Goal: Task Accomplishment & Management: Complete application form

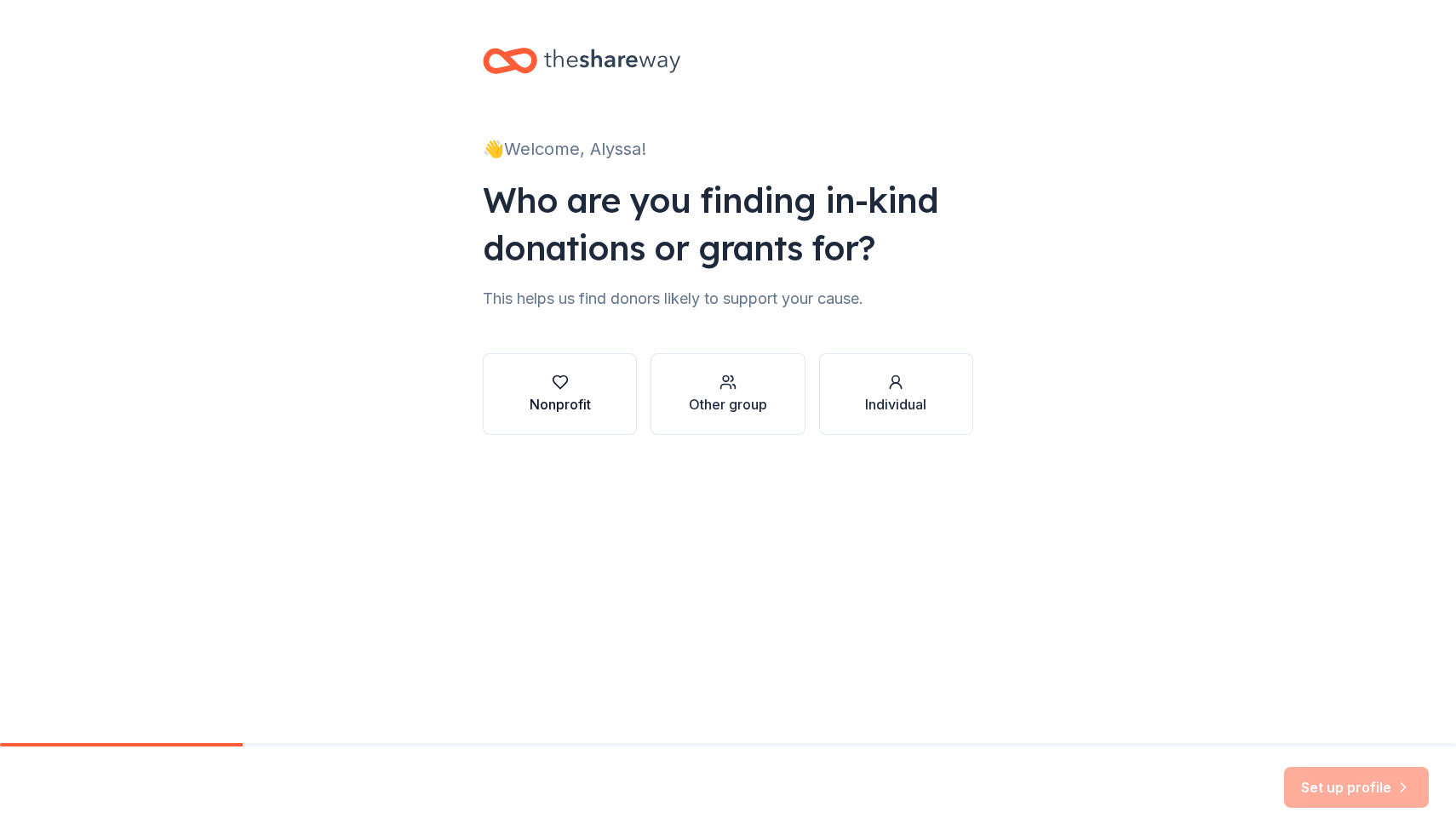
click at [548, 403] on div "Nonprofit" at bounding box center [560, 404] width 62 height 20
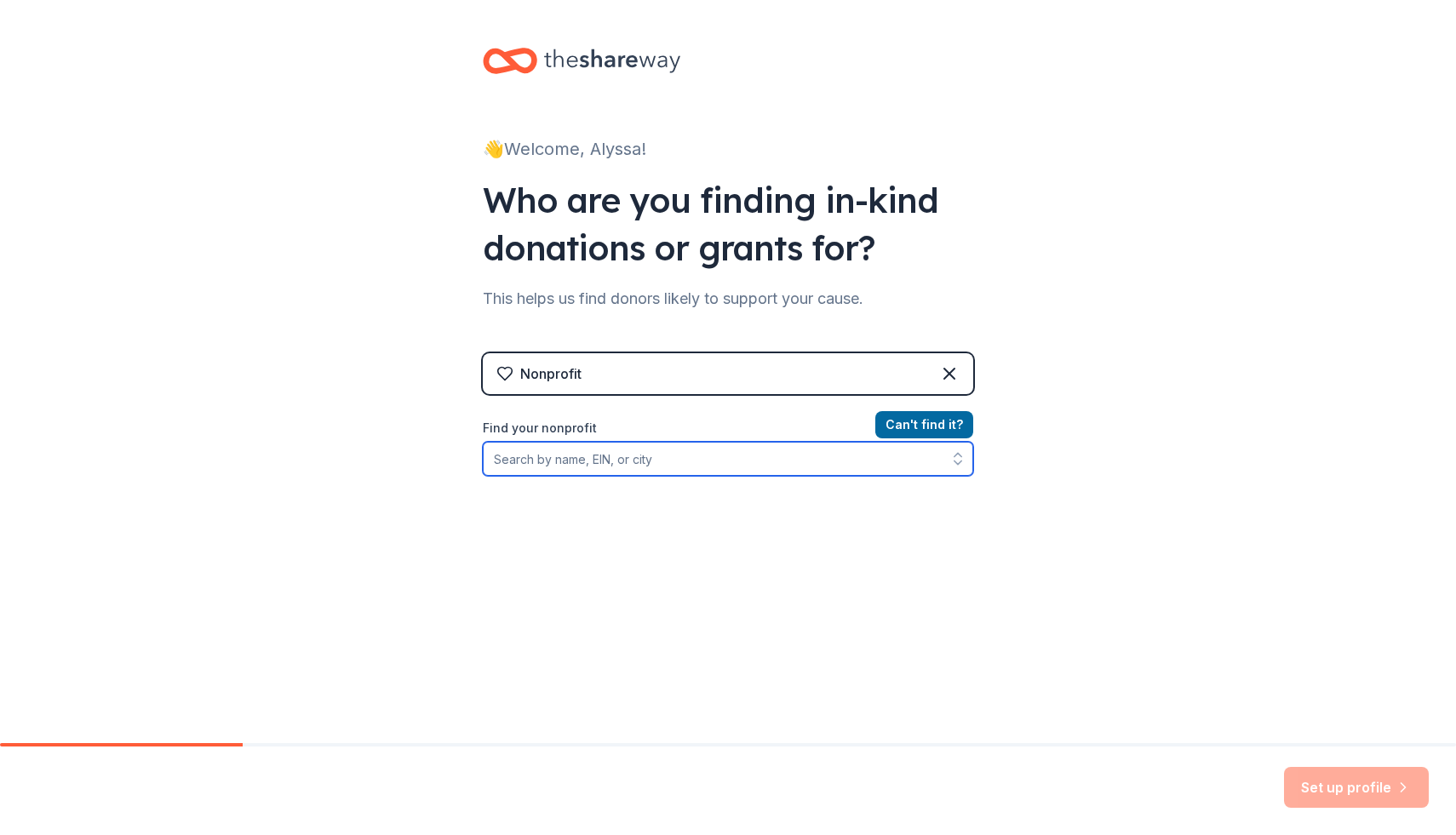
click at [589, 463] on input "Find your nonprofit" at bounding box center [728, 458] width 491 height 34
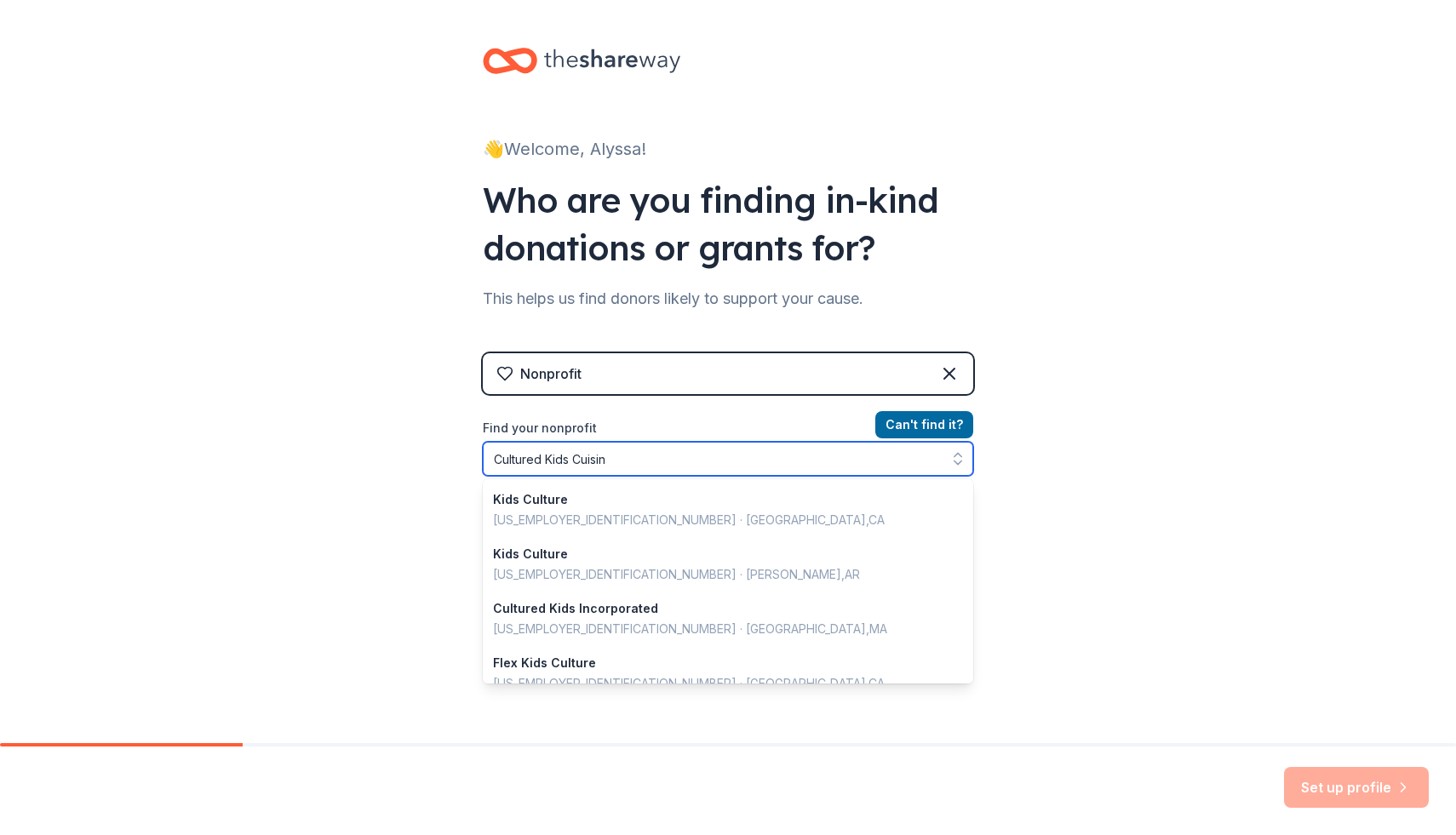
type input "Cultured Kids Cuisine"
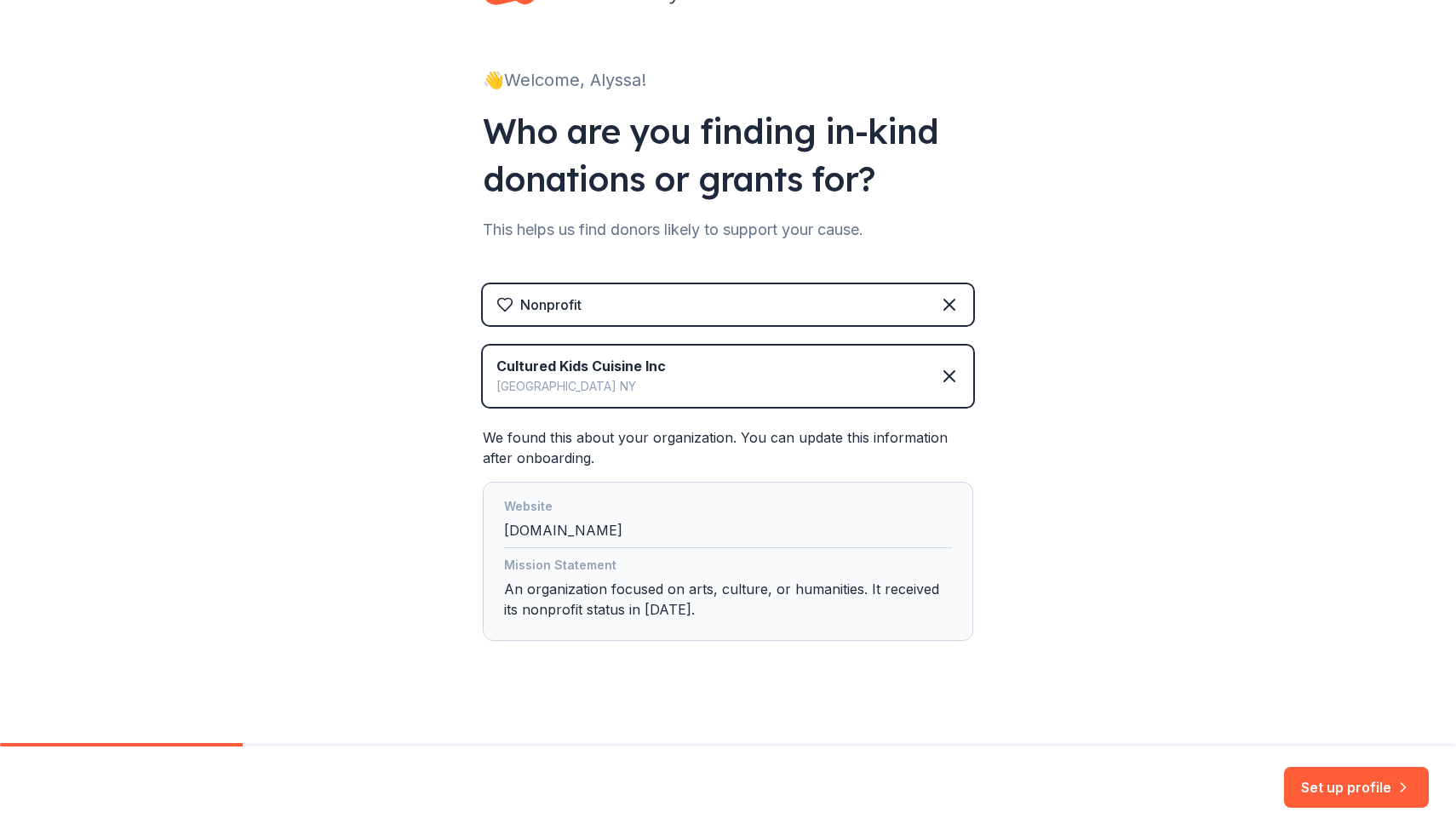
scroll to position [83, 0]
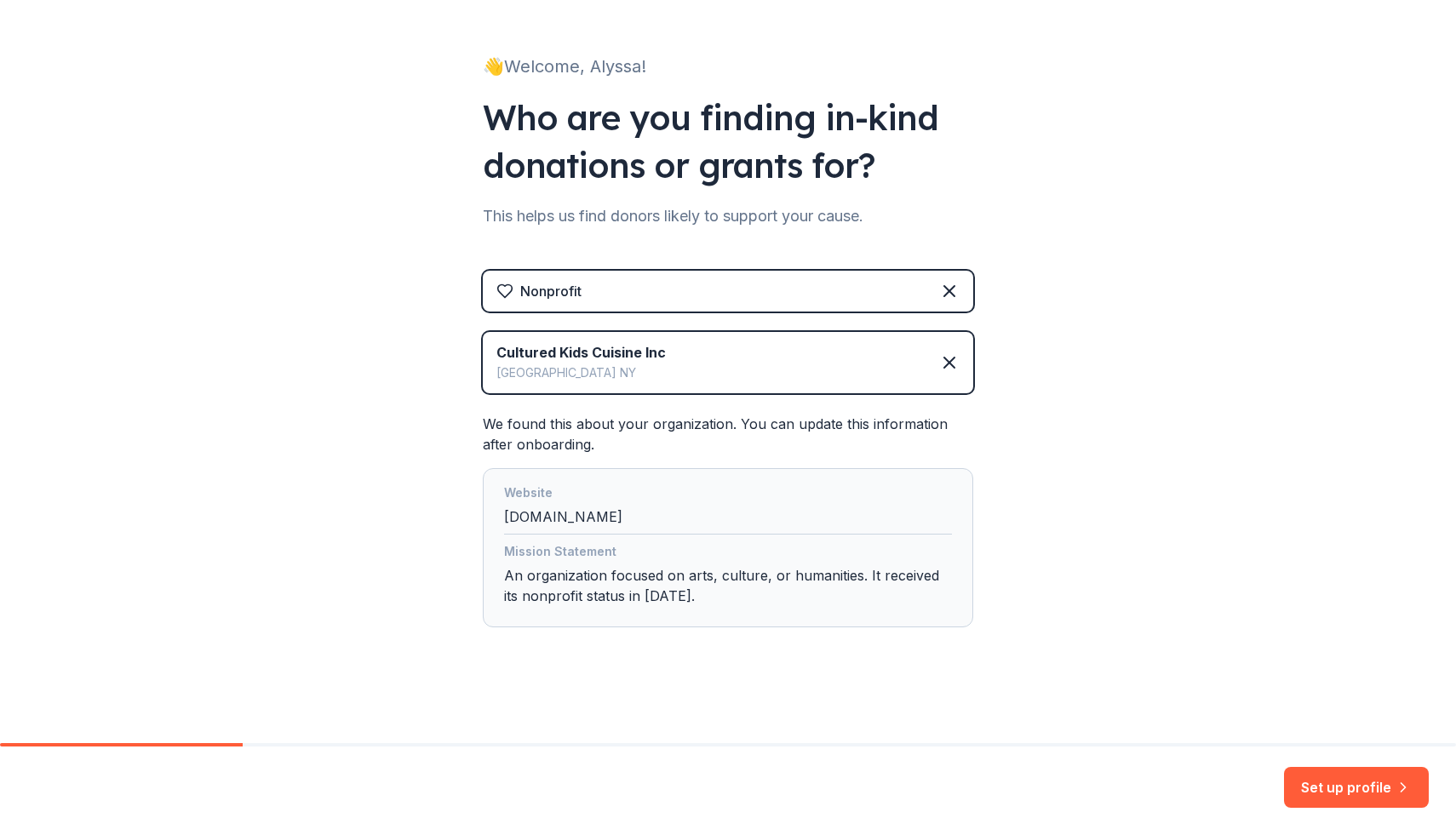
drag, startPoint x: 1455, startPoint y: 438, endPoint x: 1455, endPoint y: 629, distance: 191.0
click at [1455, 629] on div "👋 Welcome, Alyssa! Who are you finding in-kind donations or grants for? This he…" at bounding box center [728, 371] width 1456 height 744
click at [531, 513] on div "Website wixsite.com" at bounding box center [728, 509] width 447 height 52
drag, startPoint x: 589, startPoint y: 511, endPoint x: 461, endPoint y: 511, distance: 128.0
click at [461, 511] on div "👋 Welcome, Alyssa! Who are you finding in-kind donations or grants for? This he…" at bounding box center [728, 330] width 545 height 825
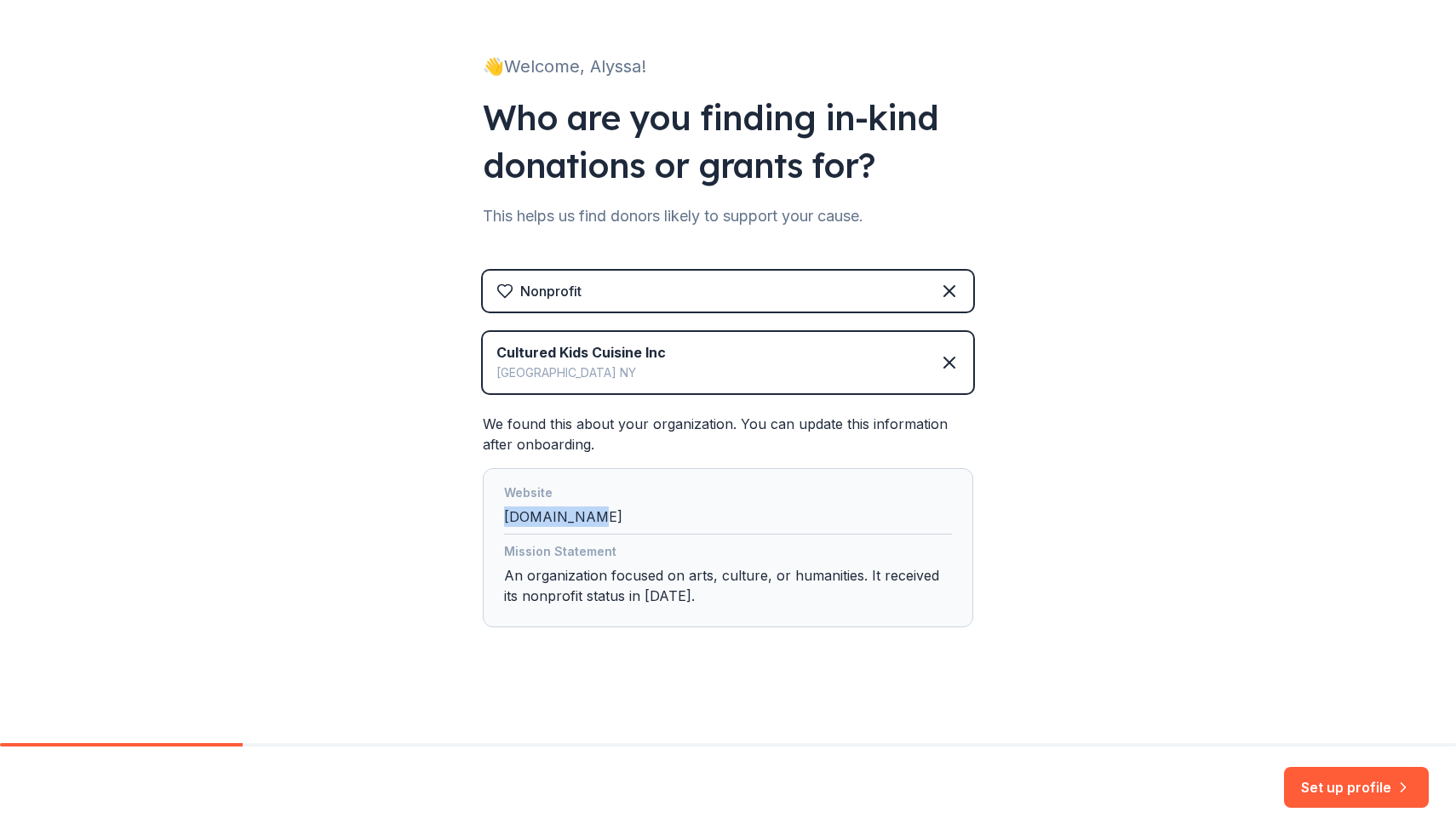
copy div "wixsite.com"
click at [1325, 805] on button "Set up profile" at bounding box center [1357, 787] width 144 height 40
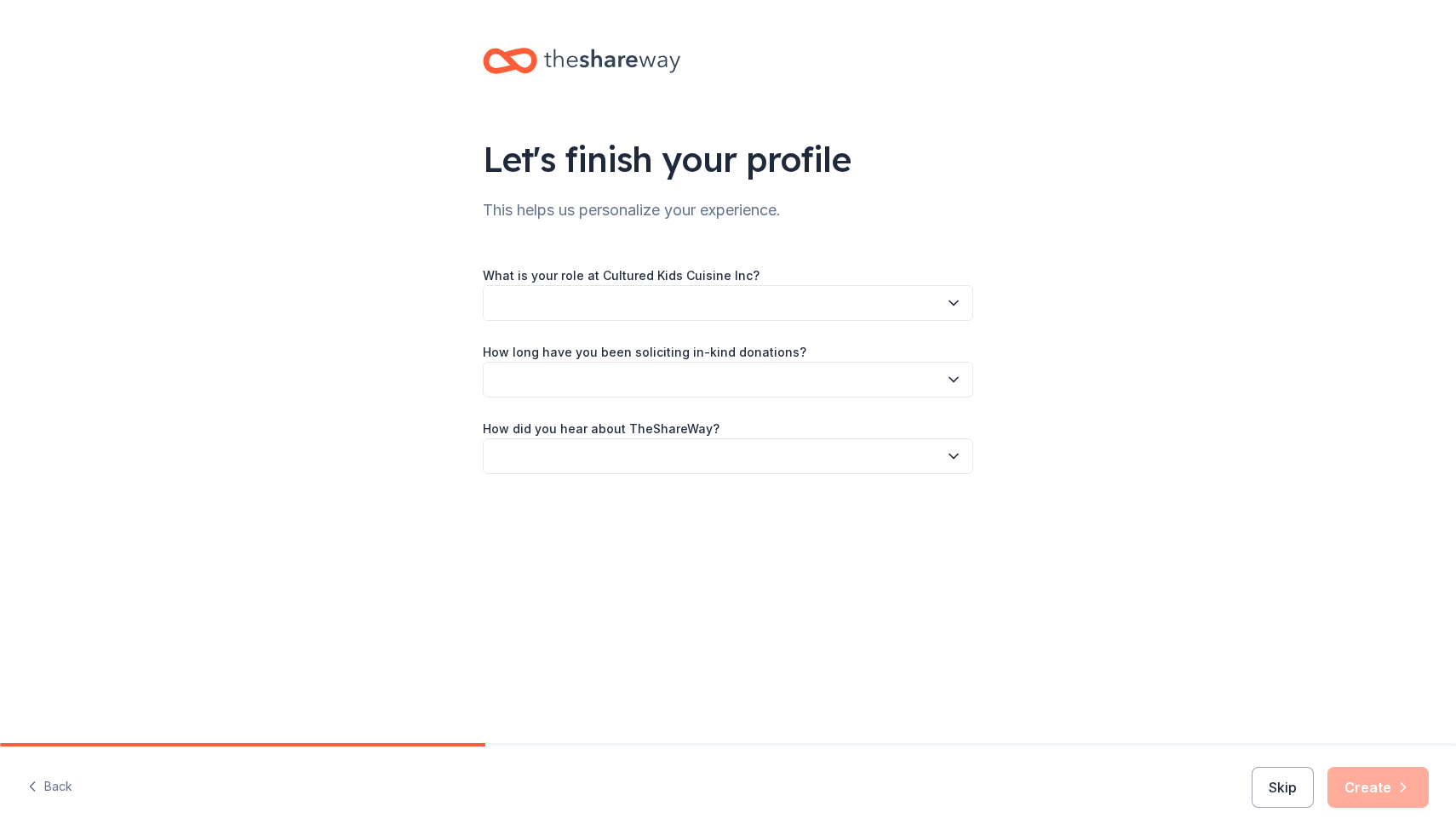
click at [845, 312] on button "button" at bounding box center [728, 302] width 491 height 36
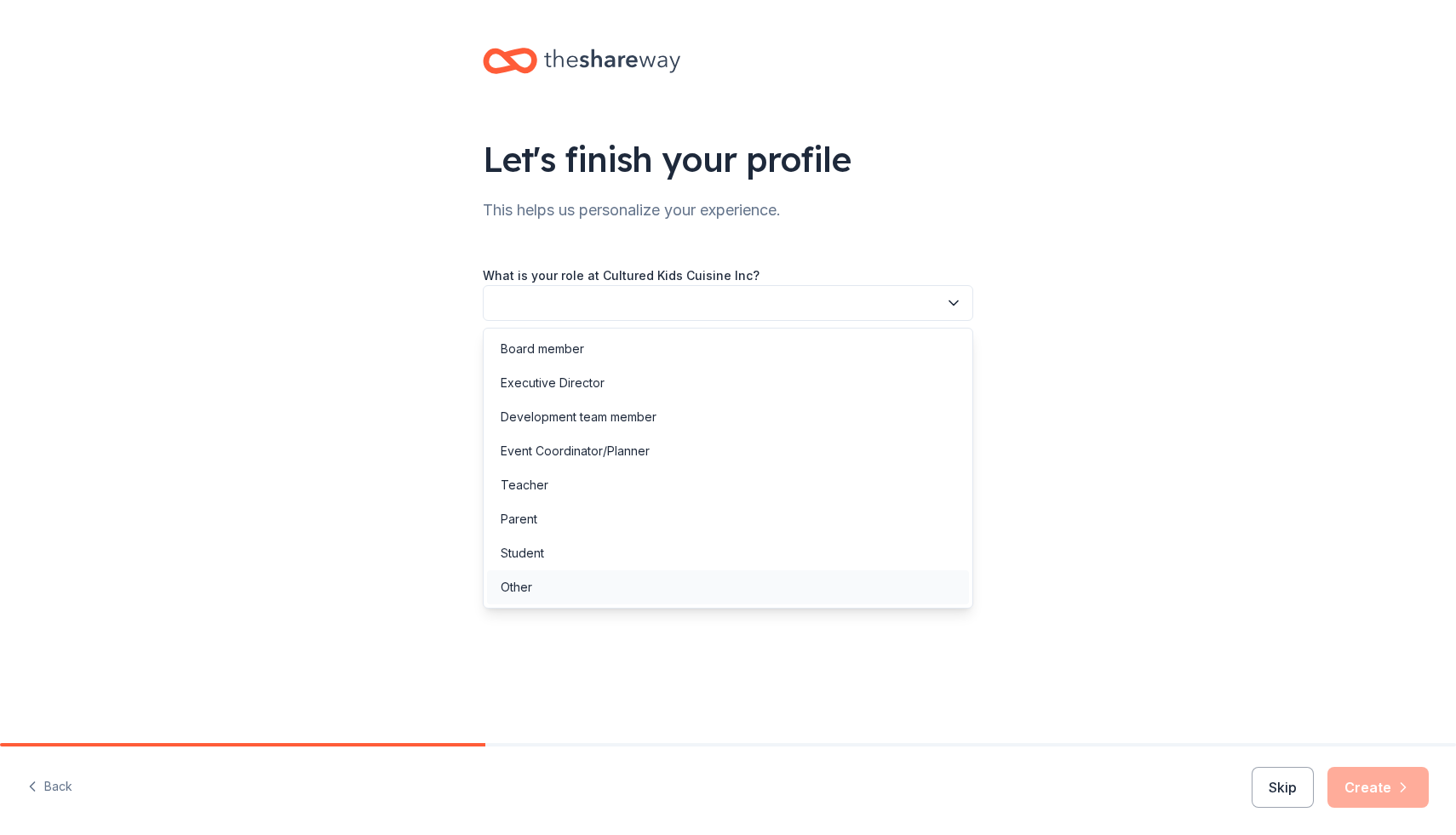
click at [607, 589] on div "Other" at bounding box center [728, 587] width 482 height 34
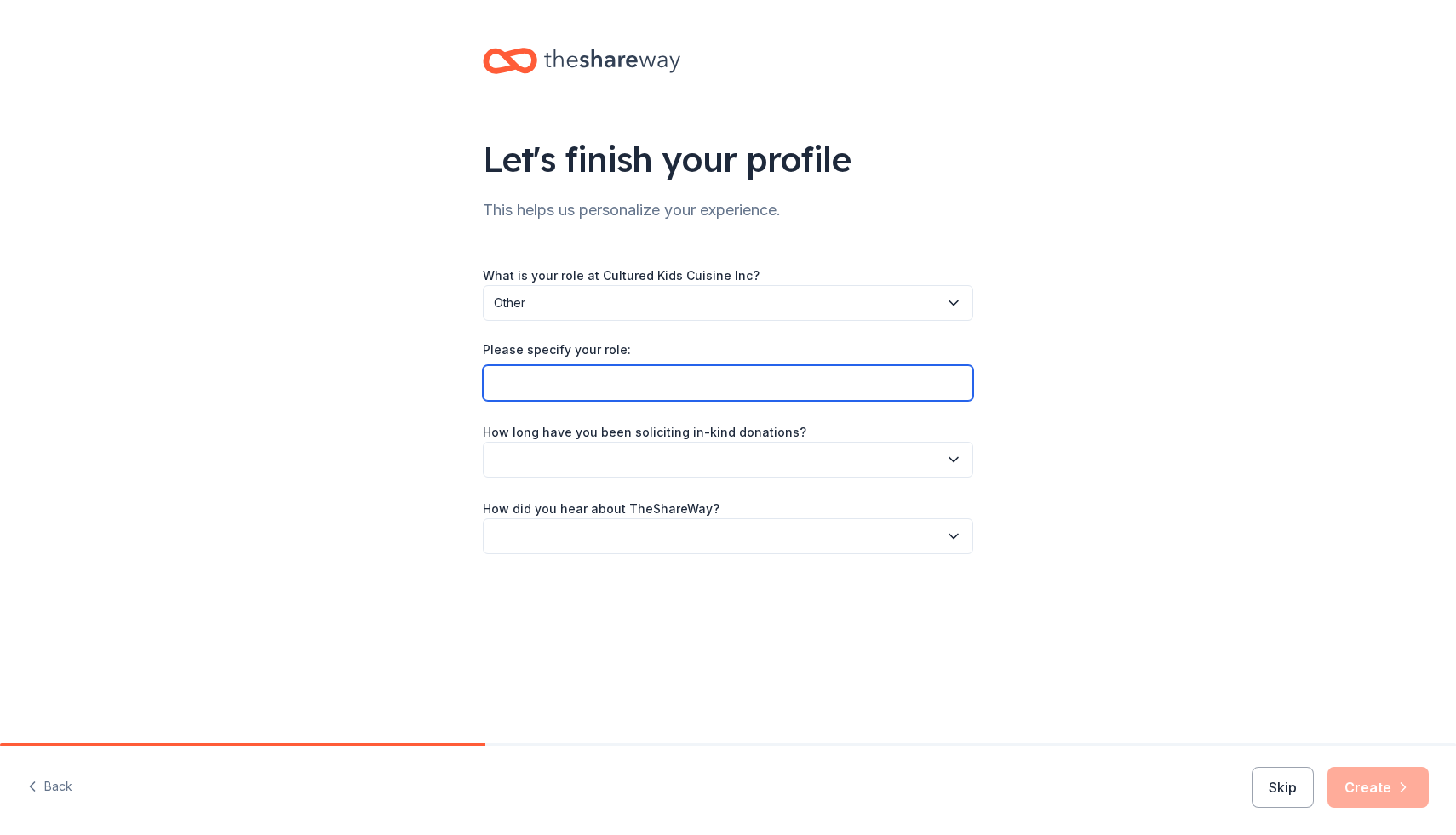
click at [647, 384] on input "Please specify your role:" at bounding box center [728, 383] width 491 height 36
type input "Fundraising Team Manager"
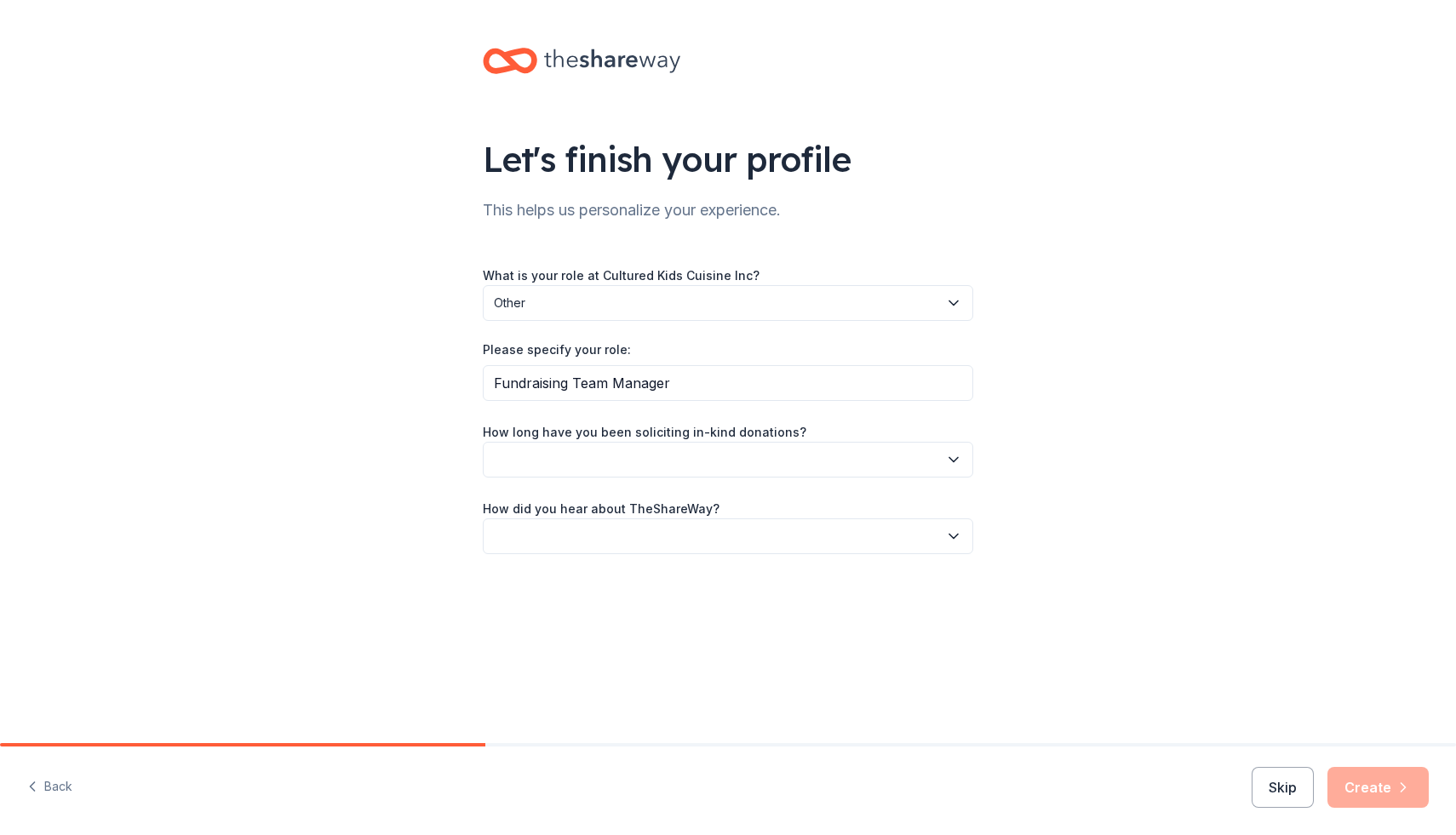
click at [576, 468] on button "button" at bounding box center [728, 459] width 491 height 36
click at [578, 503] on div "This is my first time!" at bounding box center [554, 505] width 108 height 20
click at [630, 523] on button "button" at bounding box center [728, 536] width 491 height 36
click at [549, 714] on div "Other" at bounding box center [728, 718] width 482 height 34
click at [950, 536] on icon "button" at bounding box center [954, 537] width 17 height 17
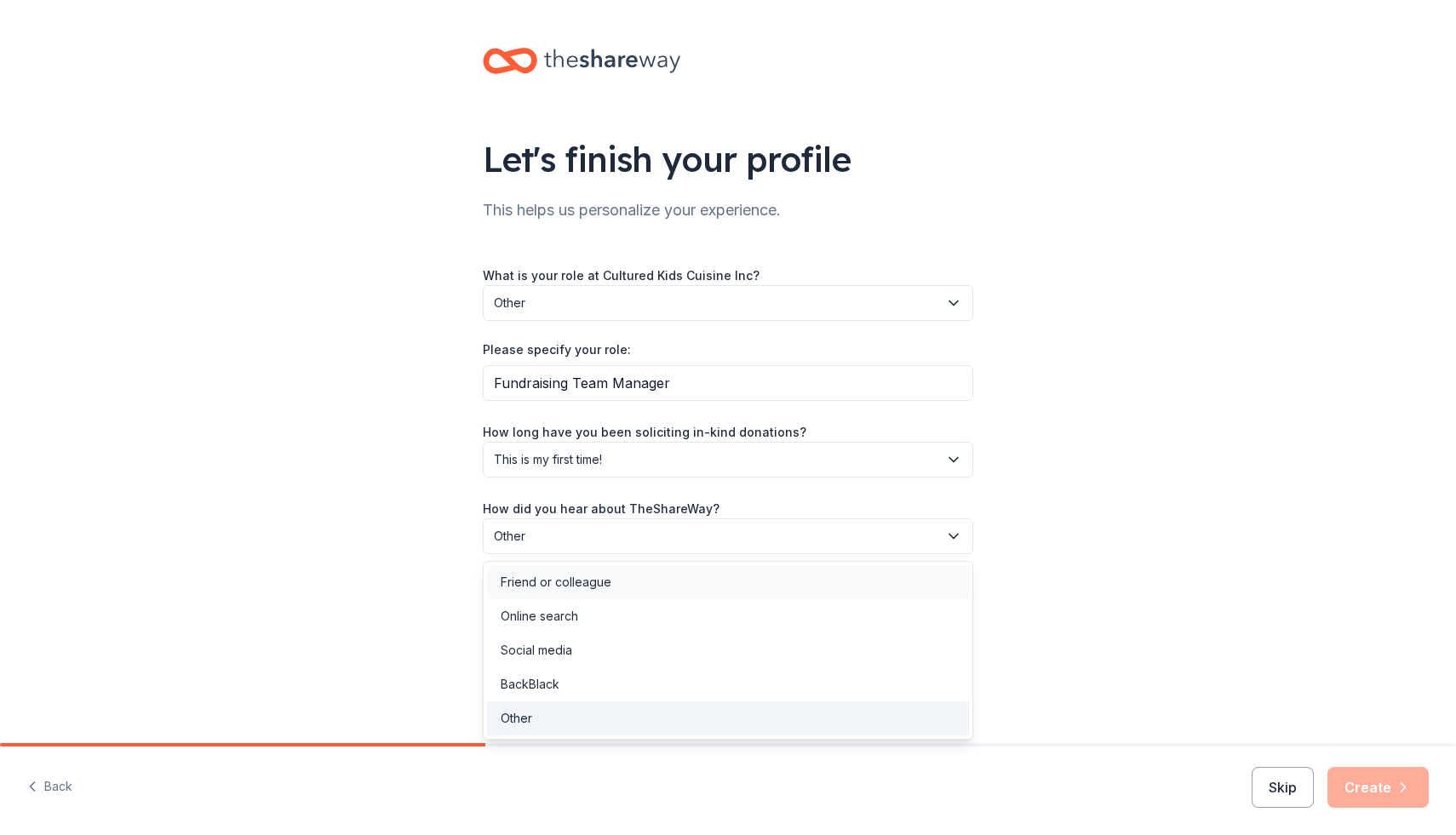
click at [694, 587] on div "Friend or colleague" at bounding box center [728, 582] width 482 height 34
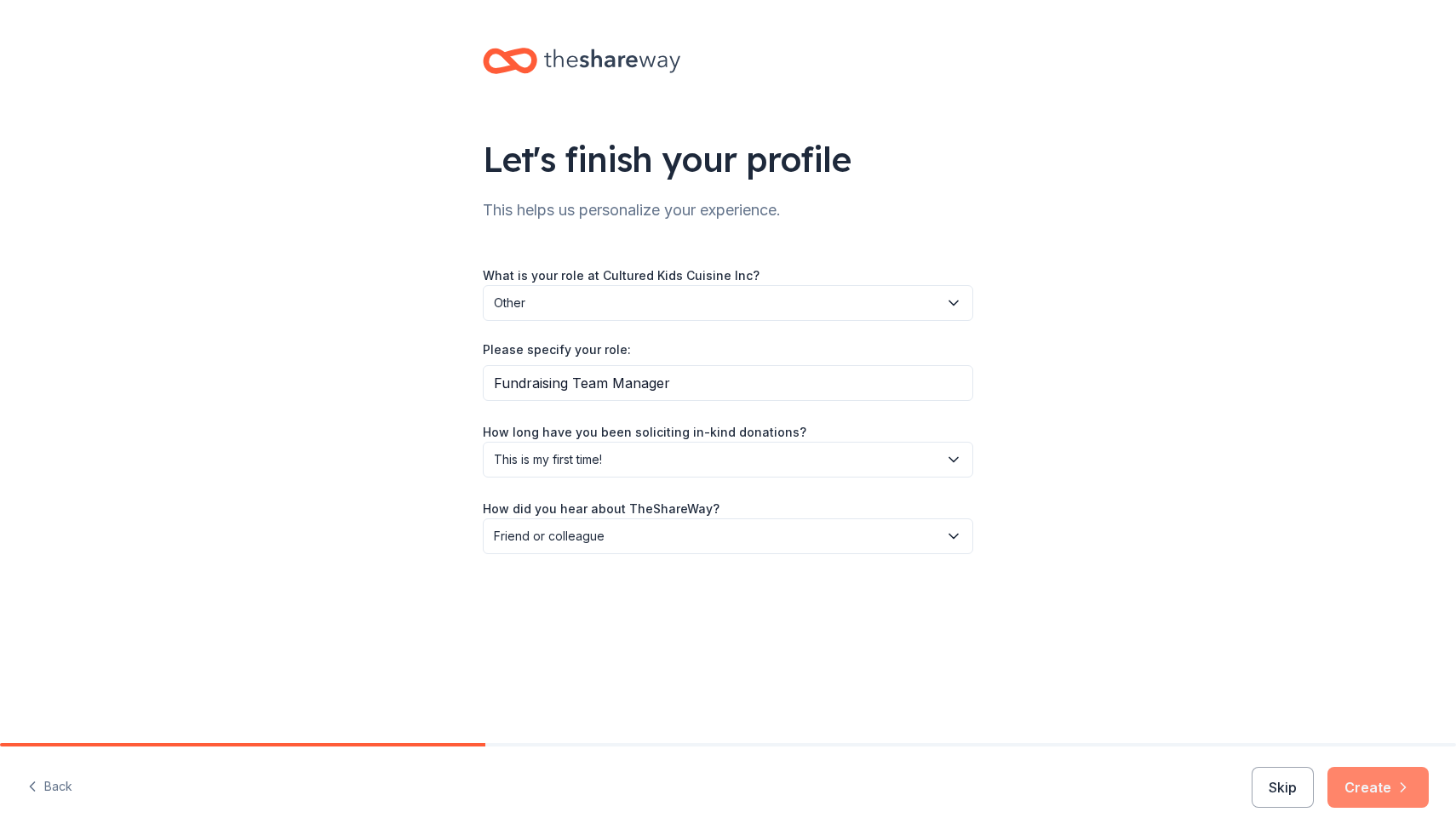
click at [1372, 774] on button "Create" at bounding box center [1378, 787] width 101 height 40
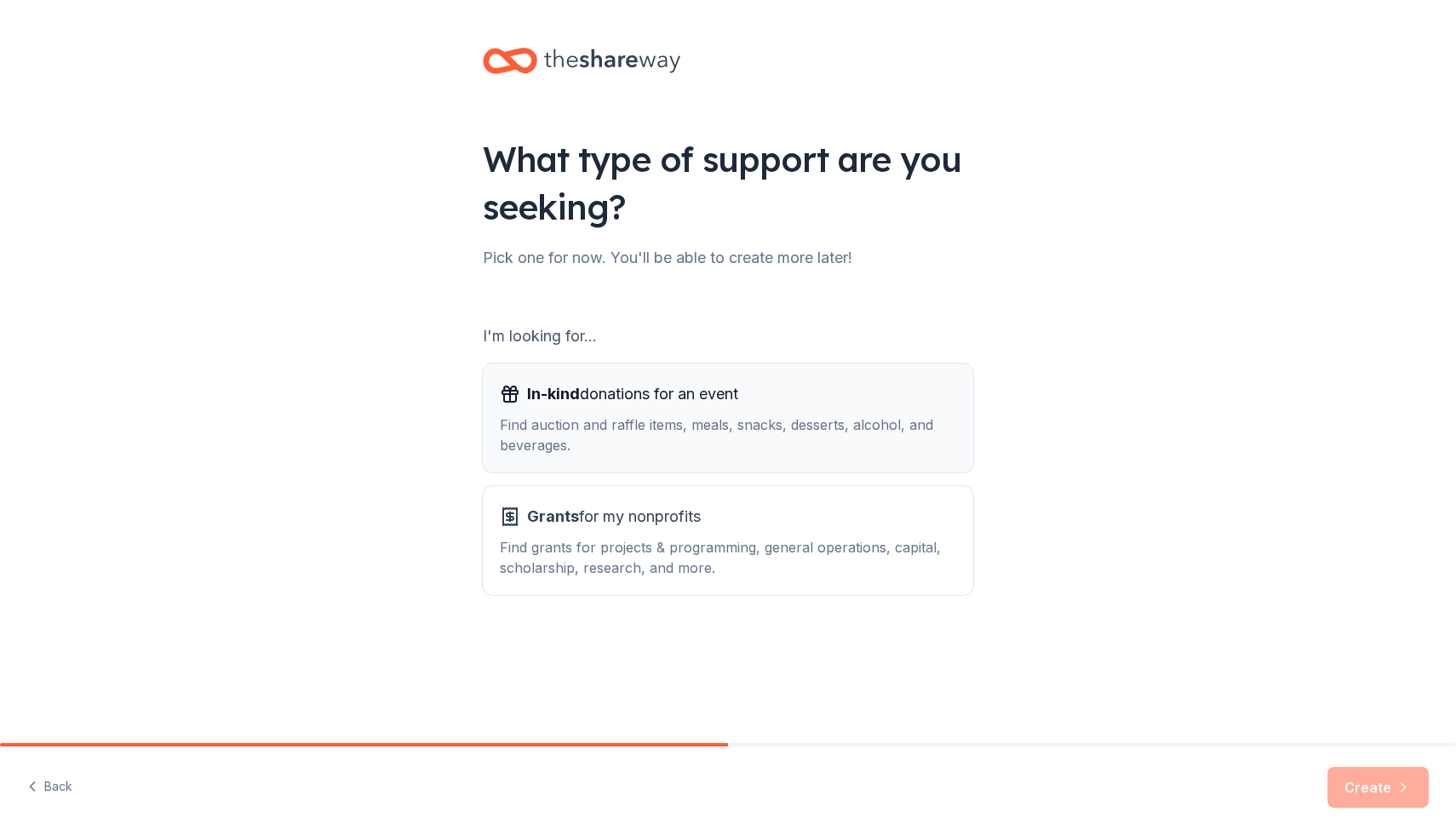
click at [726, 421] on div "Find auction and raffle items, meals, snacks, desserts, alcohol, and beverages." at bounding box center [728, 435] width 456 height 40
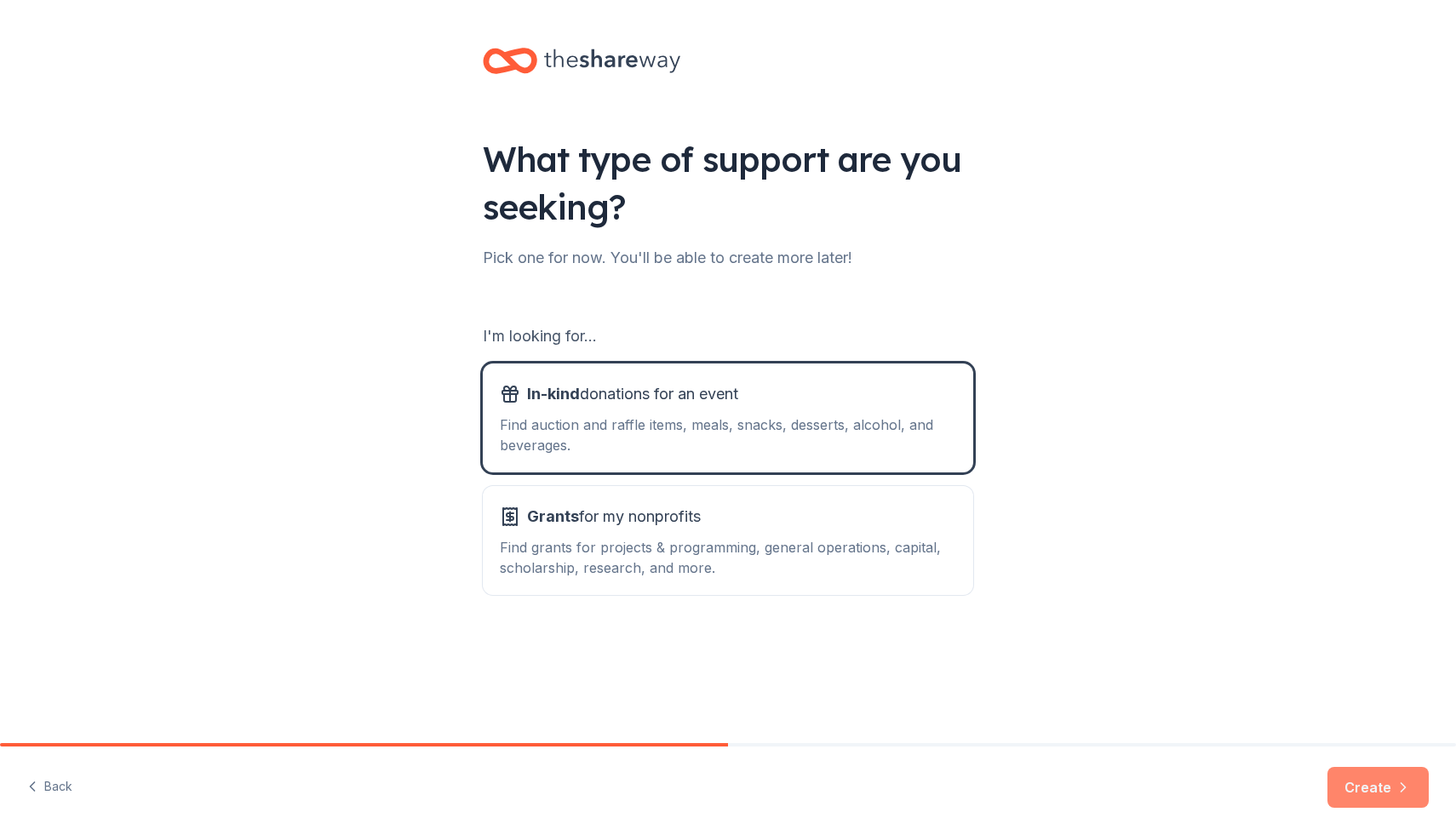
click at [1354, 790] on button "Create" at bounding box center [1378, 787] width 101 height 40
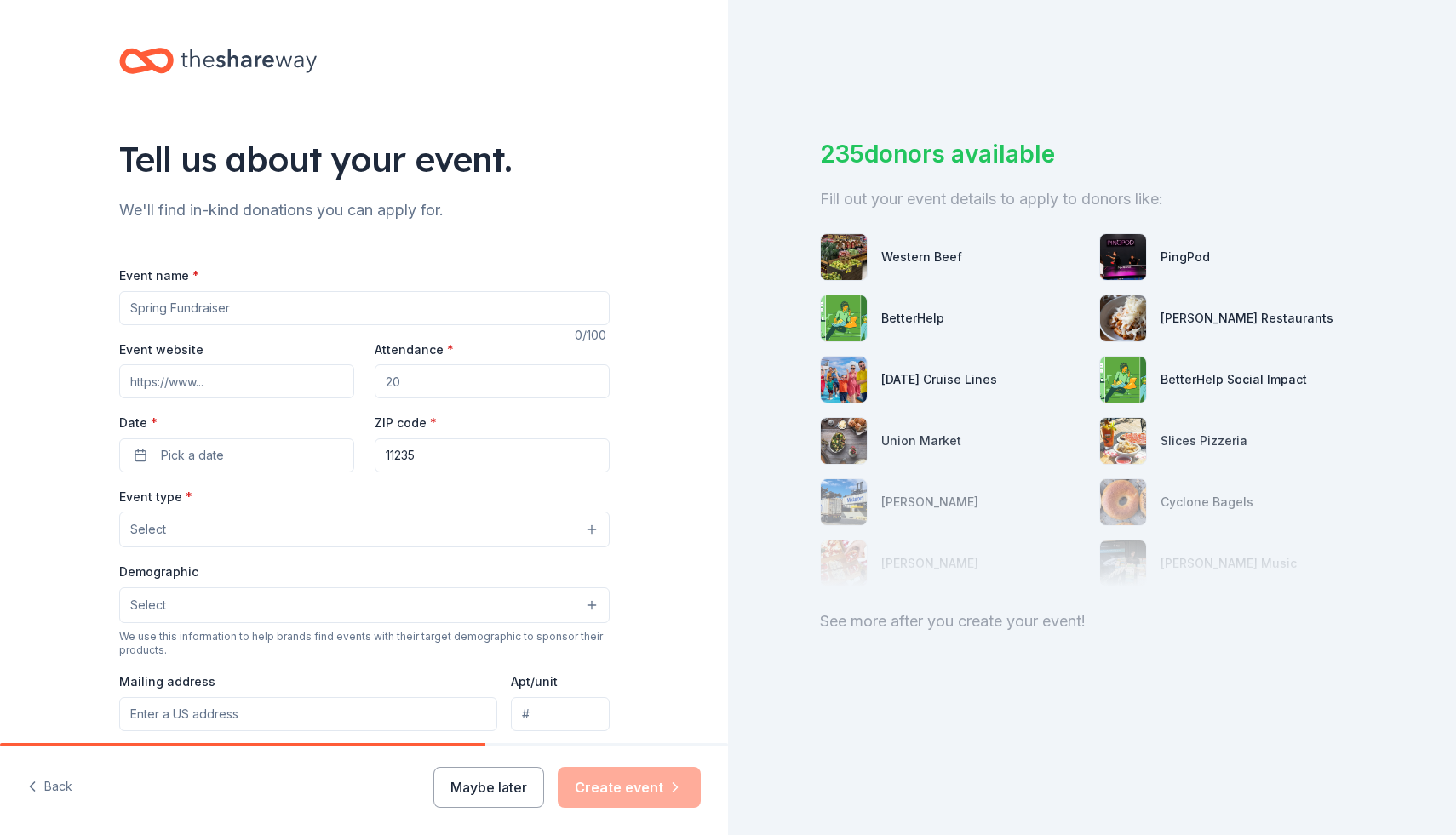
click at [226, 318] on input "Event name *" at bounding box center [365, 308] width 491 height 34
type input "Create & Sip - A Cozy Cafe Experience"
drag, startPoint x: 456, startPoint y: 382, endPoint x: 437, endPoint y: 391, distance: 21.0
click at [437, 391] on input "Attendance *" at bounding box center [492, 381] width 235 height 34
type input "50"
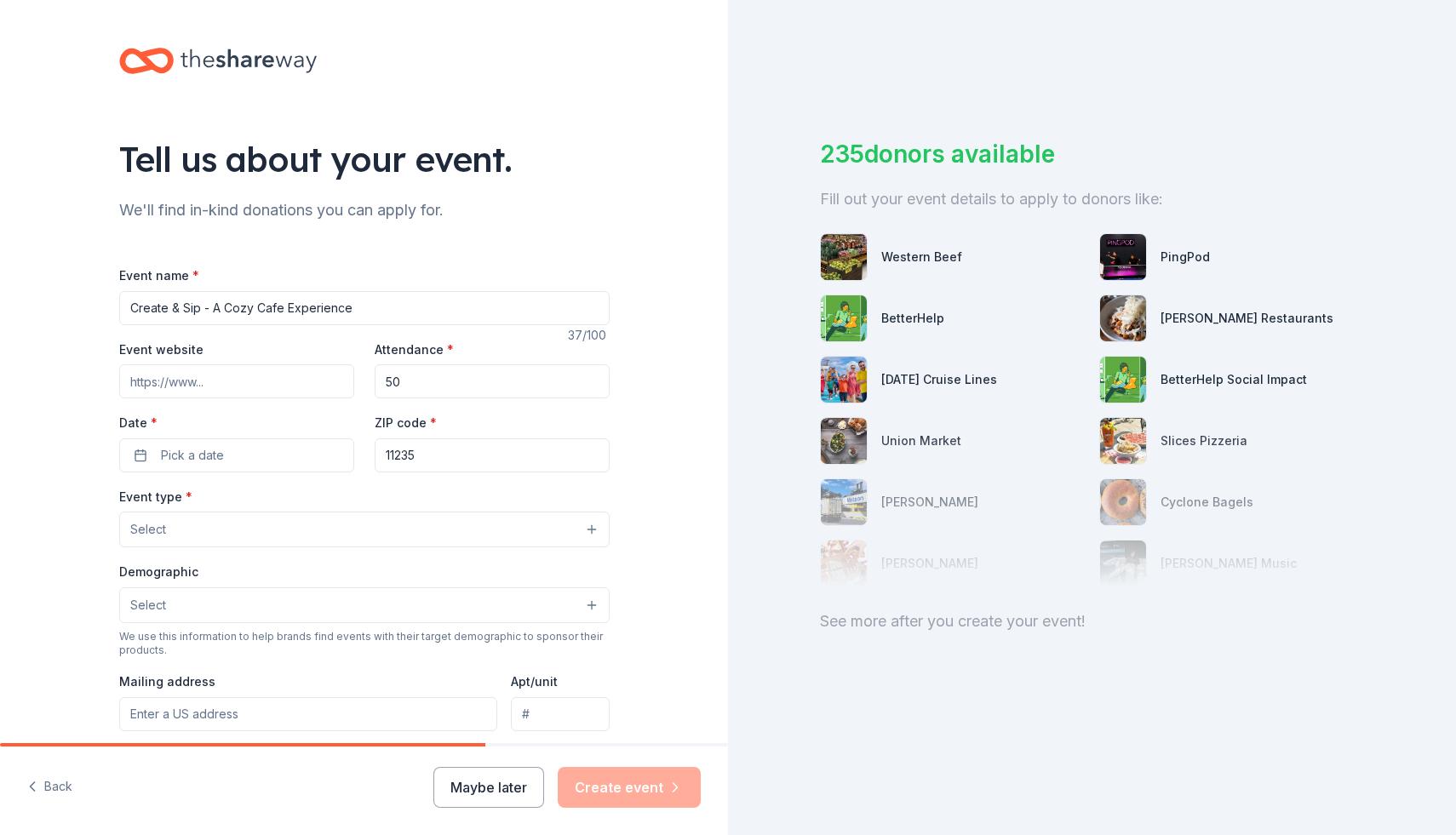
click at [460, 460] on input "11235" at bounding box center [492, 455] width 235 height 34
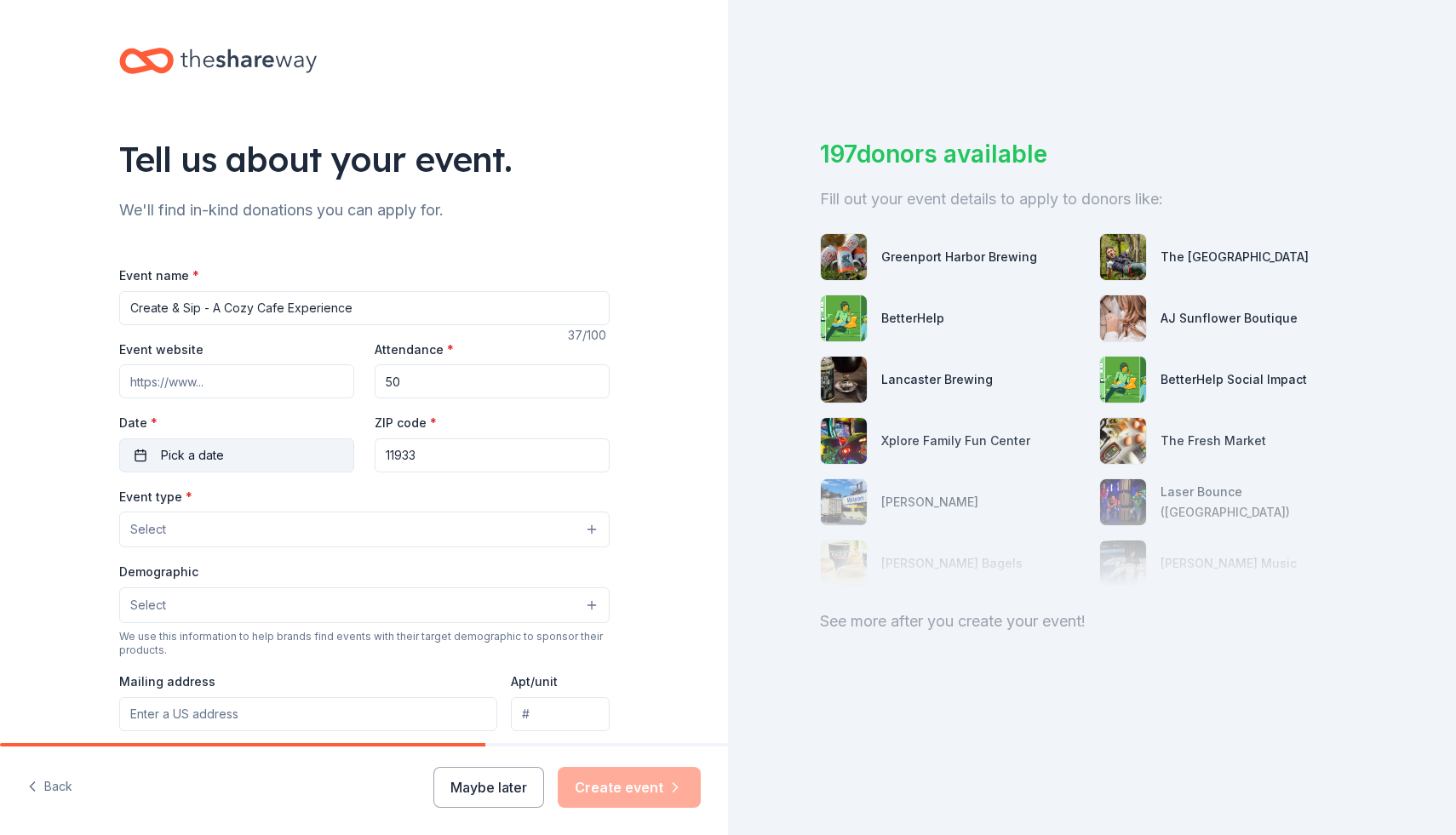
type input "11933"
click at [257, 455] on button "Pick a date" at bounding box center [237, 455] width 235 height 34
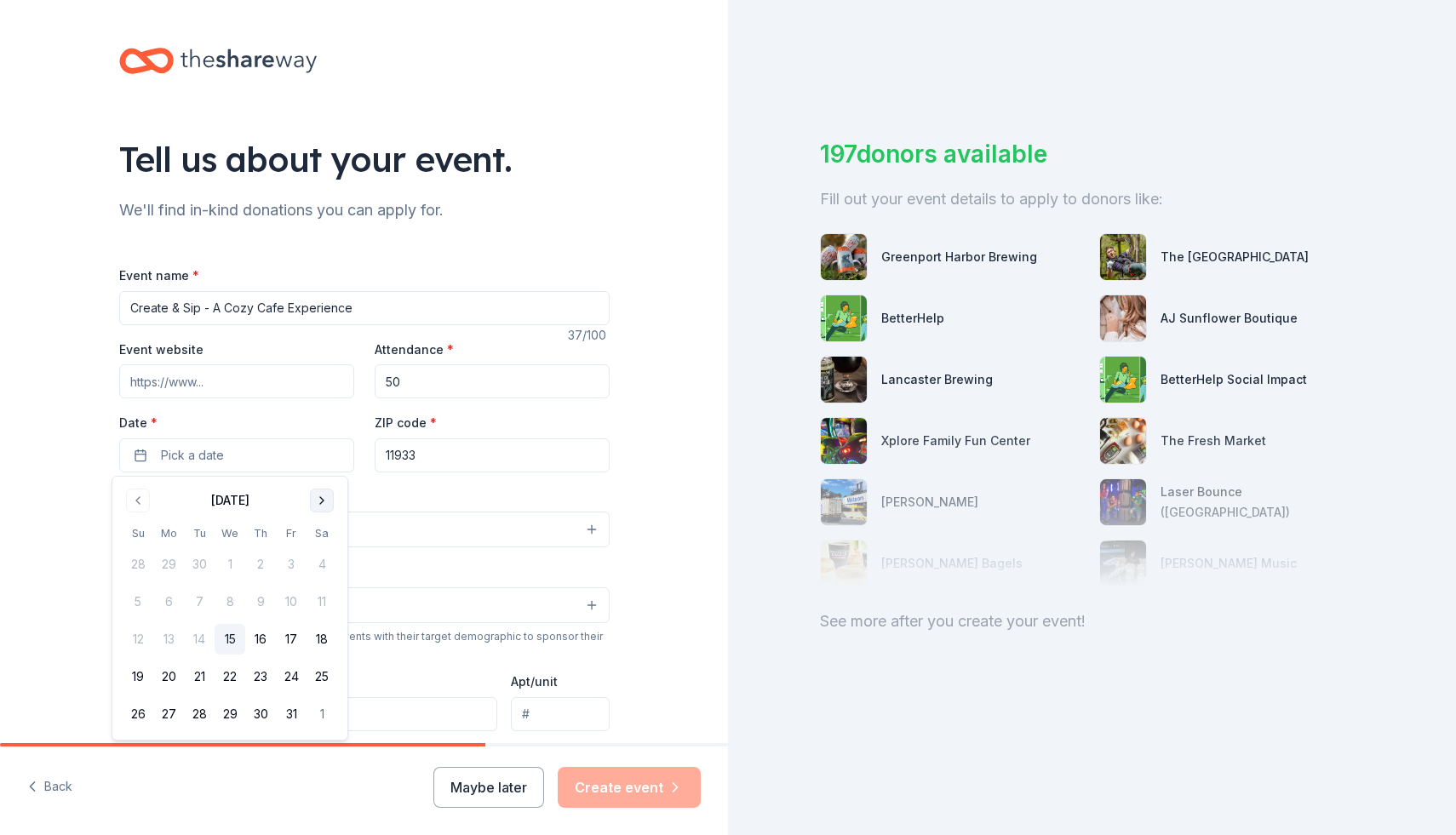
click at [324, 493] on button "Go to next month" at bounding box center [321, 500] width 24 height 24
click at [197, 640] on button "11" at bounding box center [199, 640] width 31 height 31
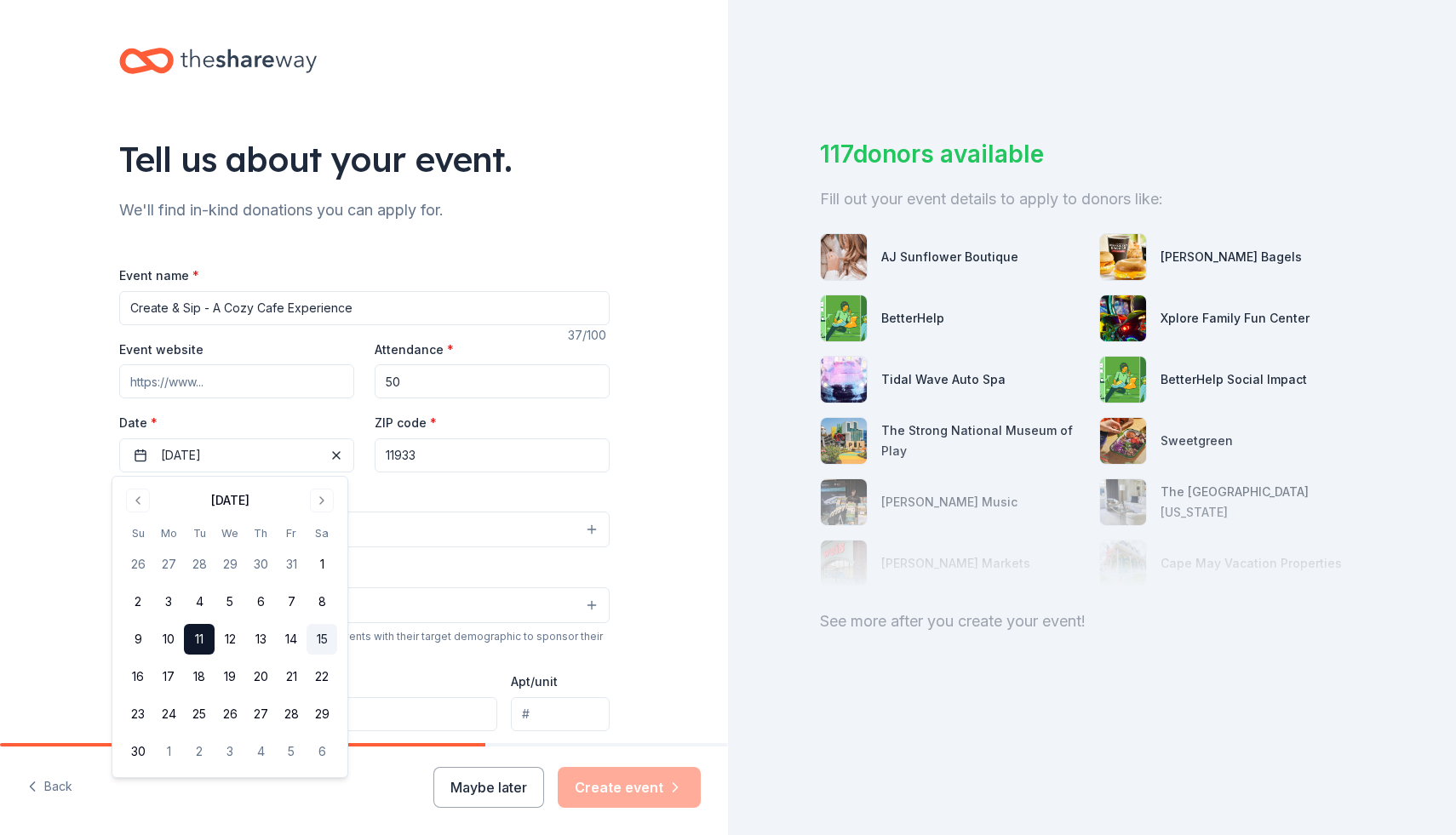
click at [329, 640] on button "15" at bounding box center [322, 640] width 31 height 31
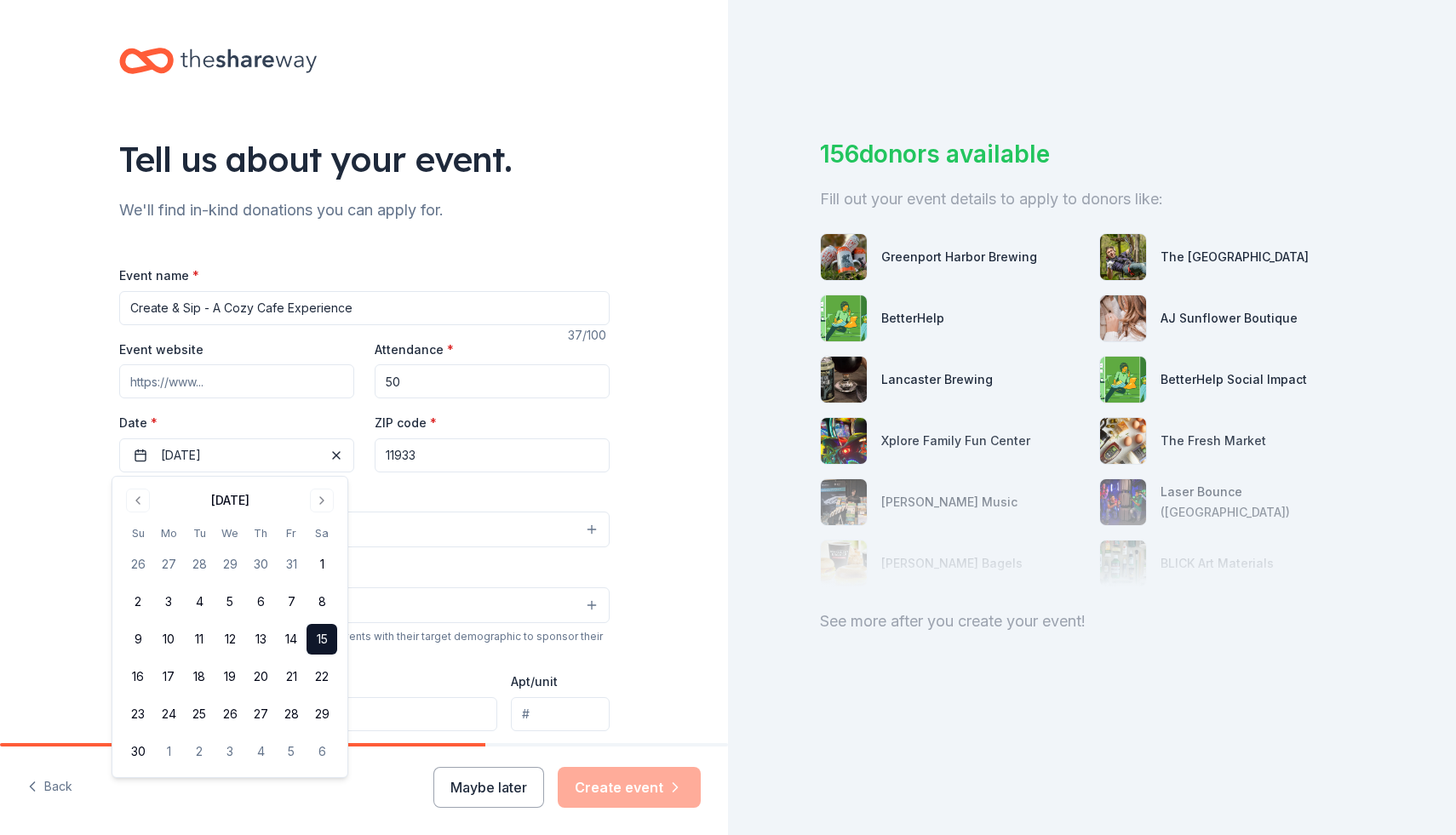
click at [85, 509] on div "Tell us about your event. We'll find in-kind donations you can apply for. Event…" at bounding box center [364, 567] width 728 height 1133
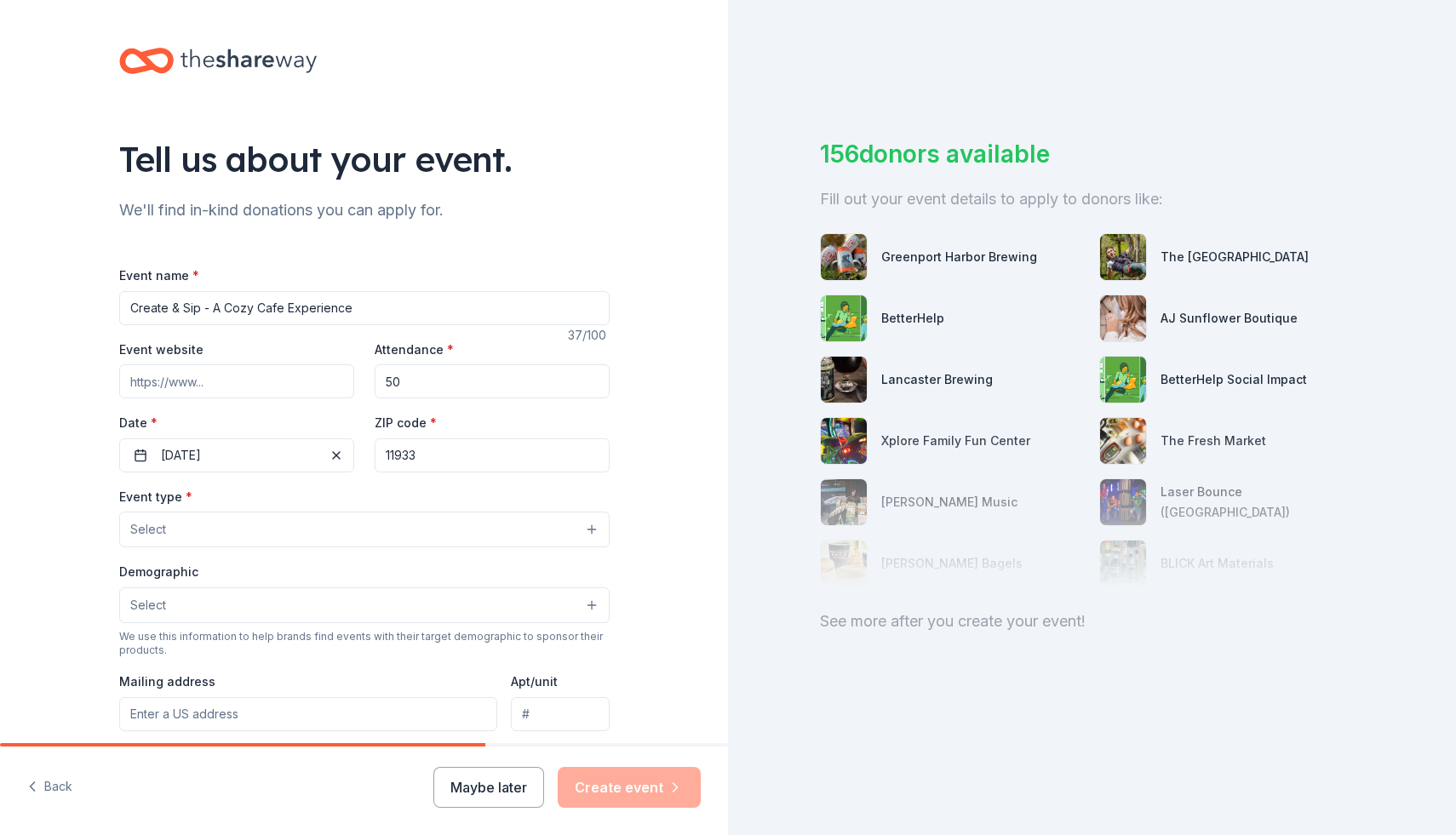
click at [221, 520] on button "Select" at bounding box center [365, 529] width 491 height 36
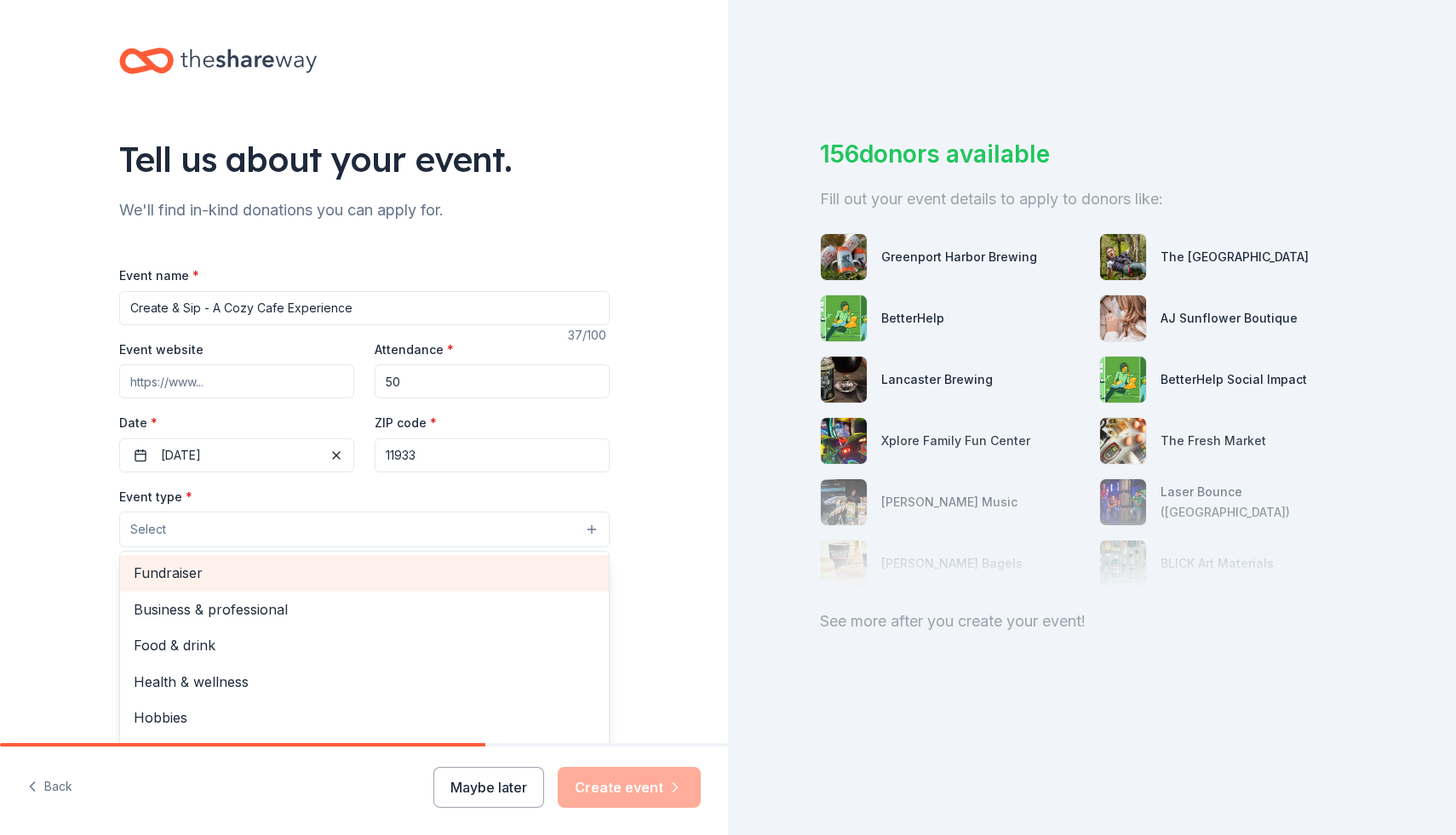
click at [227, 570] on span "Fundraiser" at bounding box center [365, 572] width 462 height 22
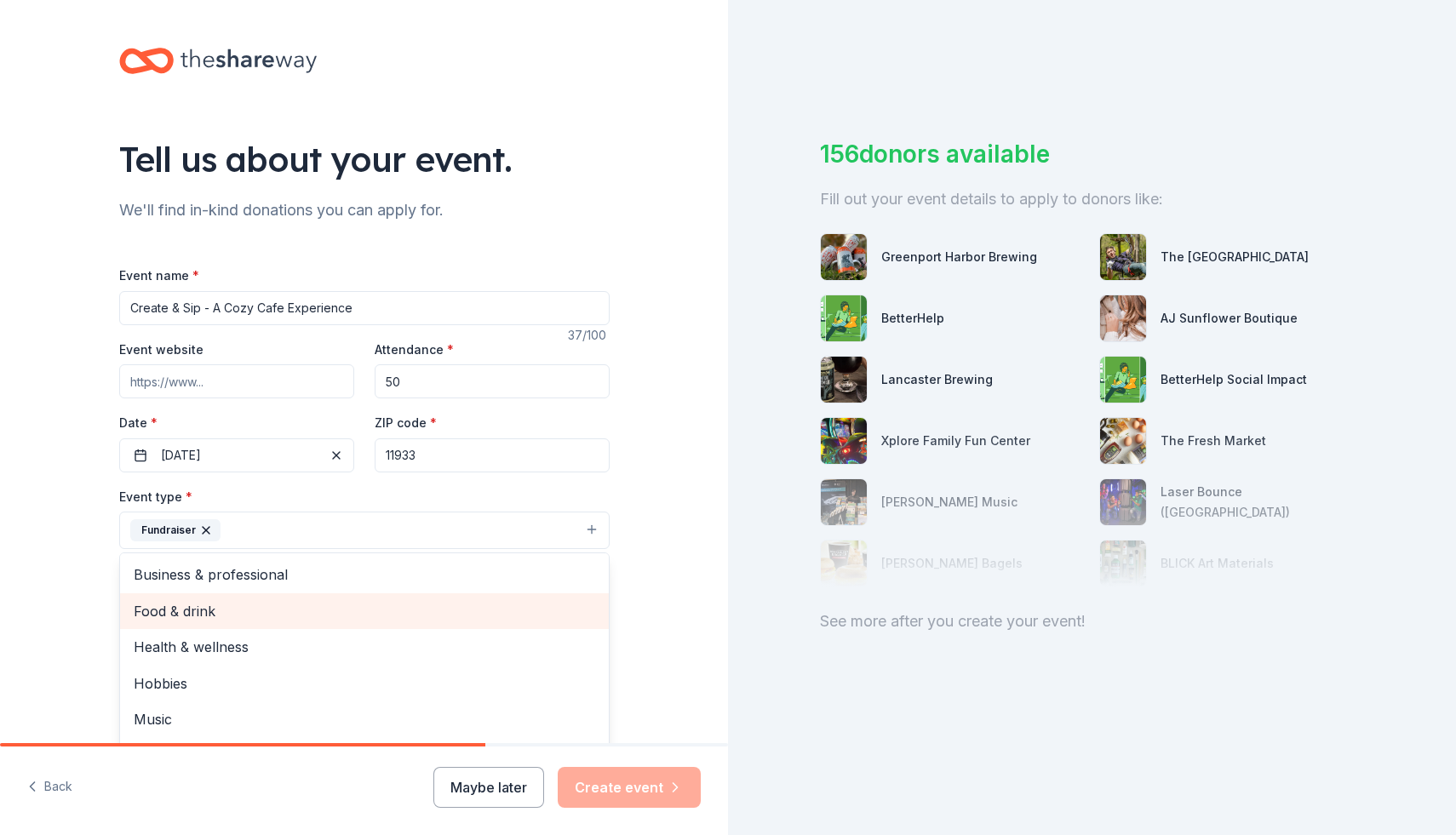
click at [253, 618] on span "Food & drink" at bounding box center [365, 611] width 462 height 22
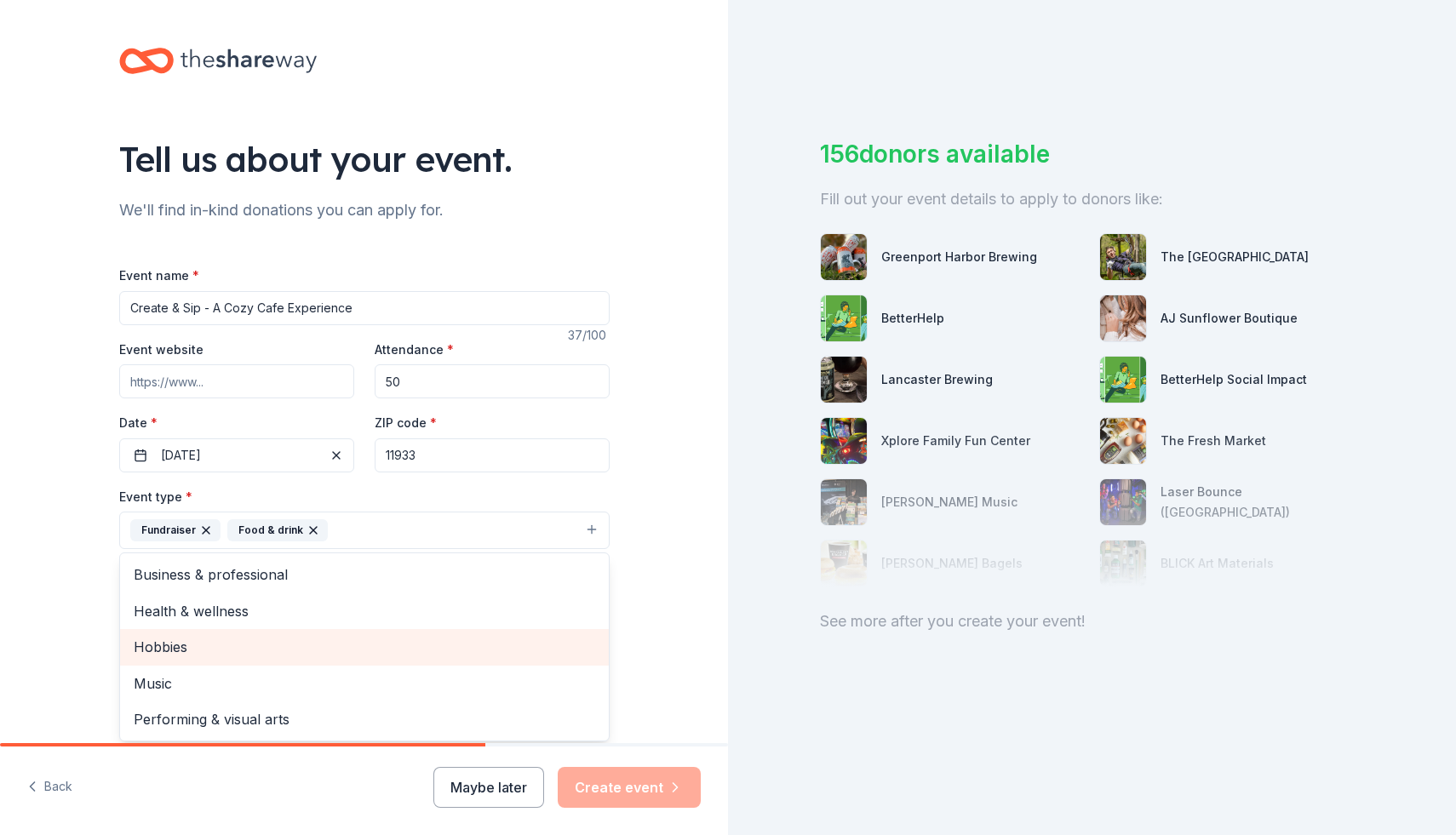
click at [157, 654] on span "Hobbies" at bounding box center [365, 646] width 462 height 22
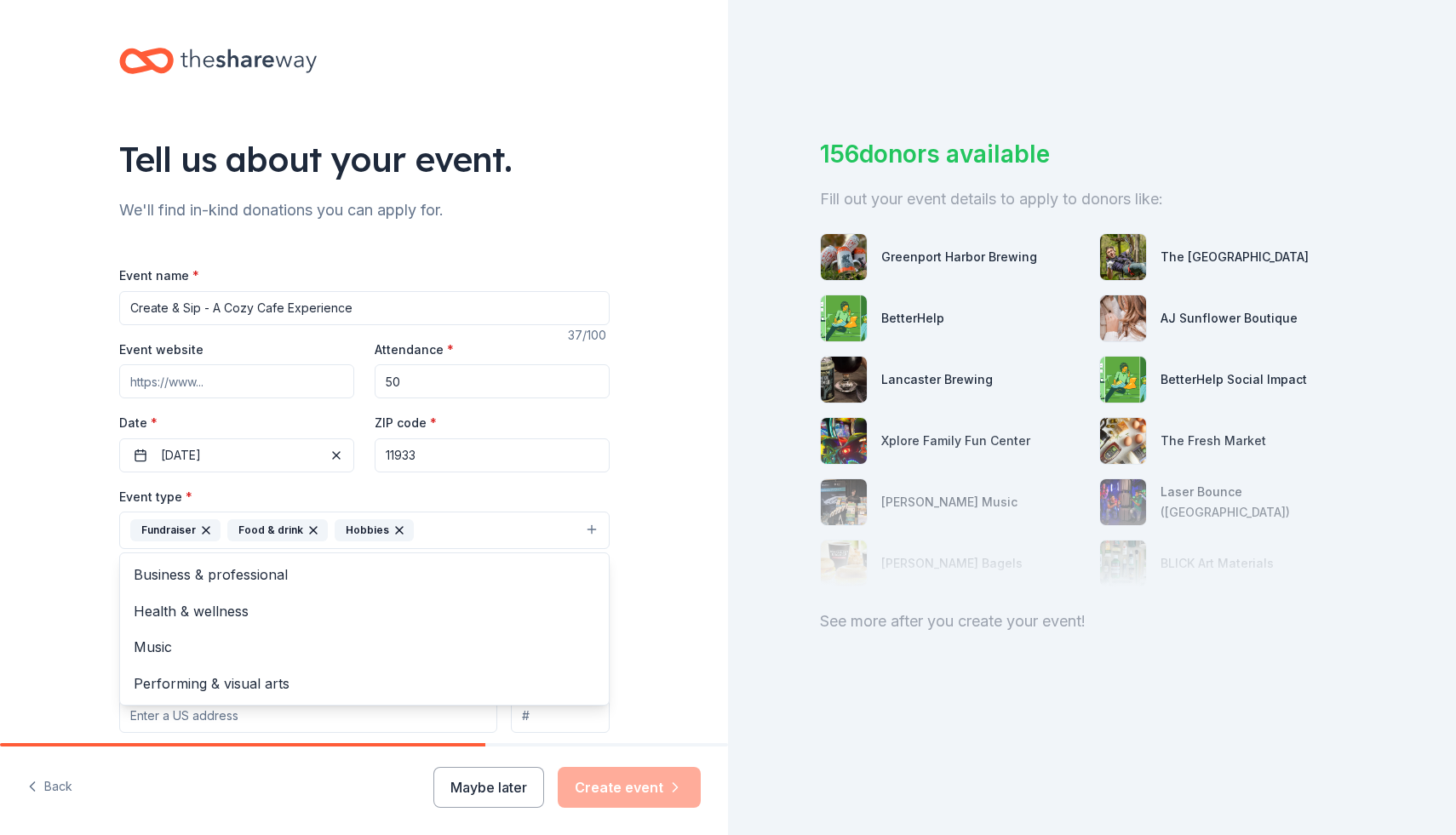
click at [63, 546] on div "Tell us about your event. We'll find in-kind donations you can apply for. Event…" at bounding box center [364, 568] width 728 height 1135
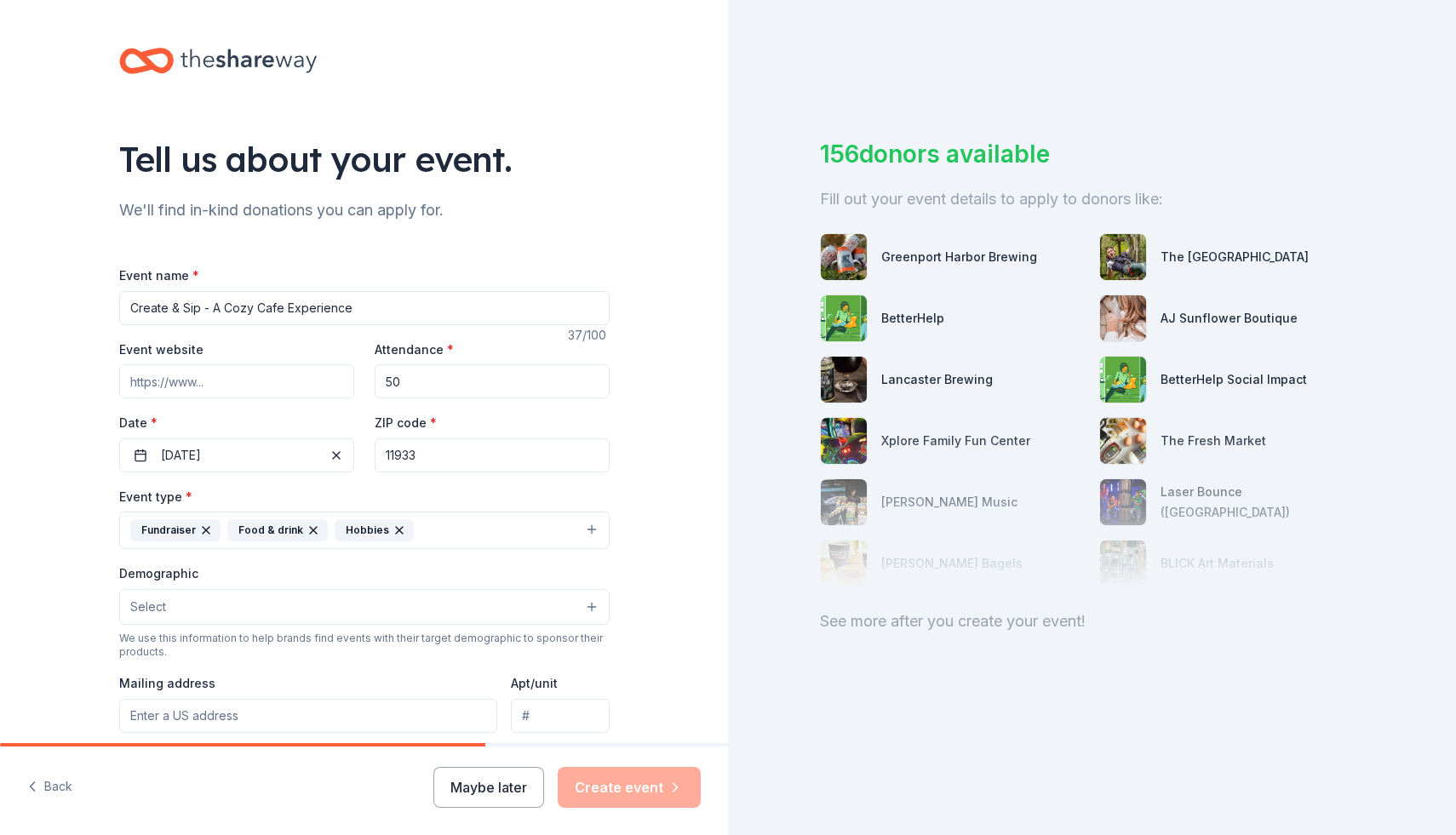
click at [307, 604] on button "Select" at bounding box center [365, 606] width 491 height 36
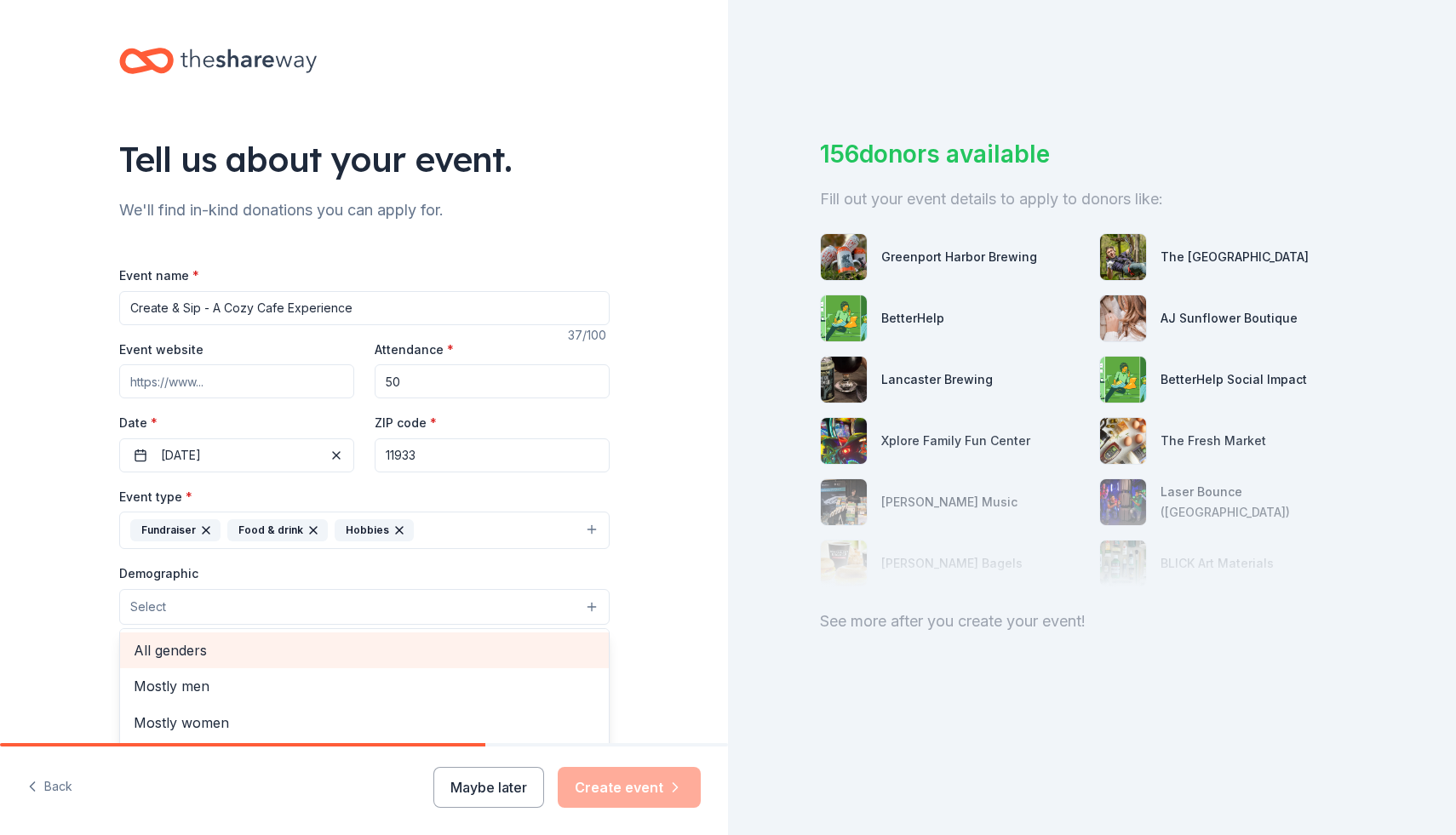
click at [245, 640] on span "All genders" at bounding box center [365, 650] width 462 height 22
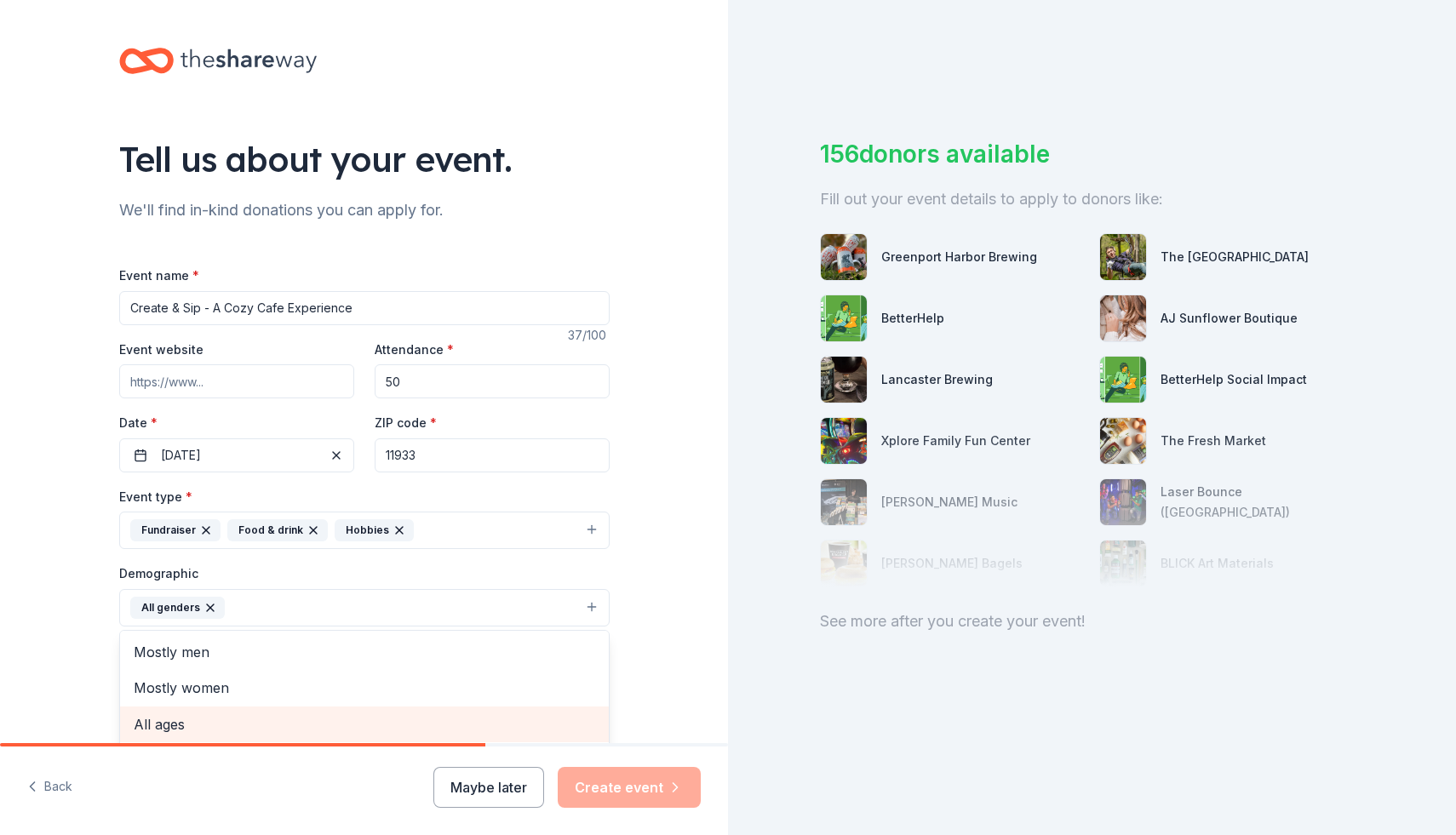
click at [232, 724] on span "All ages" at bounding box center [365, 724] width 462 height 22
click at [658, 684] on div "Tell us about your event. We'll find in-kind donations you can apply for. Event…" at bounding box center [364, 568] width 728 height 1136
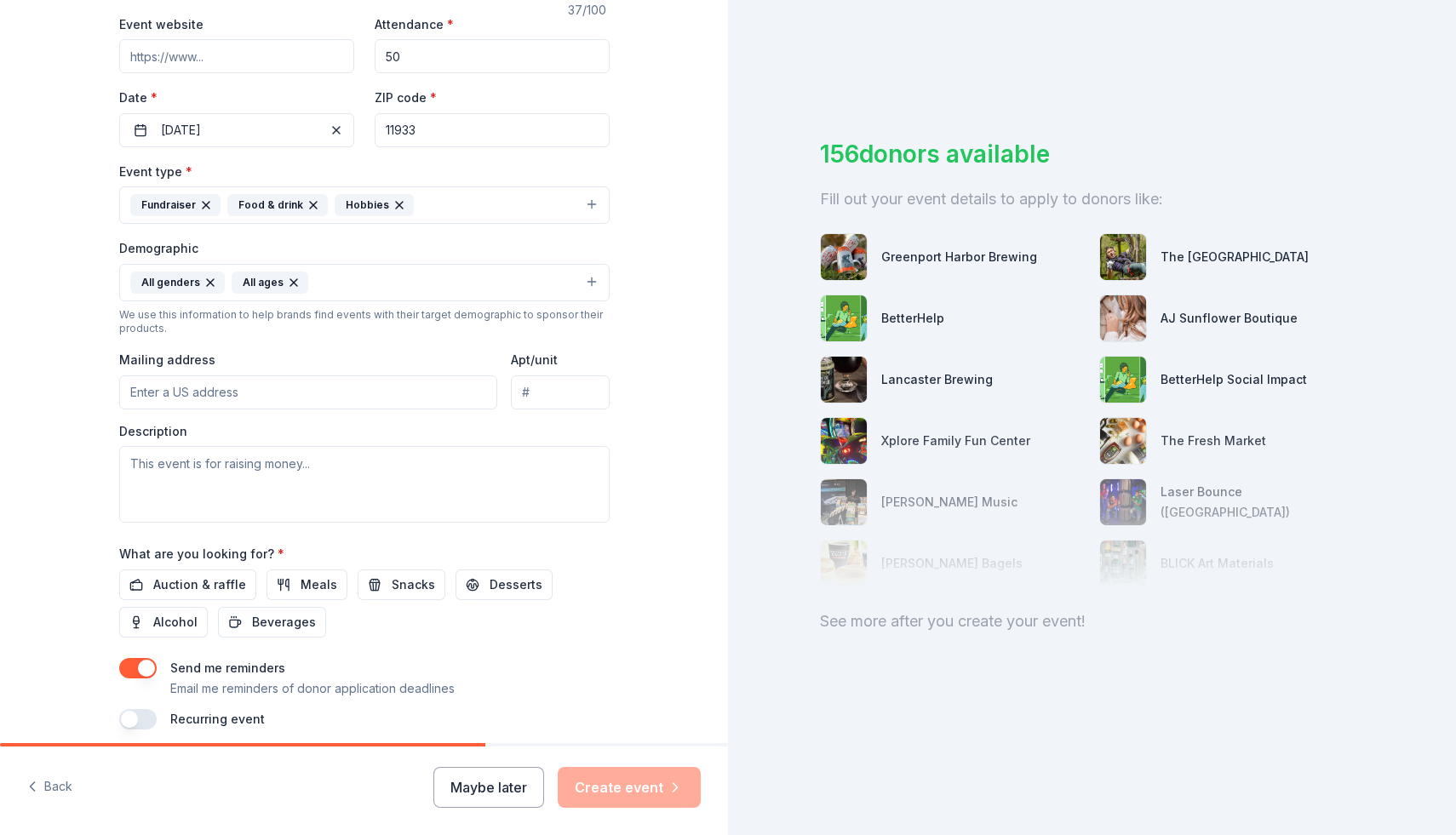
scroll to position [326, 0]
click at [257, 463] on textarea at bounding box center [365, 484] width 491 height 77
paste textarea "This event is fundraising in support of Cultured Kids Cuisine, Inc. which is a …"
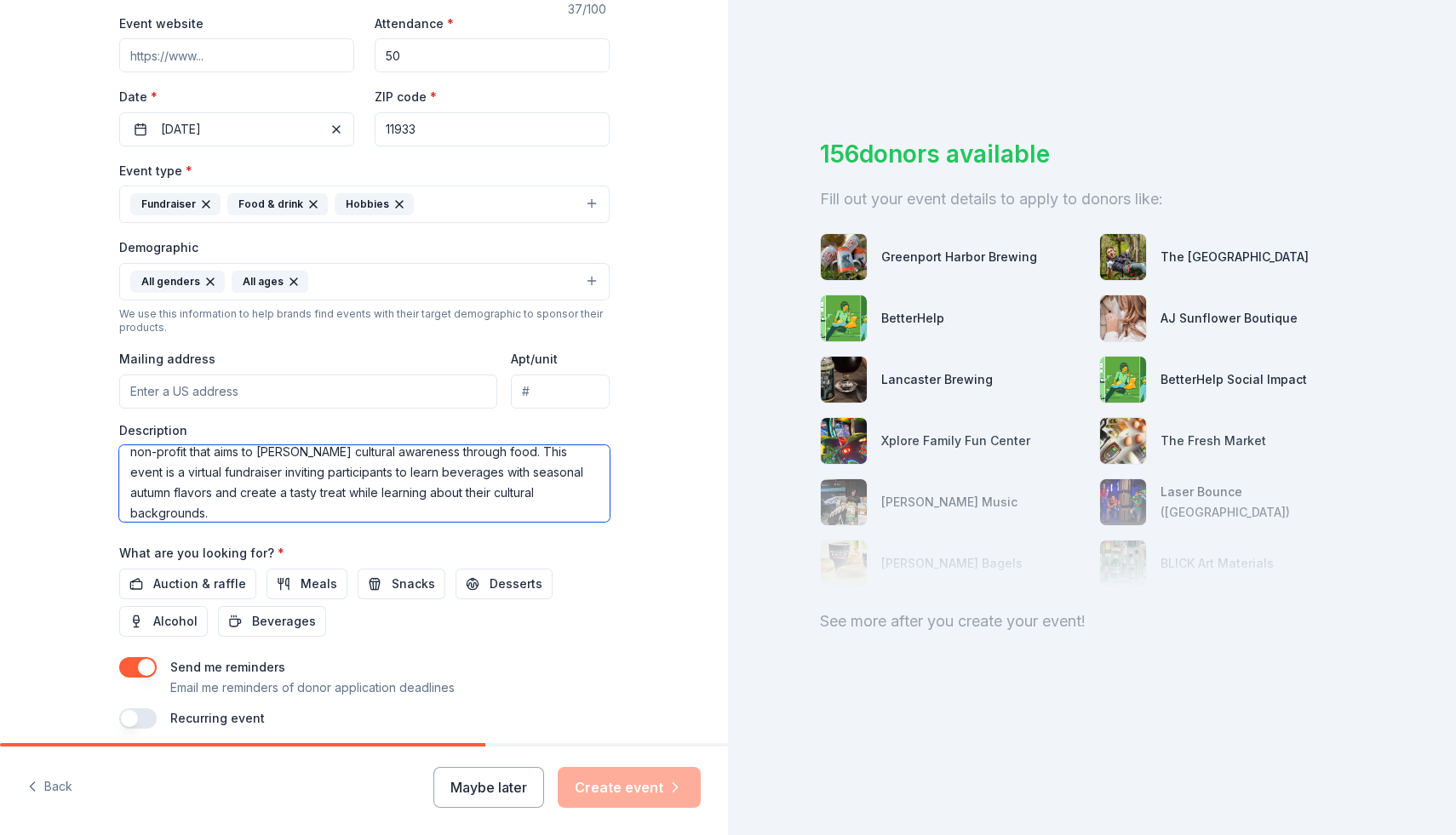
scroll to position [393, 0]
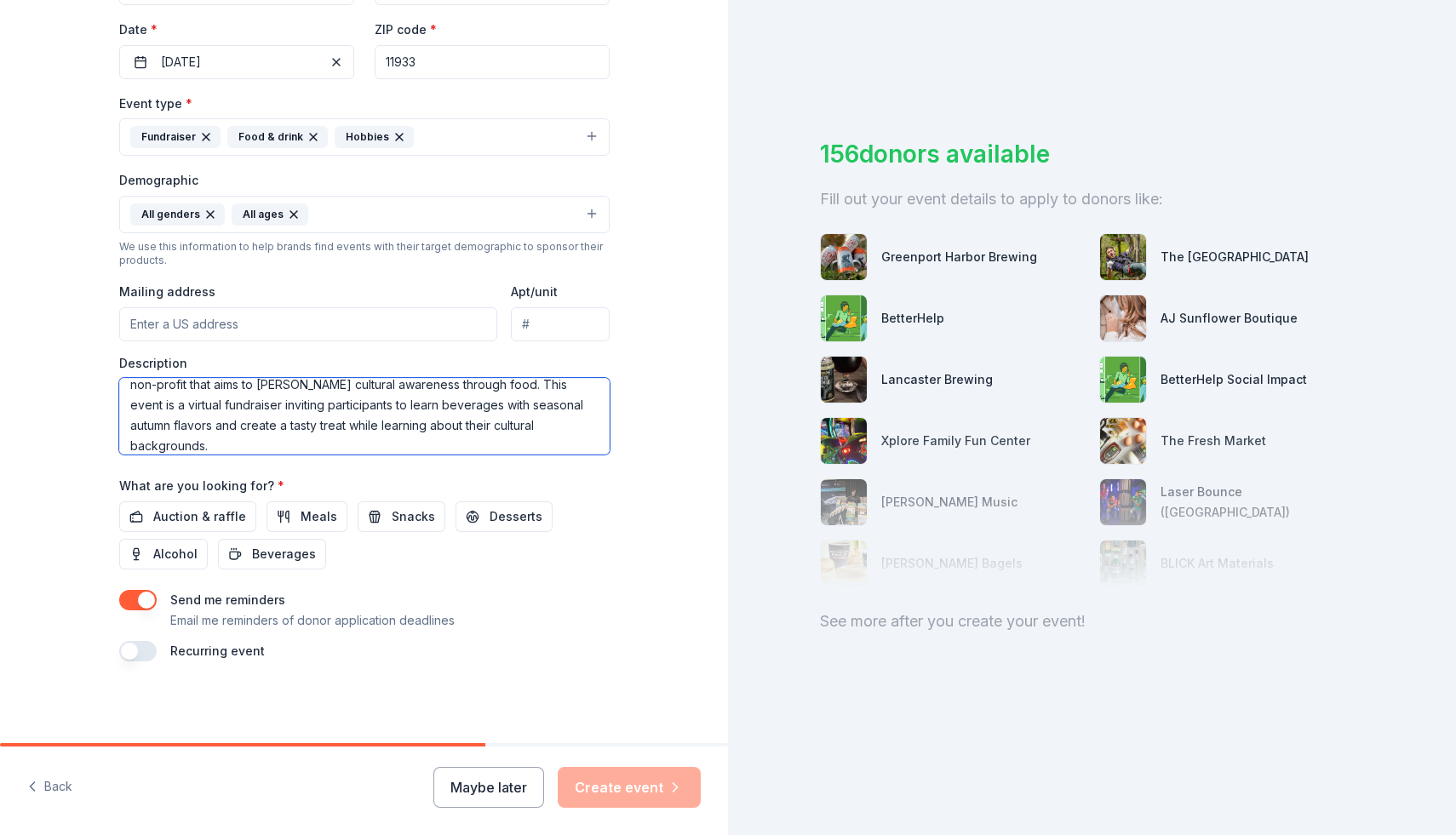
type textarea "This event is fundraising in support of Cultured Kids Cuisine, Inc. which is a …"
click at [195, 507] on span "Auction & raffle" at bounding box center [199, 517] width 92 height 20
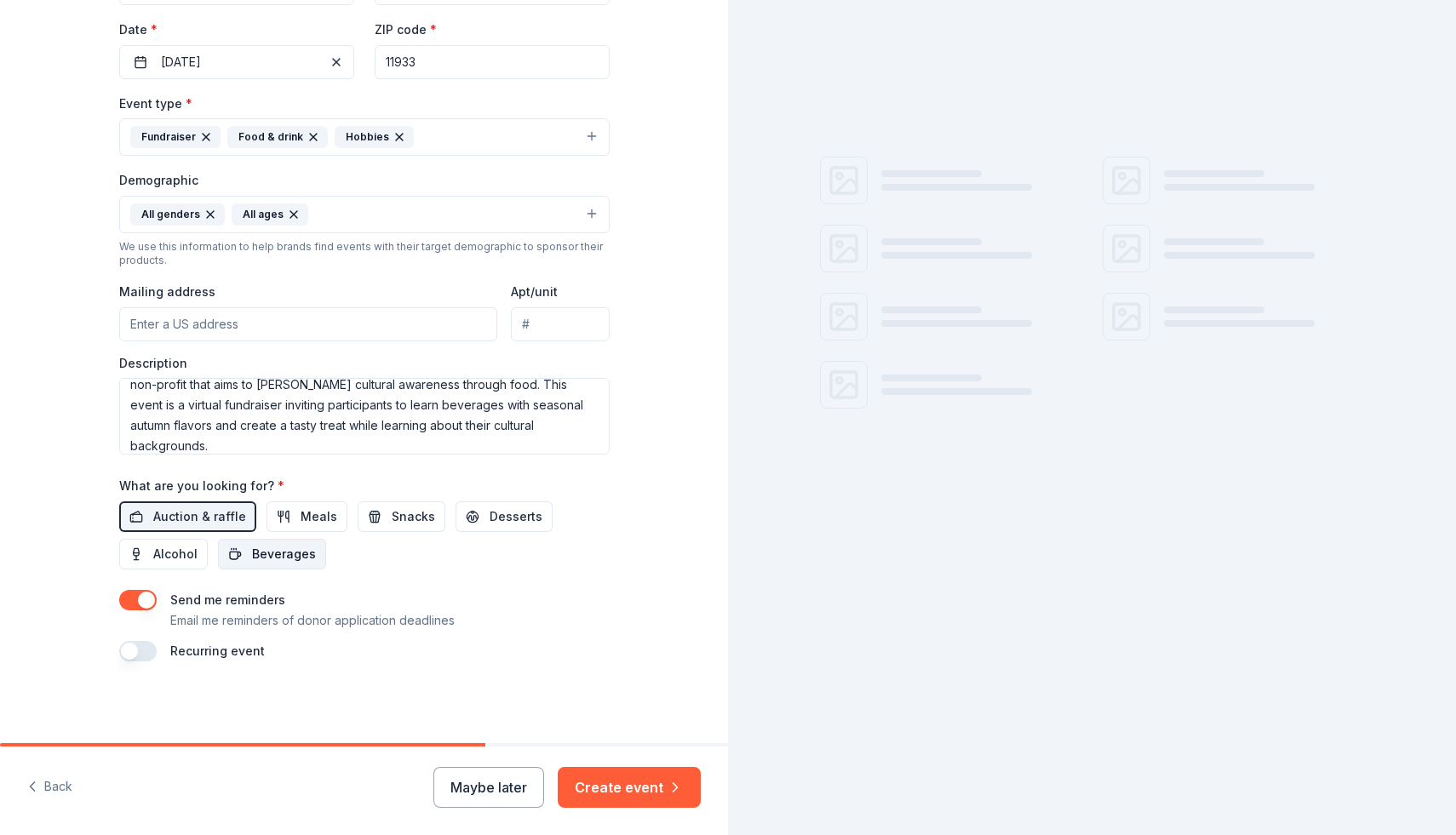
click at [255, 547] on span "Beverages" at bounding box center [284, 553] width 64 height 20
click at [300, 518] on span "Meals" at bounding box center [319, 517] width 37 height 20
click at [363, 515] on button "Snacks" at bounding box center [401, 517] width 88 height 31
click at [490, 508] on span "Desserts" at bounding box center [516, 517] width 53 height 20
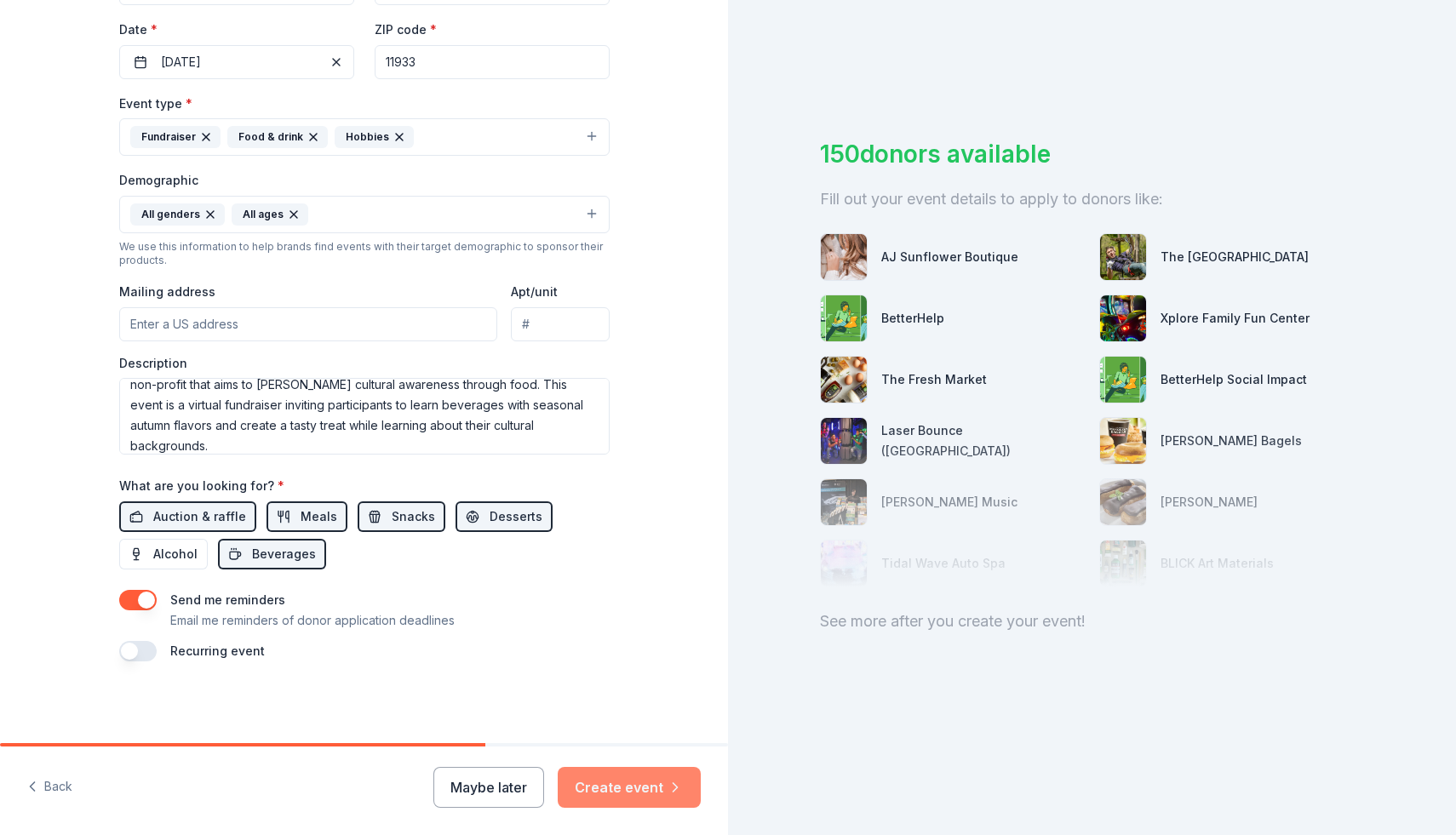
click at [617, 791] on button "Create event" at bounding box center [629, 787] width 143 height 40
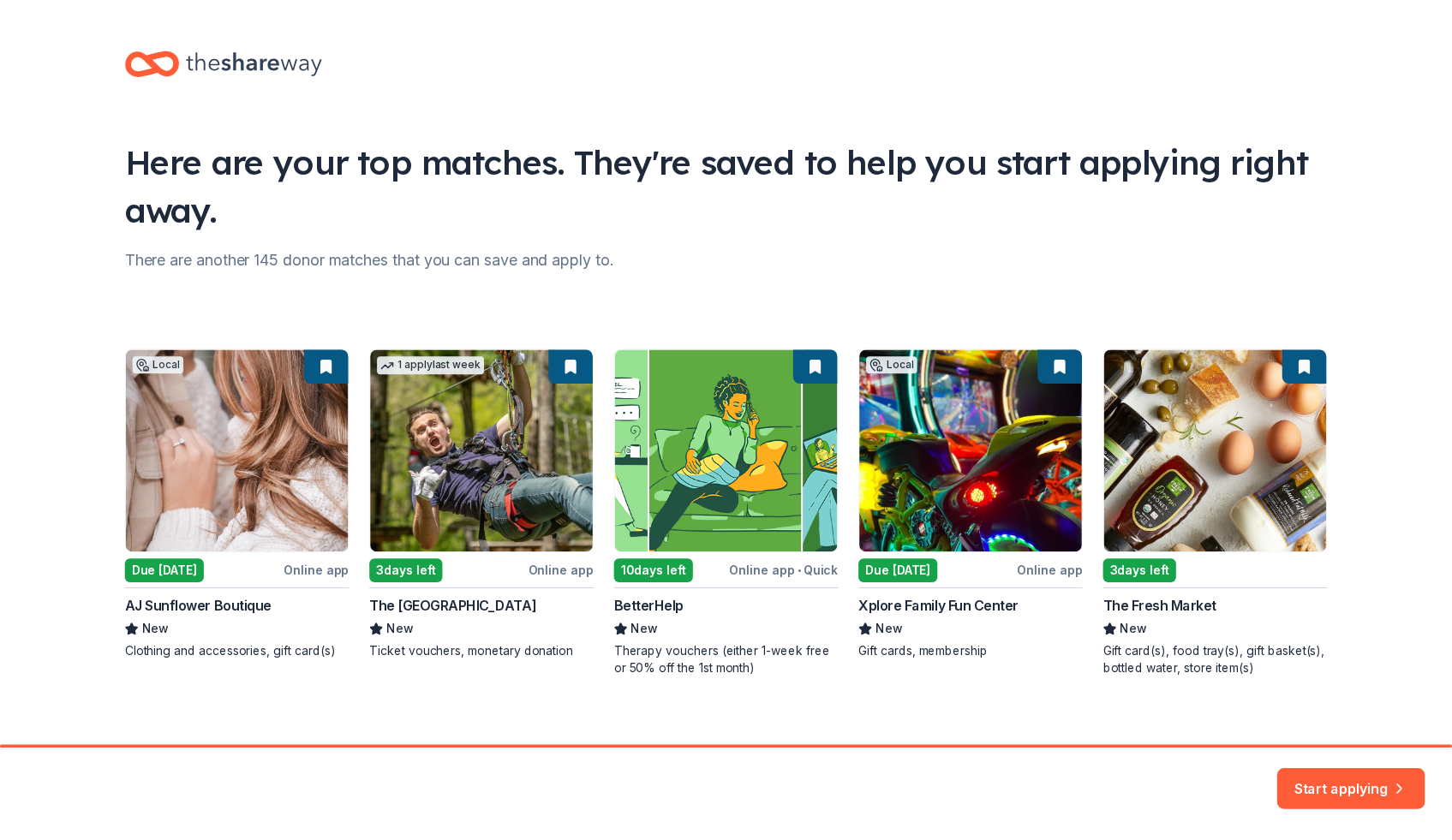
scroll to position [14, 0]
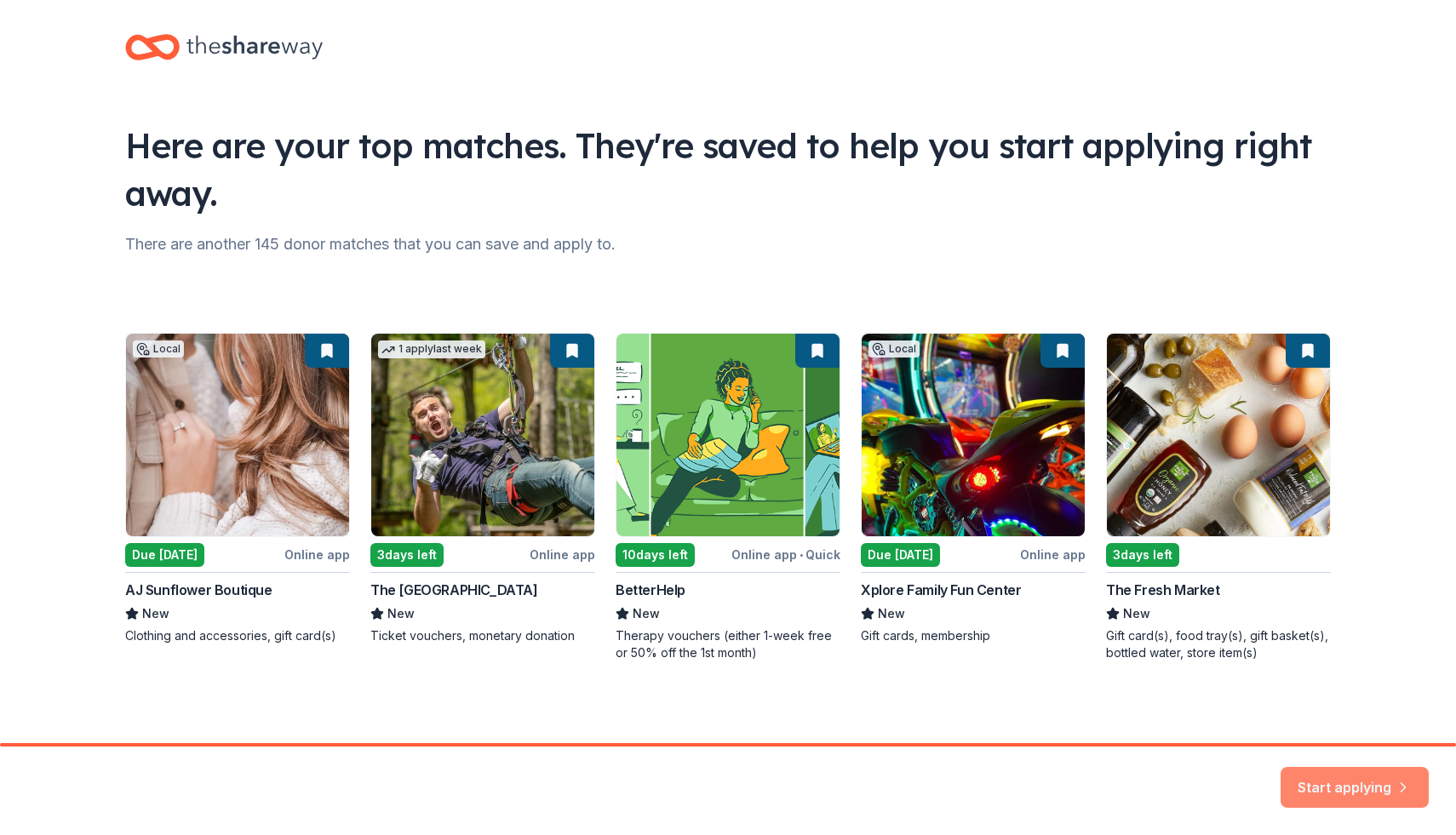
click at [1358, 795] on button "Start applying" at bounding box center [1355, 778] width 148 height 40
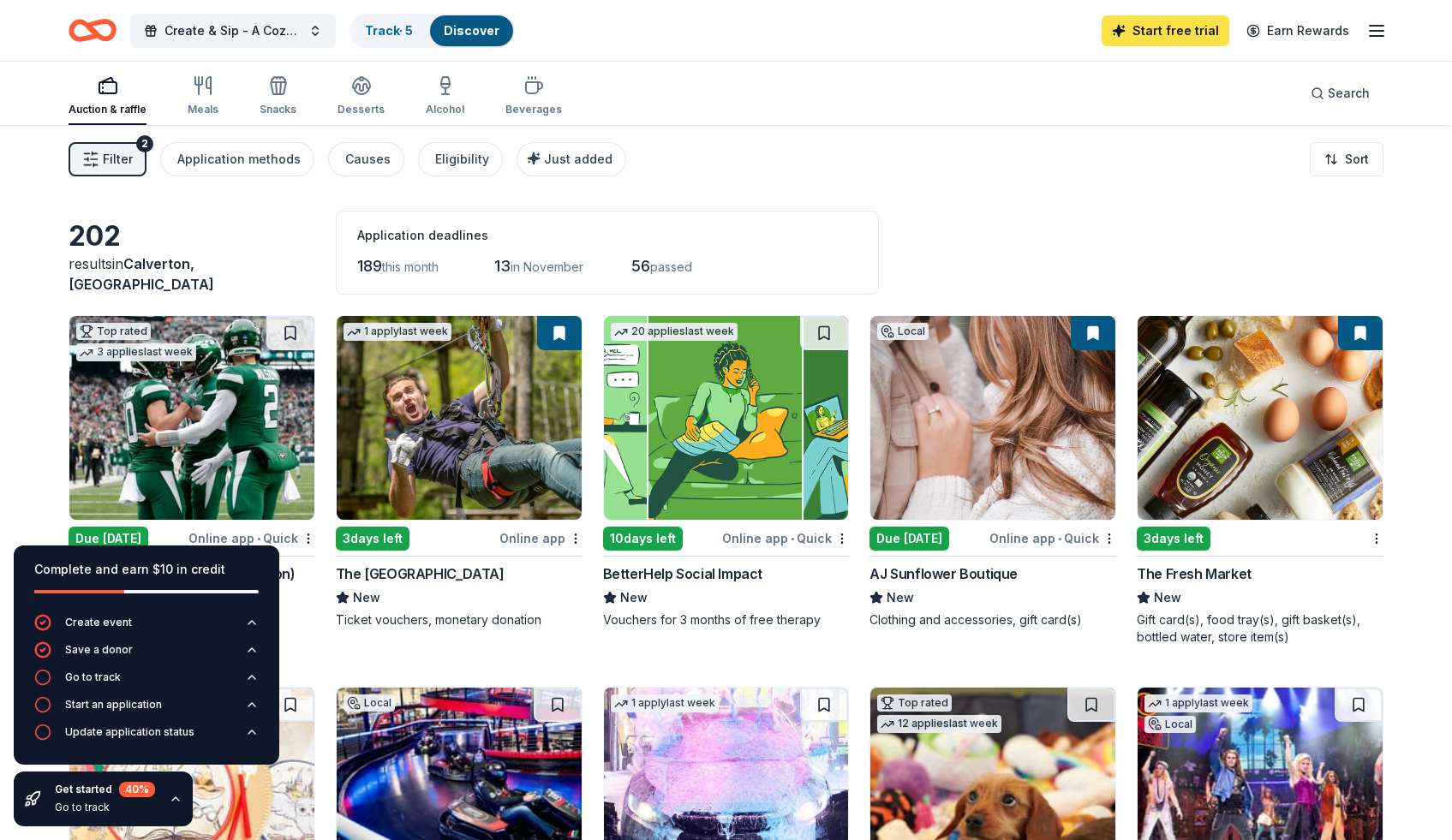
click at [1166, 18] on link "Start free trial" at bounding box center [1165, 31] width 128 height 31
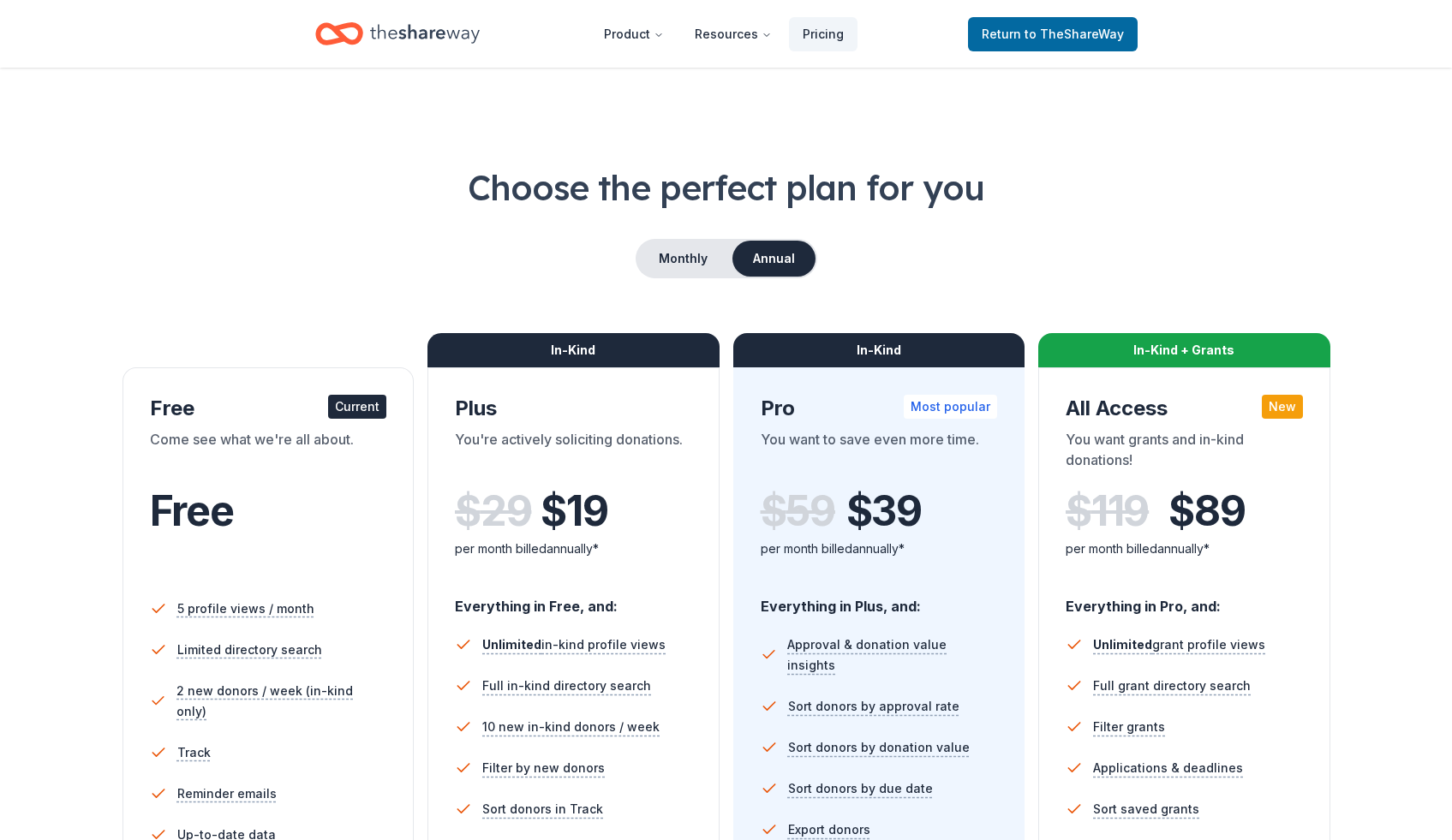
click at [398, 31] on icon "Home" at bounding box center [424, 34] width 109 height 35
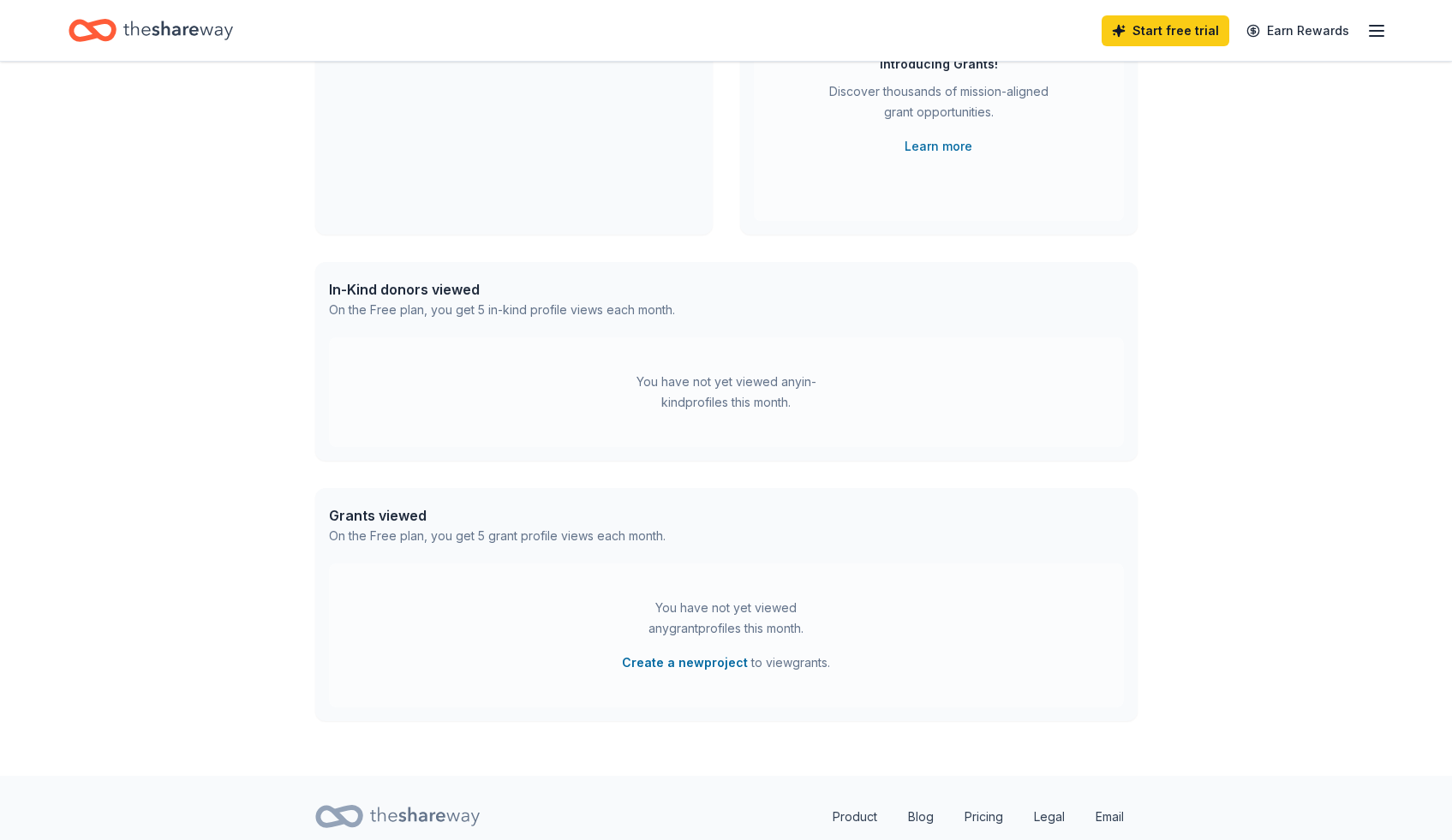
scroll to position [253, 0]
click at [689, 395] on div "You have not yet viewed any in-kind profiles this month." at bounding box center [726, 391] width 214 height 41
click at [1365, 29] on div "Start free trial Earn Rewards" at bounding box center [1244, 31] width 286 height 41
click at [1399, 31] on div "Start free trial Earn Rewards" at bounding box center [726, 30] width 1452 height 61
click at [1378, 31] on icon "button" at bounding box center [1376, 30] width 20 height 20
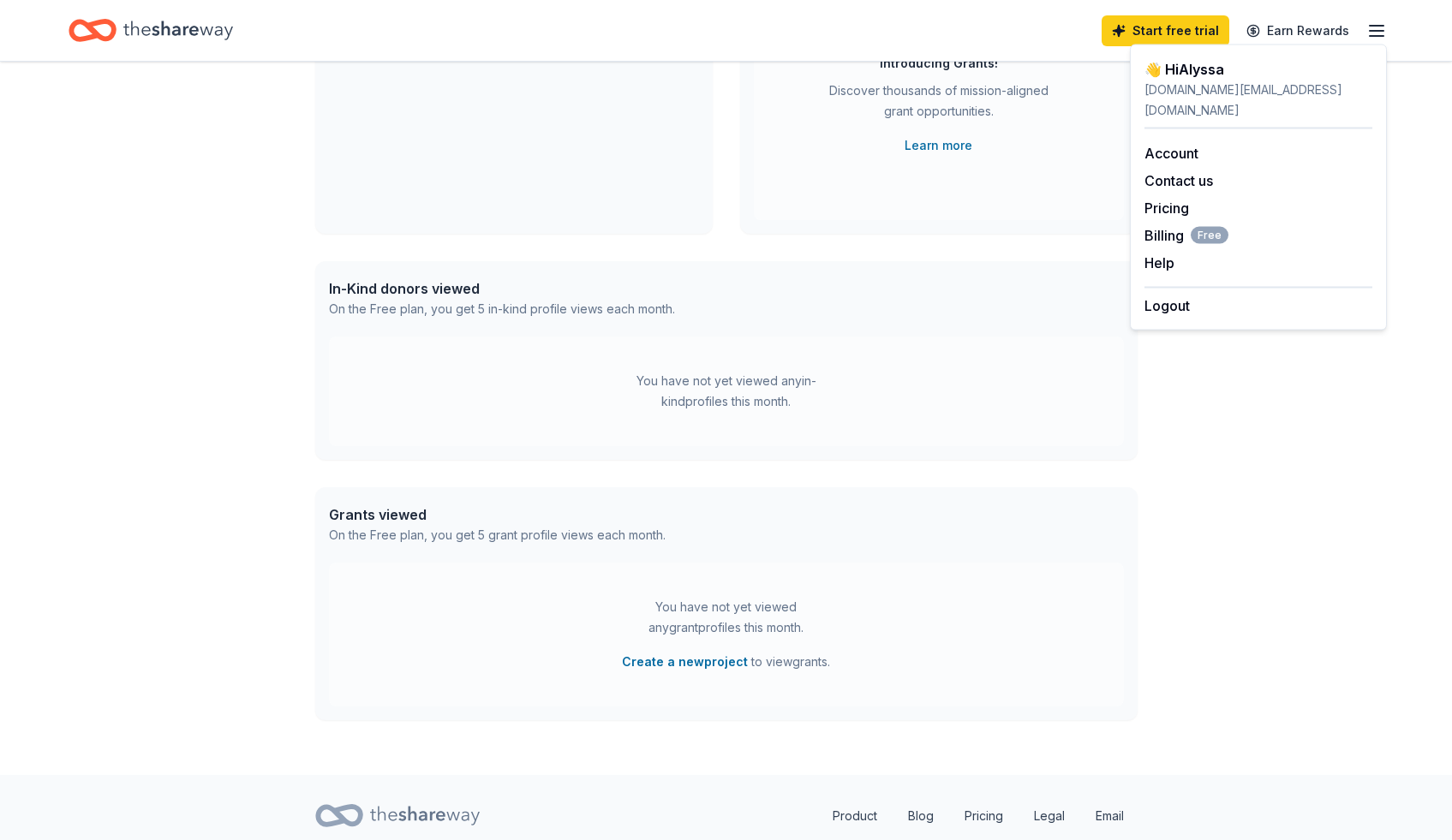
click at [1336, 394] on div "👋 Hi Alyssa In-Kind Create new event Create & Sip - A Cozy Cafe Experience Nov …" at bounding box center [726, 292] width 1452 height 966
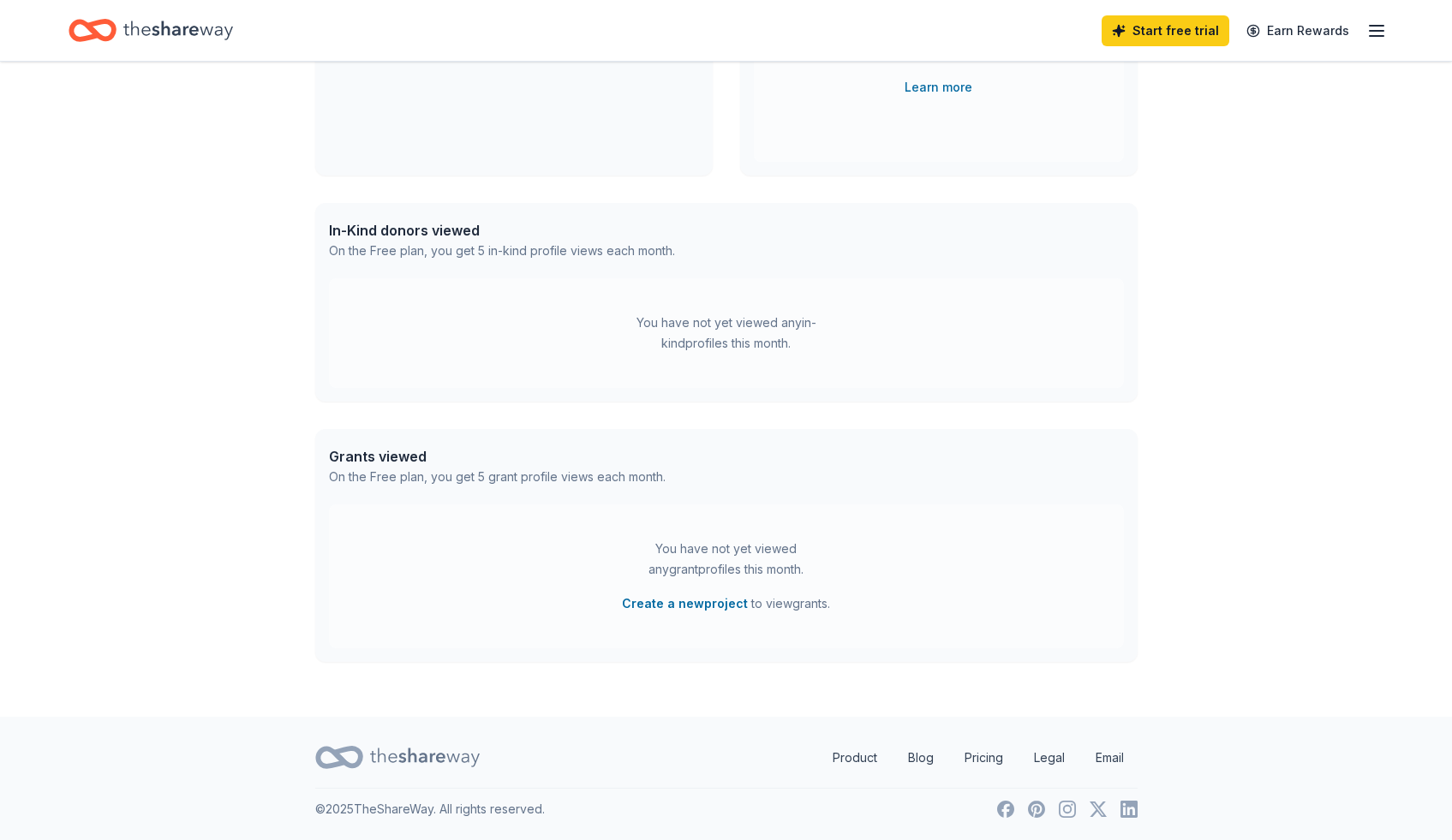
scroll to position [0, 0]
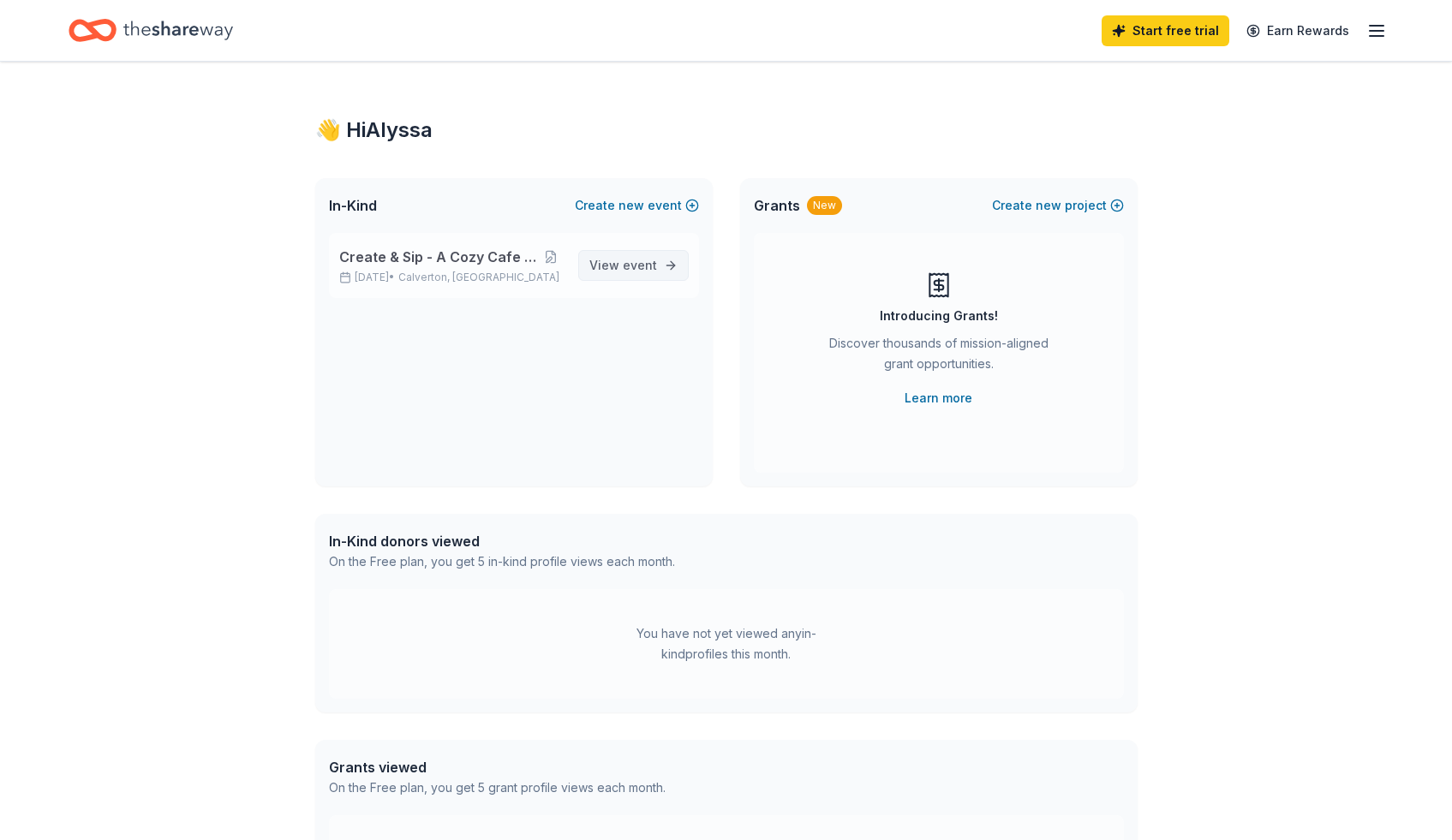
click at [629, 269] on span "event" at bounding box center [639, 264] width 34 height 15
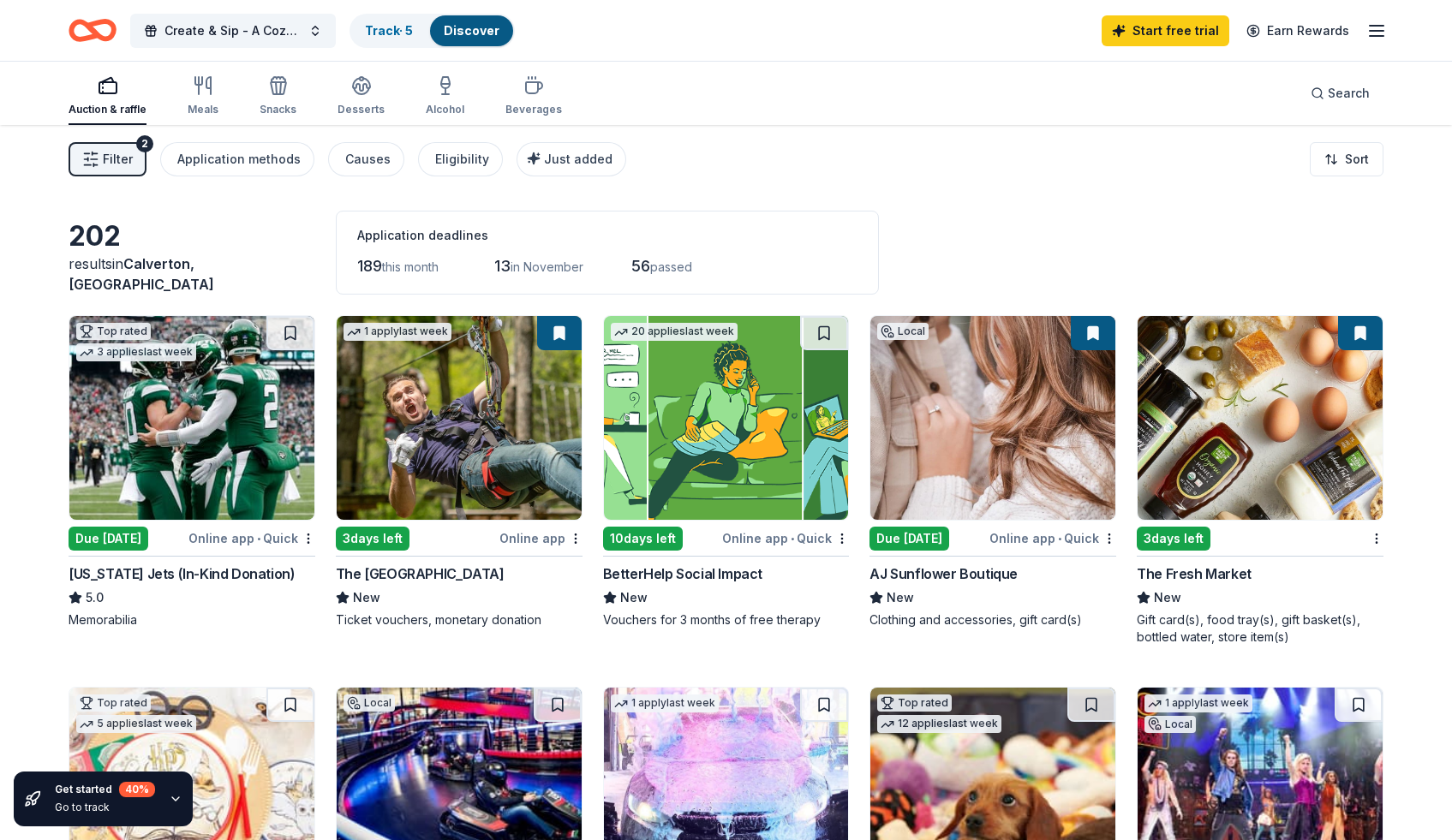
click at [217, 84] on div "Auction & raffle Meals Snacks Desserts Alcohol Beverages" at bounding box center [316, 97] width 494 height 56
click at [197, 88] on icon "button" at bounding box center [202, 85] width 20 height 20
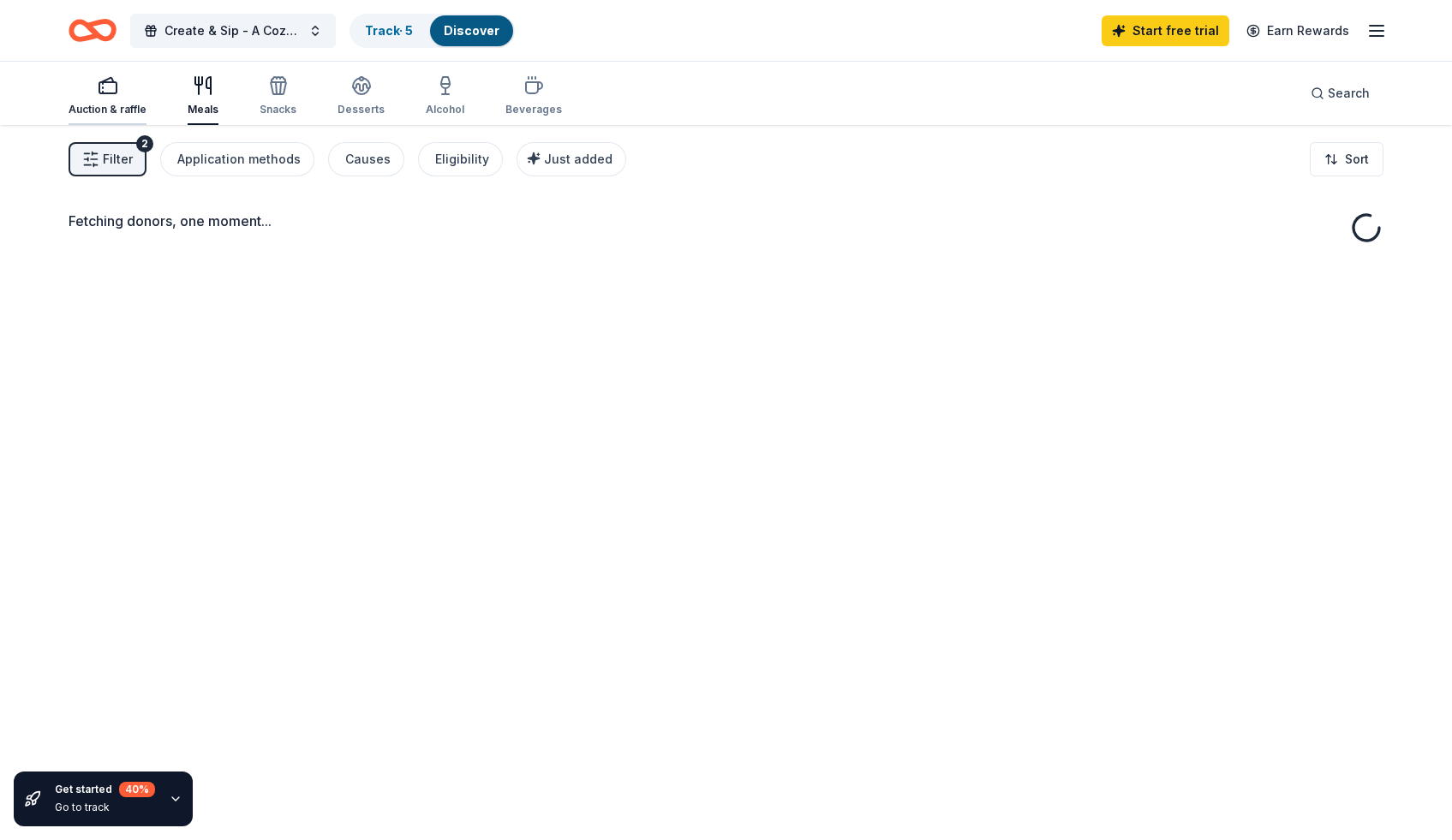
click at [101, 90] on icon "button" at bounding box center [107, 85] width 20 height 20
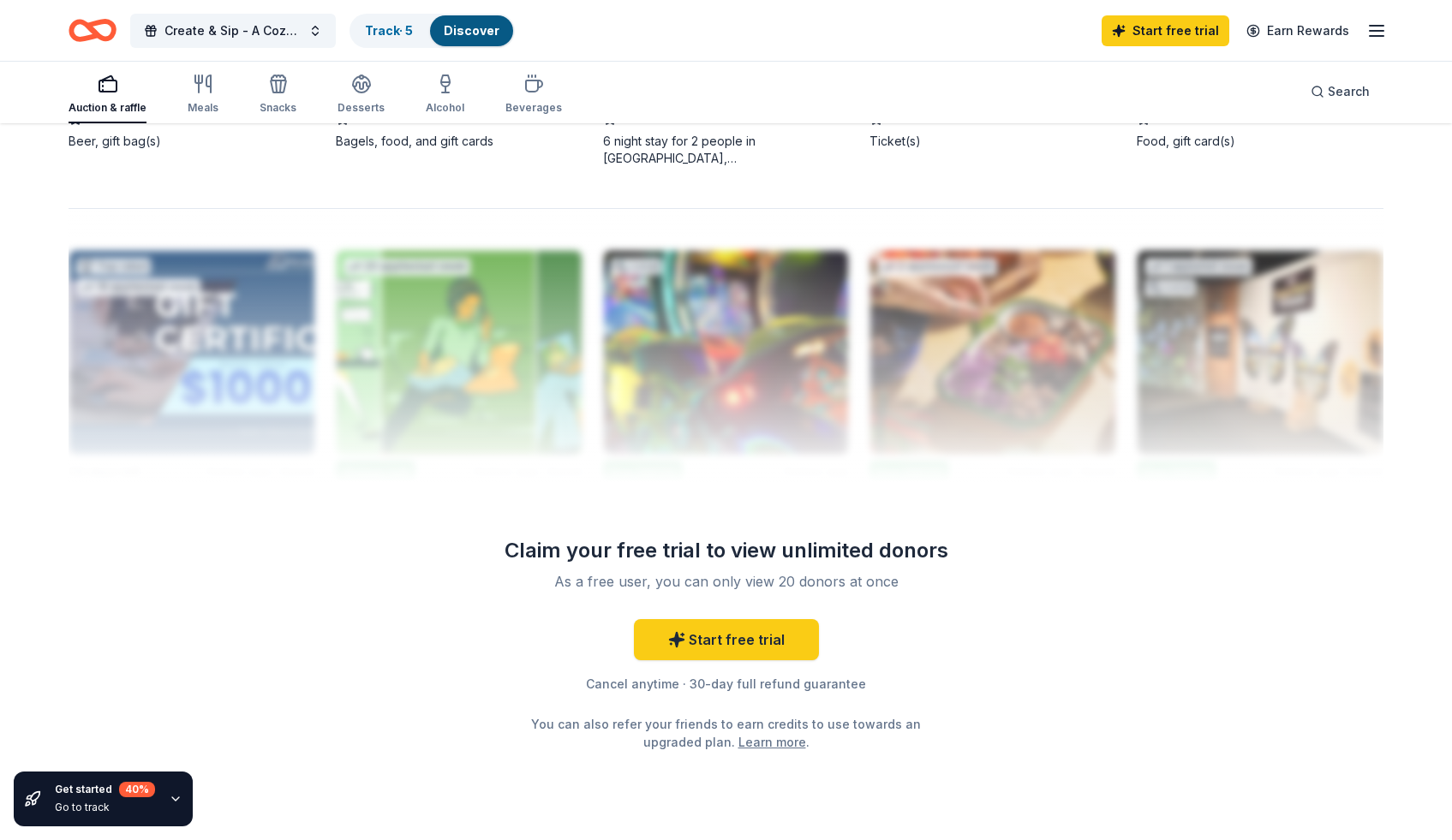
scroll to position [1632, 0]
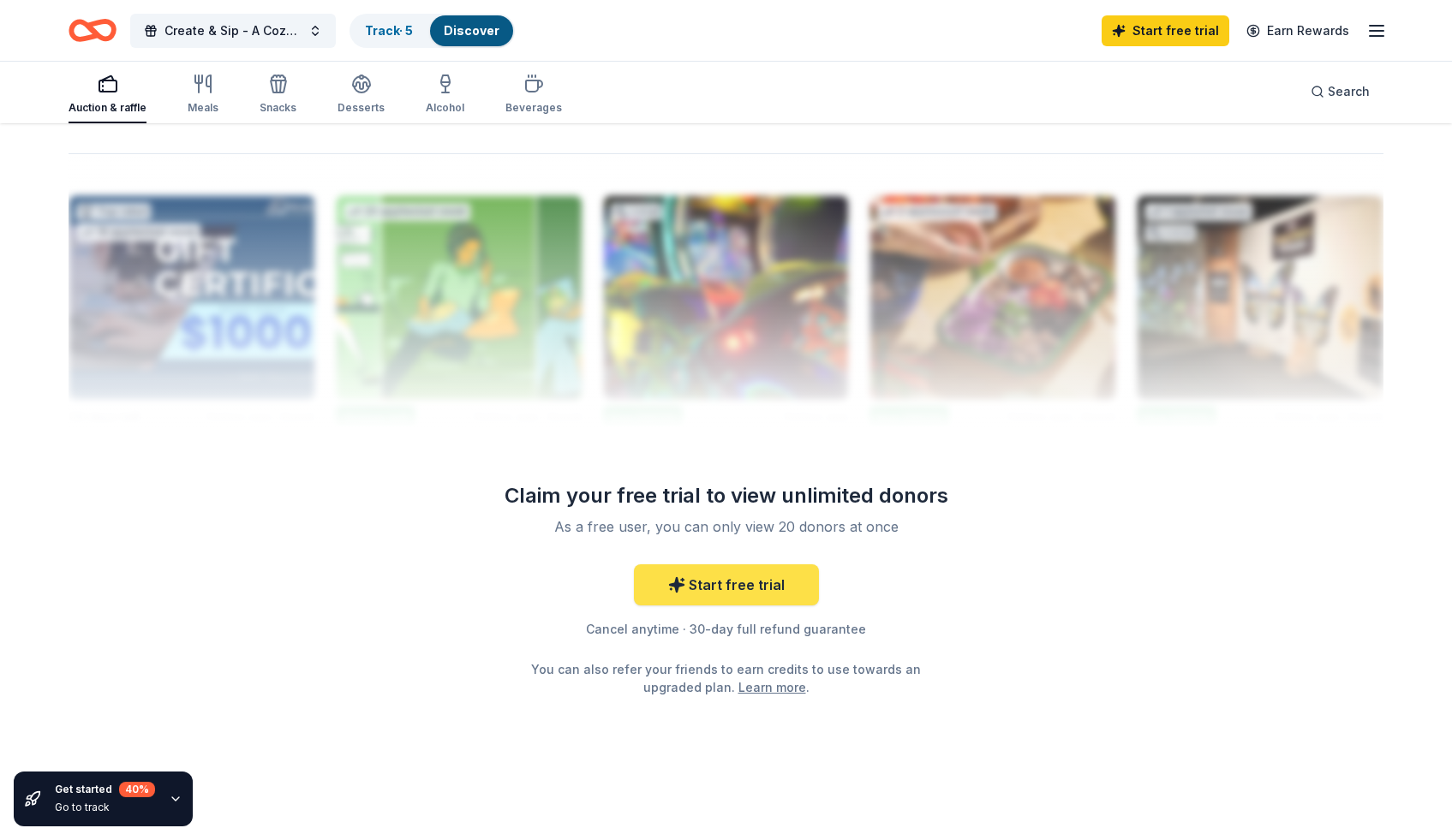
click at [683, 580] on icon at bounding box center [682, 580] width 3 height 0
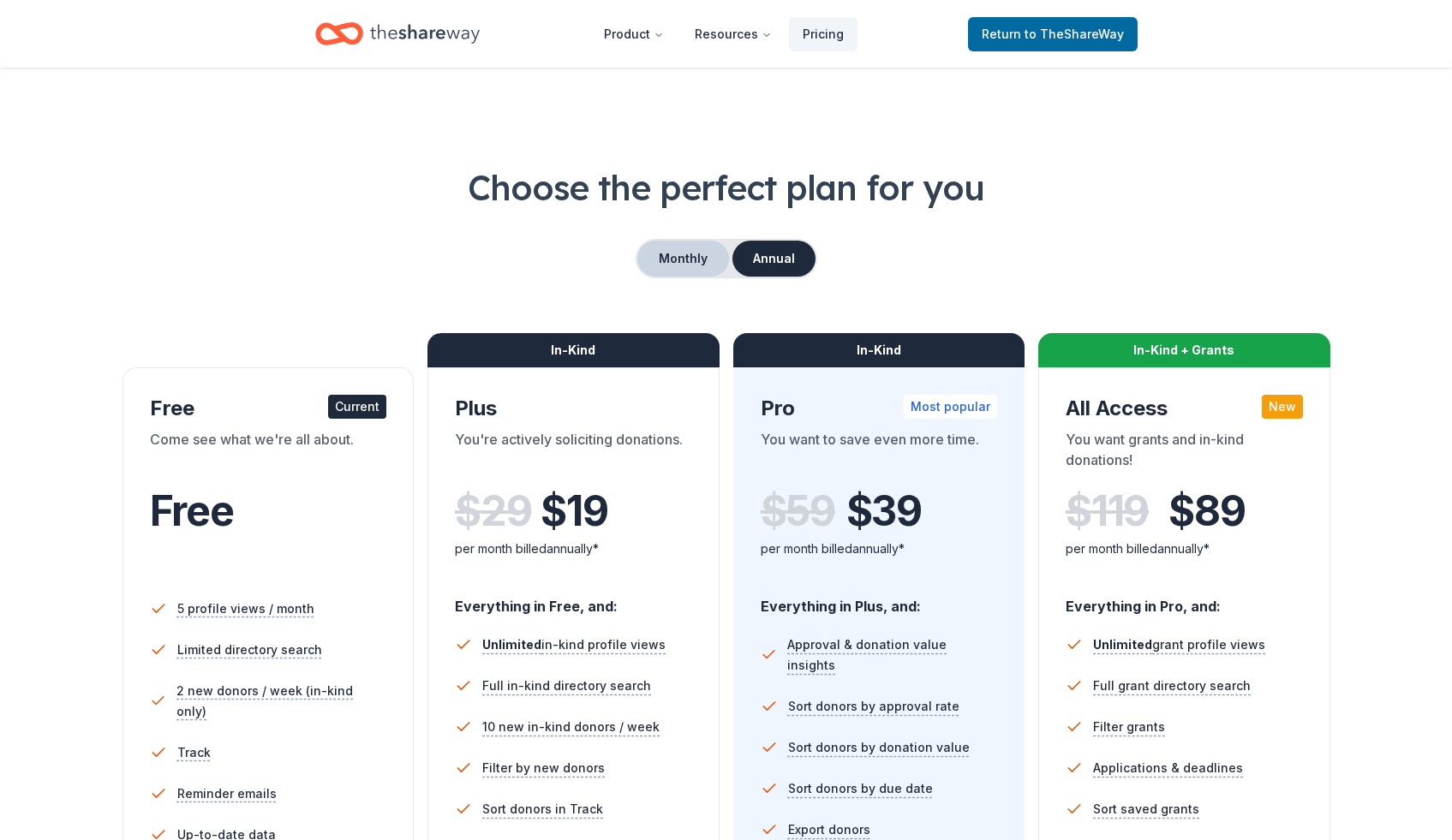
click at [684, 260] on button "Monthly" at bounding box center [682, 258] width 92 height 36
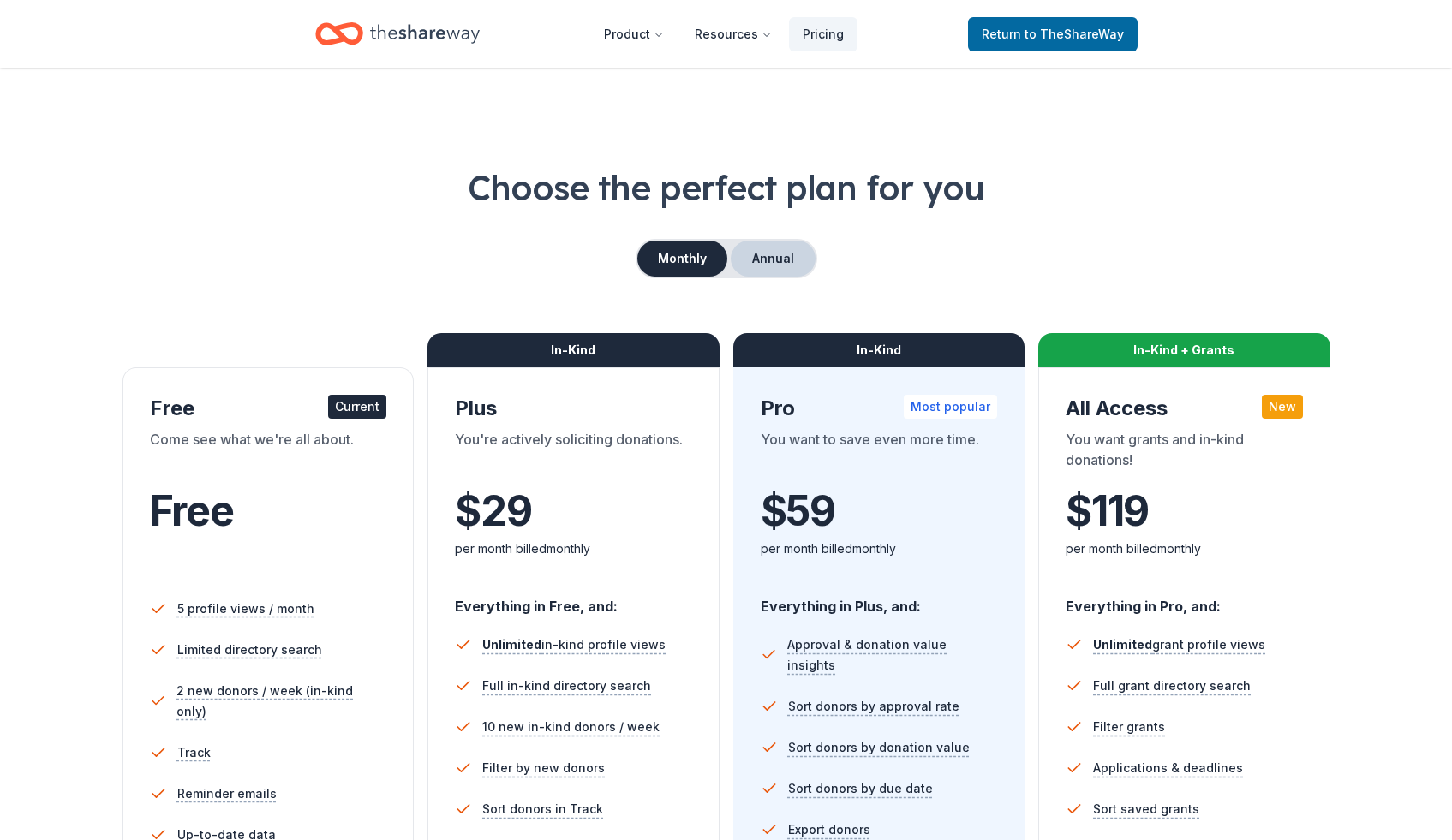
click at [767, 247] on button "Annual" at bounding box center [773, 258] width 85 height 36
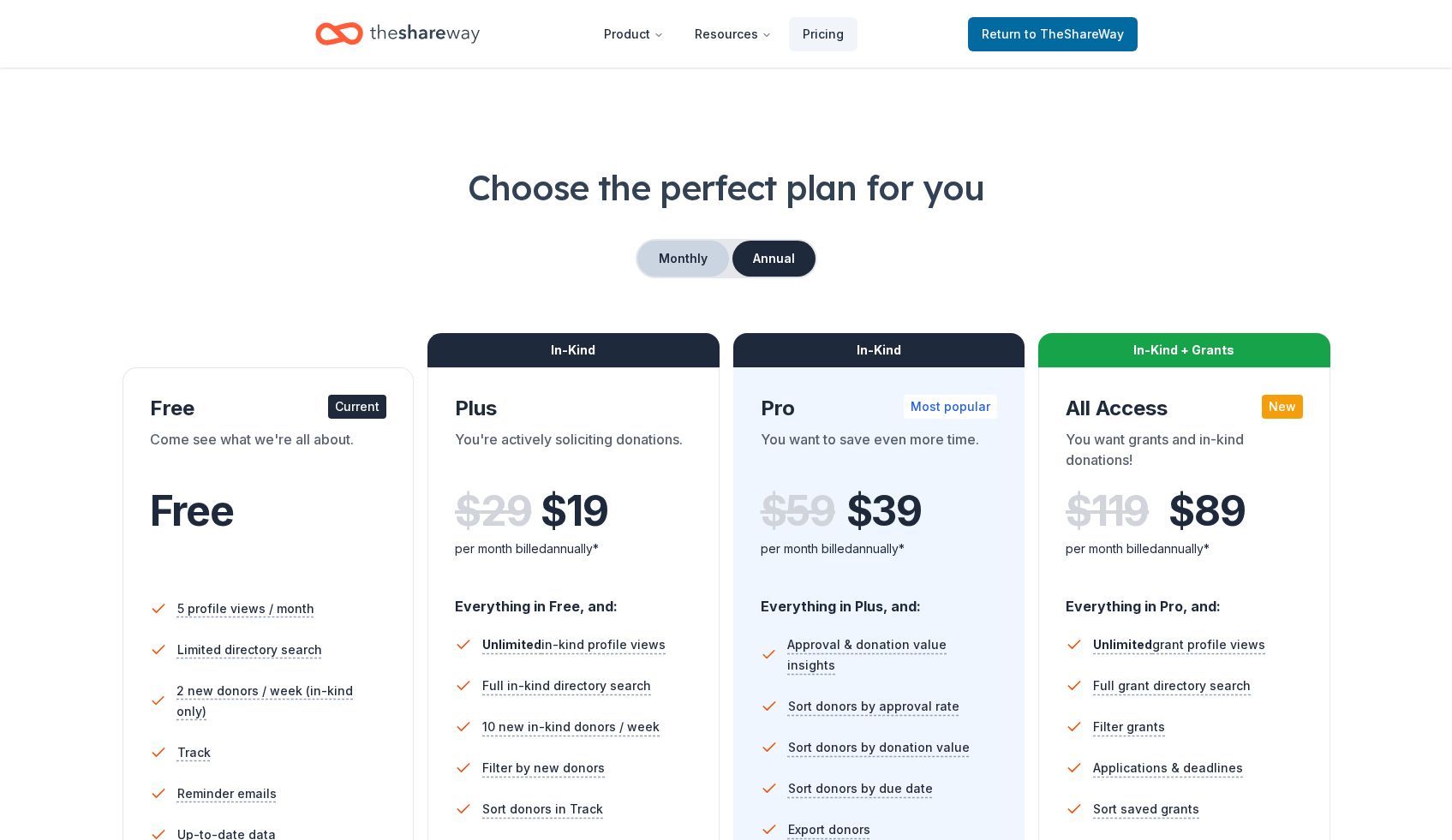
click at [703, 255] on button "Monthly" at bounding box center [682, 258] width 92 height 36
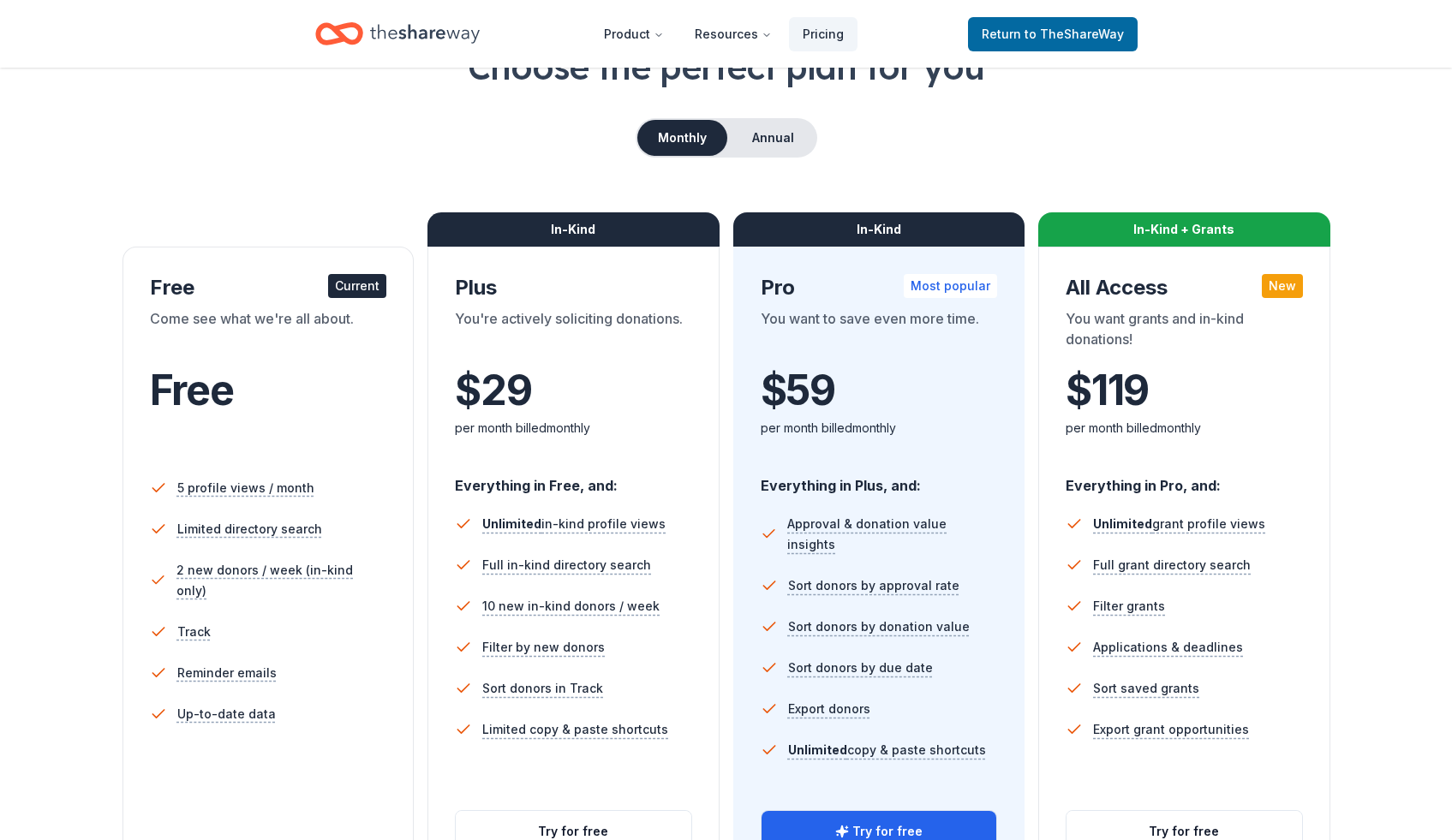
scroll to position [34, 0]
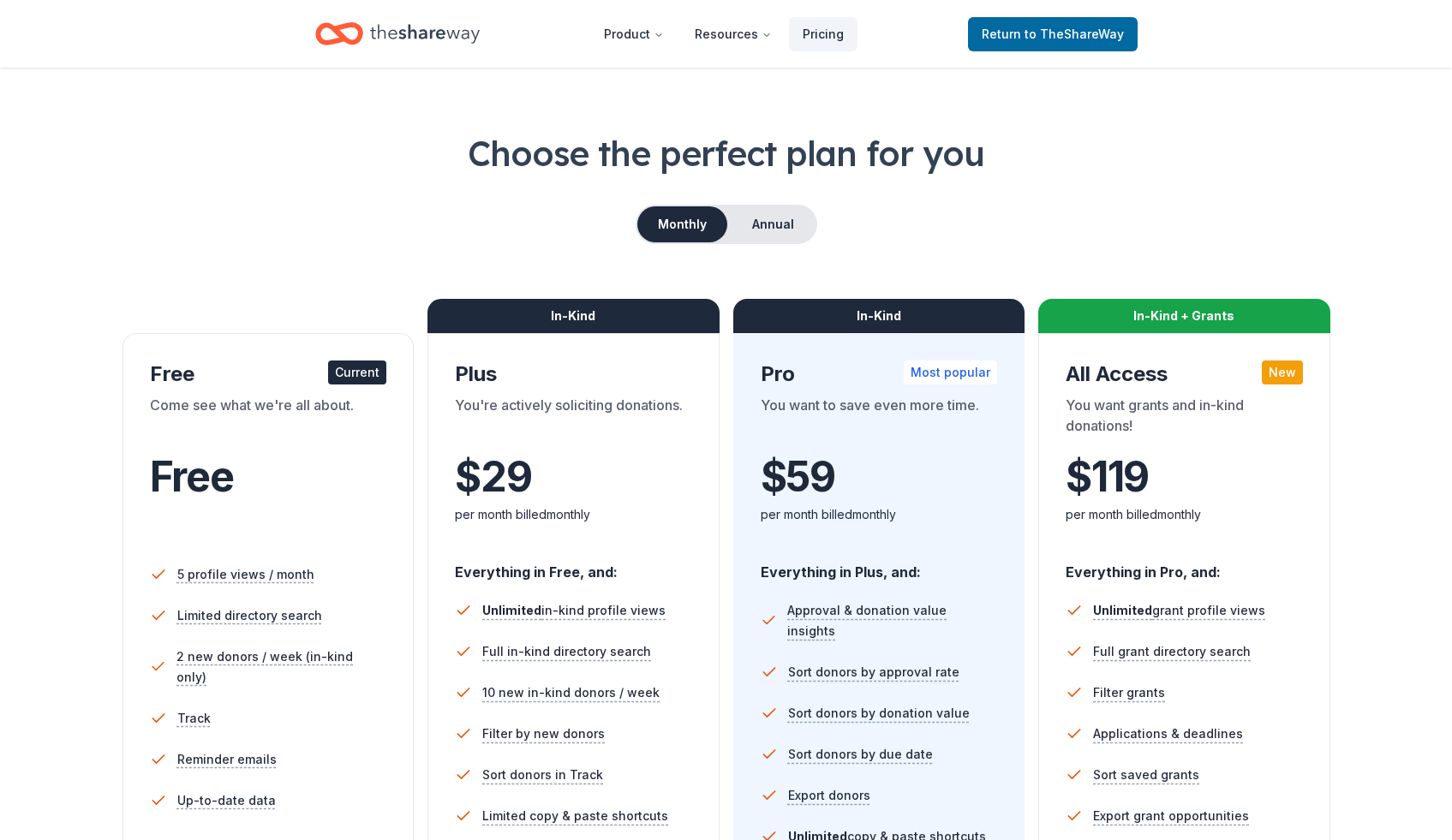
click at [217, 447] on div "Free" at bounding box center [268, 495] width 237 height 105
click at [214, 458] on span "Free" at bounding box center [192, 476] width 84 height 50
click at [714, 34] on button "Resources" at bounding box center [734, 34] width 105 height 34
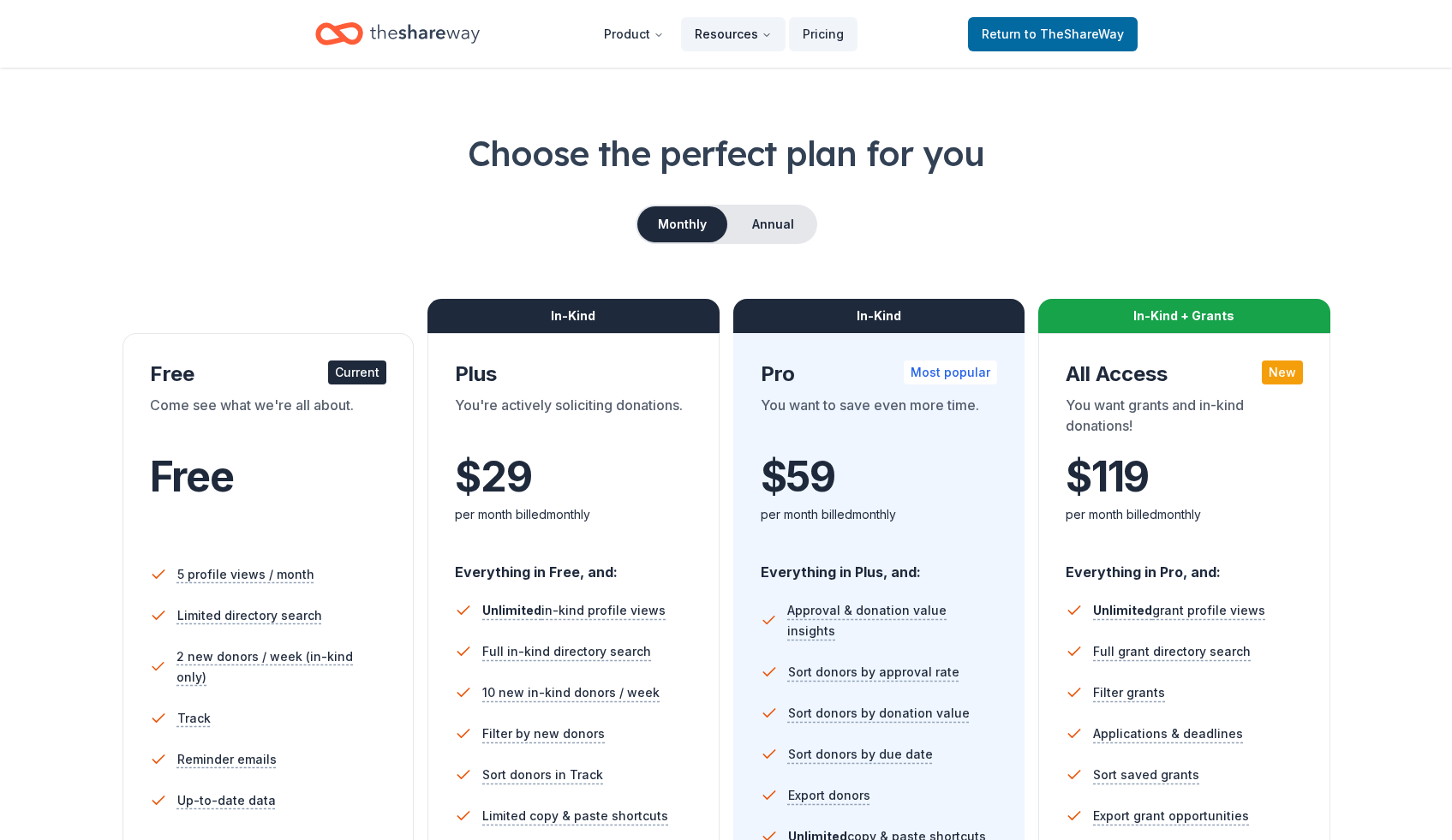
click at [714, 34] on button "Resources" at bounding box center [734, 34] width 105 height 34
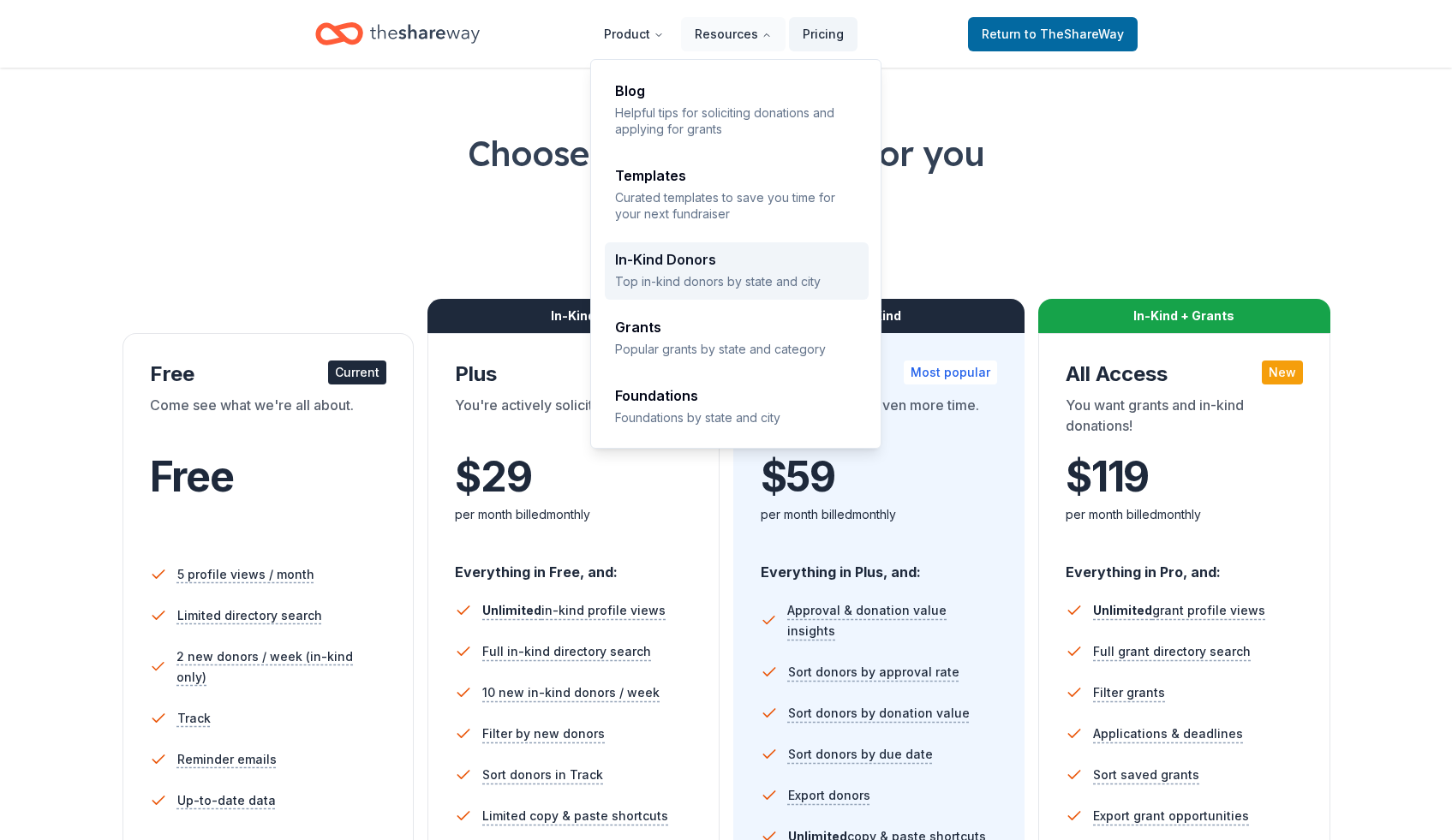
click at [701, 281] on p "Top in-kind donors by state and city" at bounding box center [736, 281] width 243 height 16
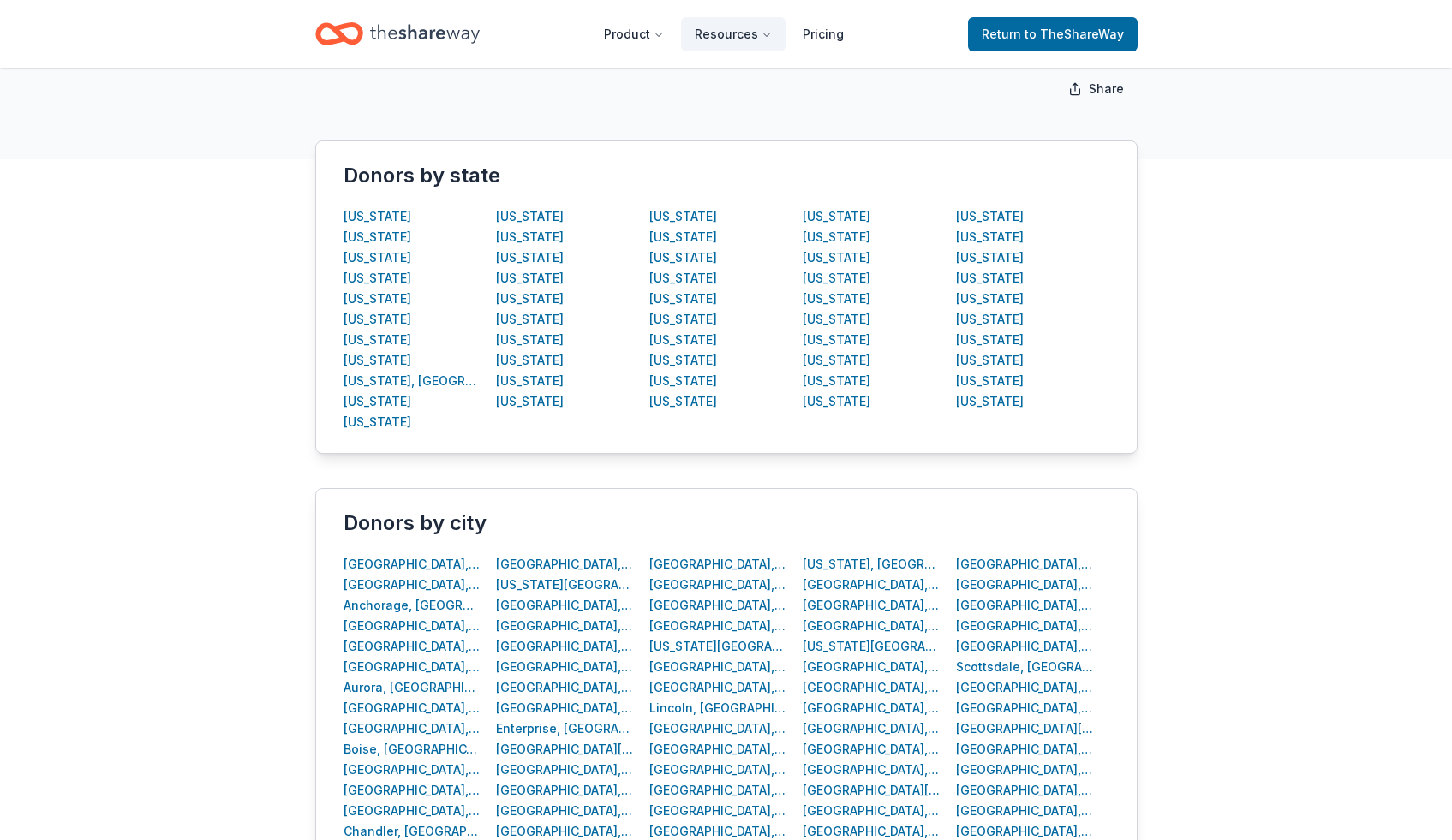
scroll to position [274, 0]
click at [837, 236] on div "[US_STATE]" at bounding box center [836, 239] width 68 height 20
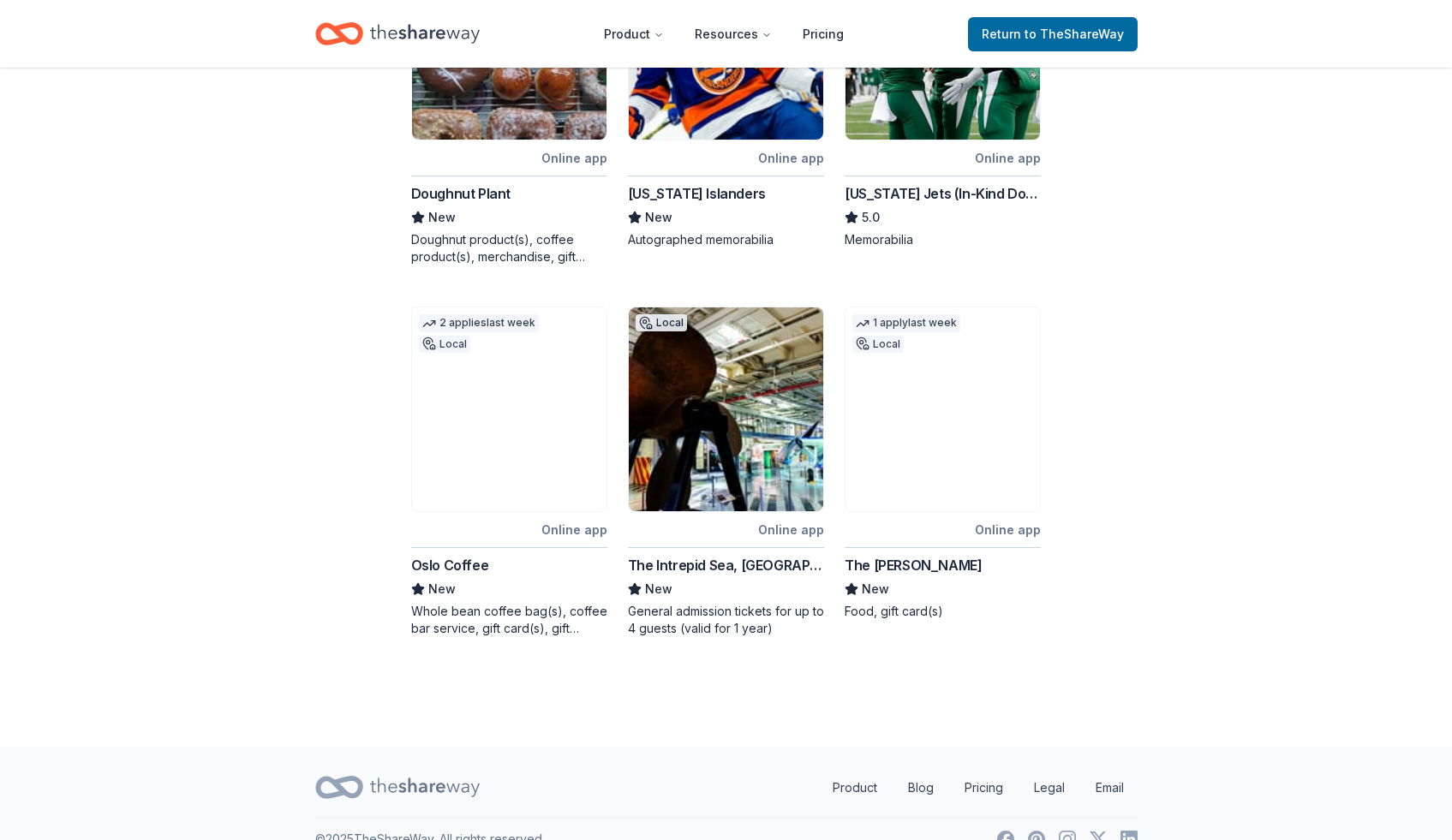
scroll to position [843, 0]
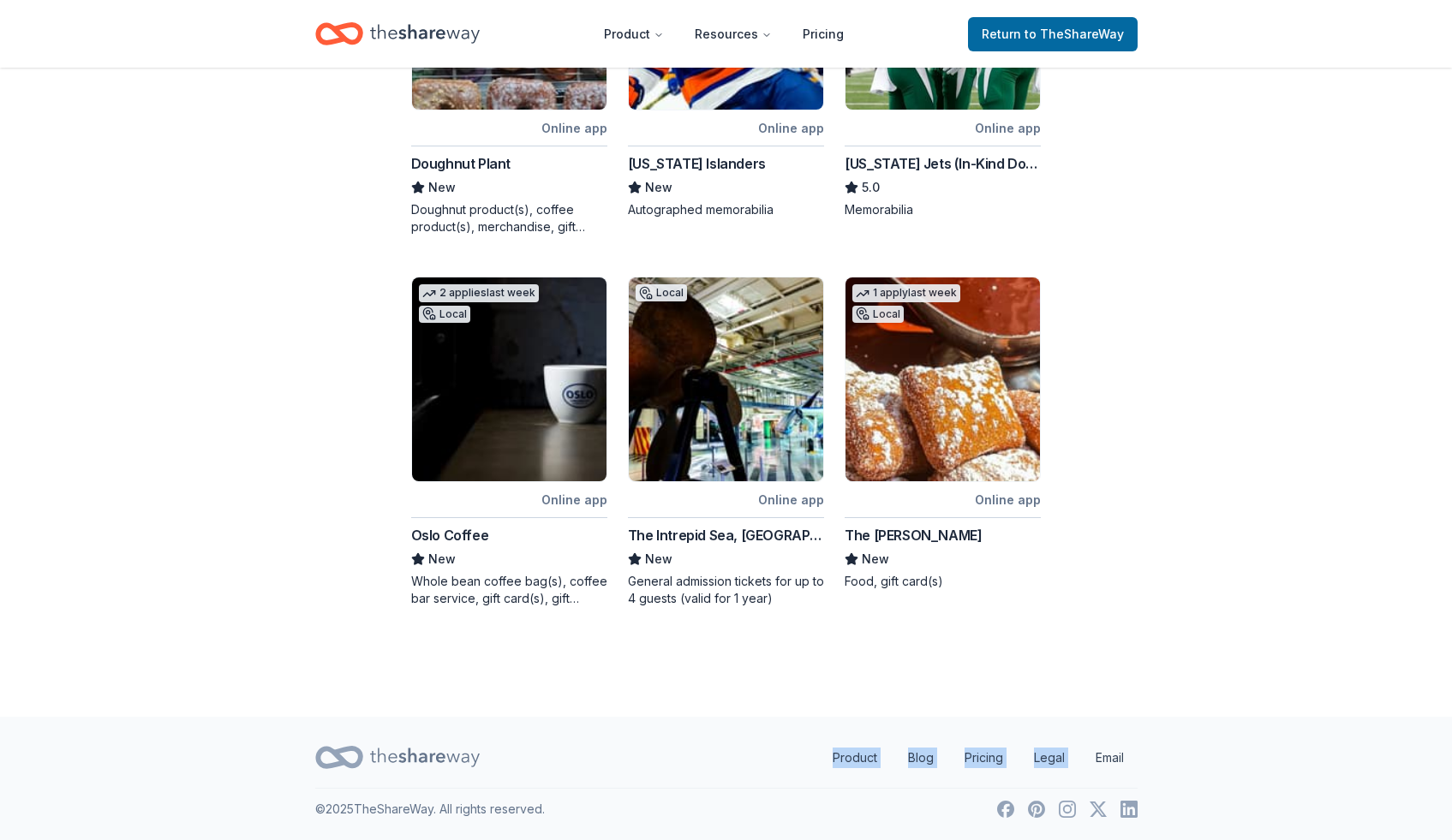
drag, startPoint x: 1464, startPoint y: 245, endPoint x: 1446, endPoint y: 733, distance: 488.3
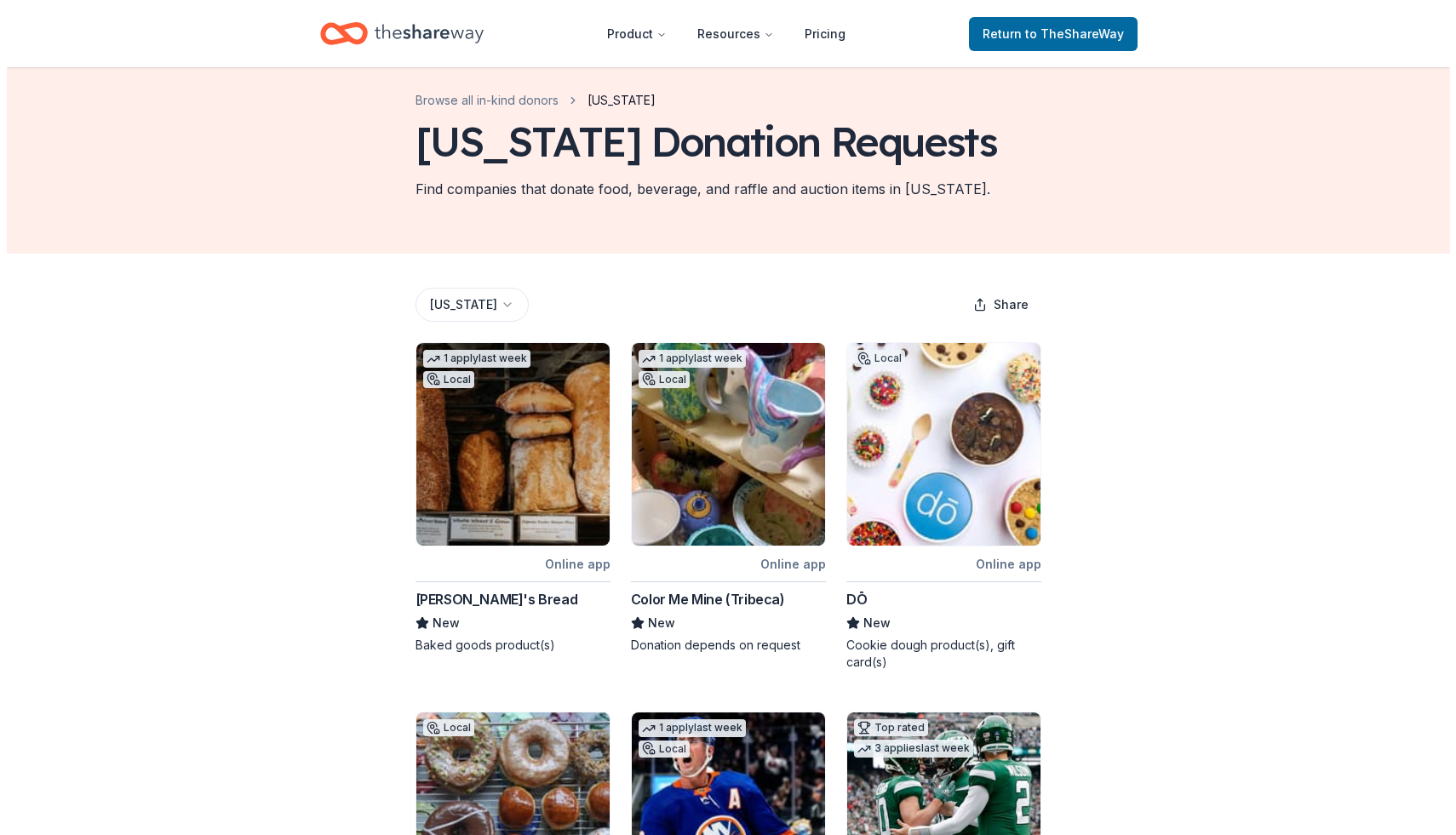
scroll to position [0, 0]
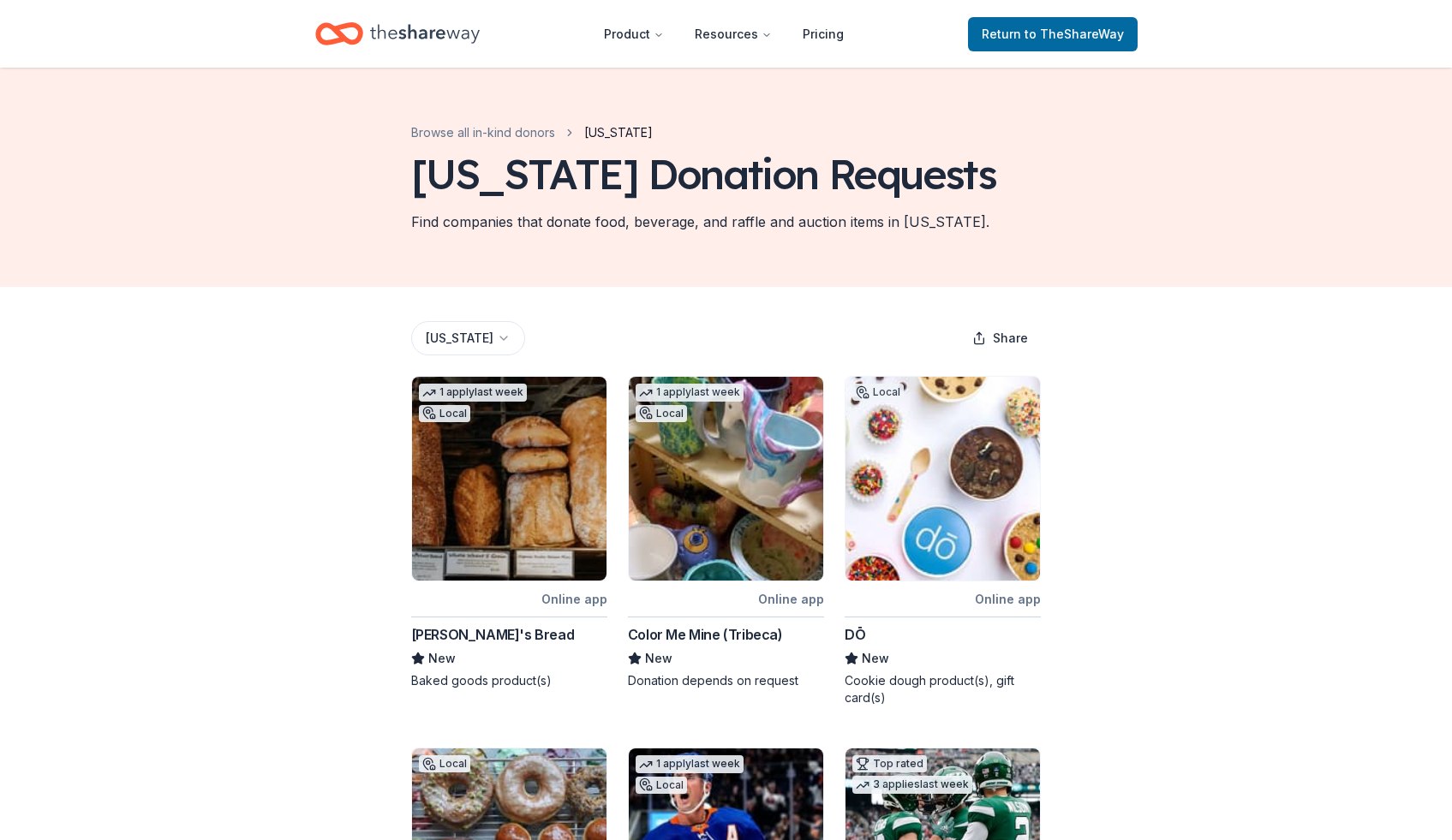
drag, startPoint x: 1464, startPoint y: 238, endPoint x: 1463, endPoint y: 115, distance: 123.0
click at [1451, 115] on html "Product Resources Pricing Return to TheShareWay Browse all in-kind donors New Y…" at bounding box center [726, 420] width 1452 height 840
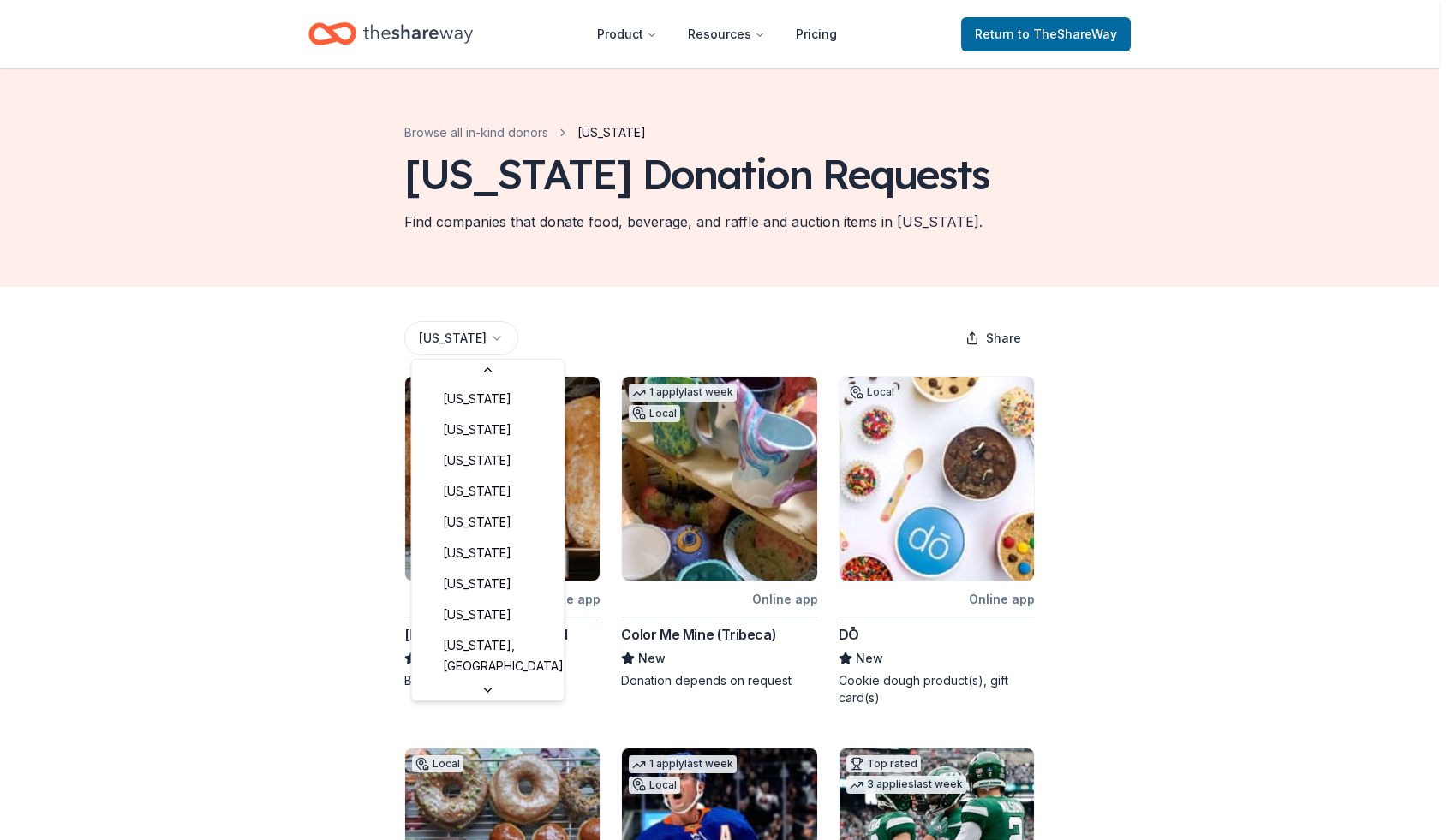
click at [482, 328] on html "Product Resources Pricing Return to TheShareWay Browse all in-kind donors New Y…" at bounding box center [726, 420] width 1452 height 840
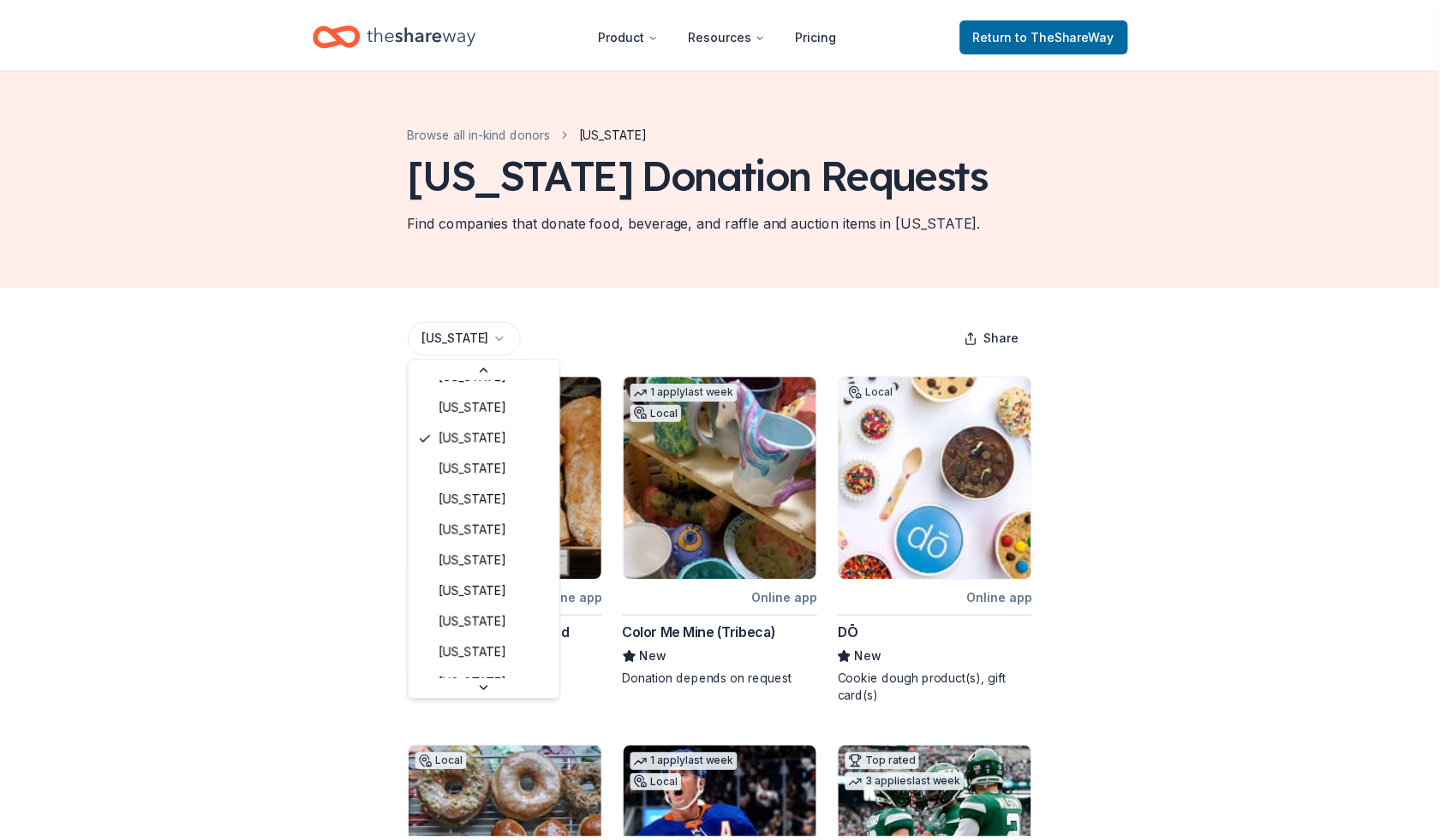
scroll to position [1061, 0]
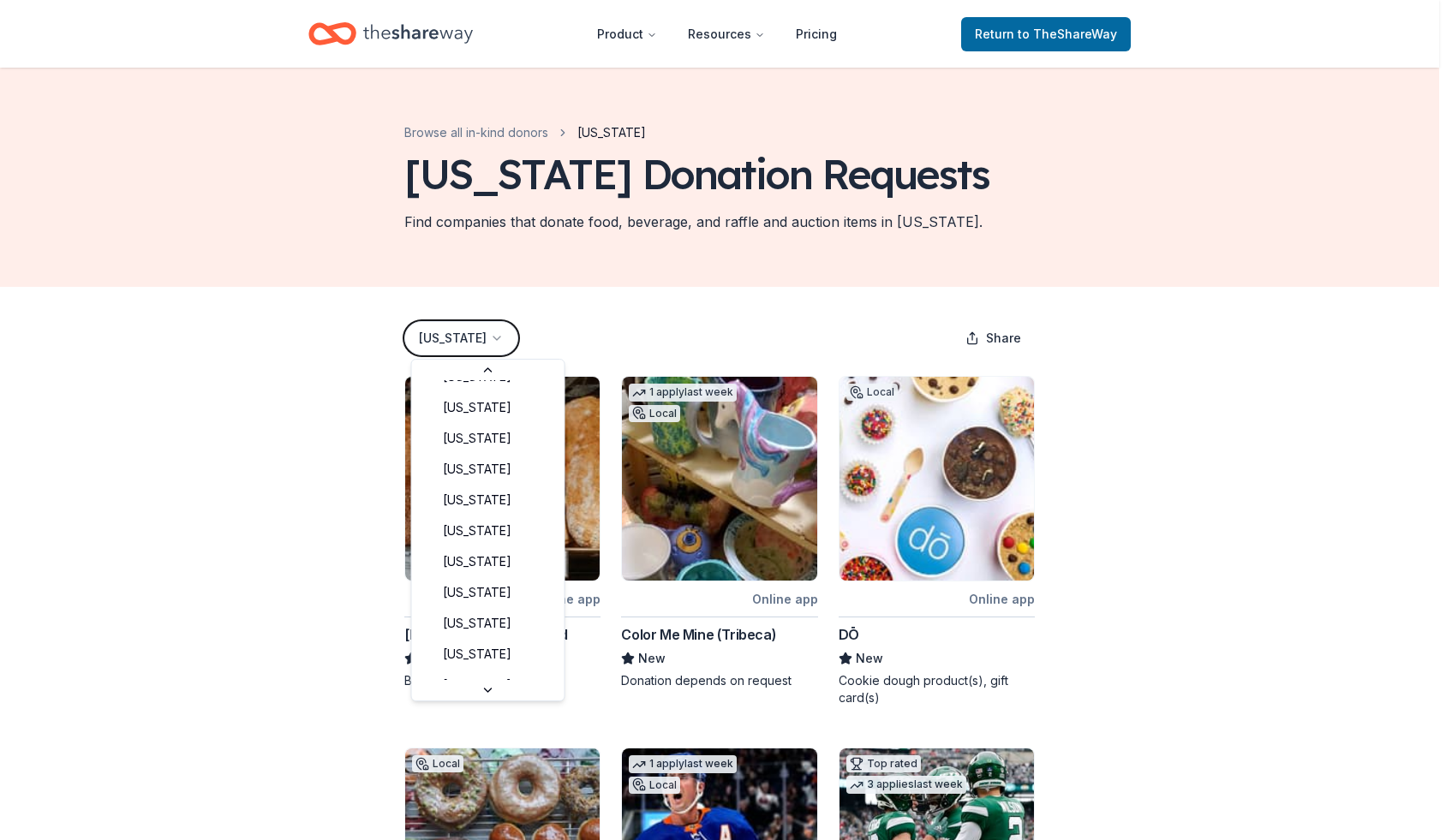
click at [324, 449] on html "Product Resources Pricing Return to TheShareWay Browse all in-kind donors New Y…" at bounding box center [726, 420] width 1452 height 840
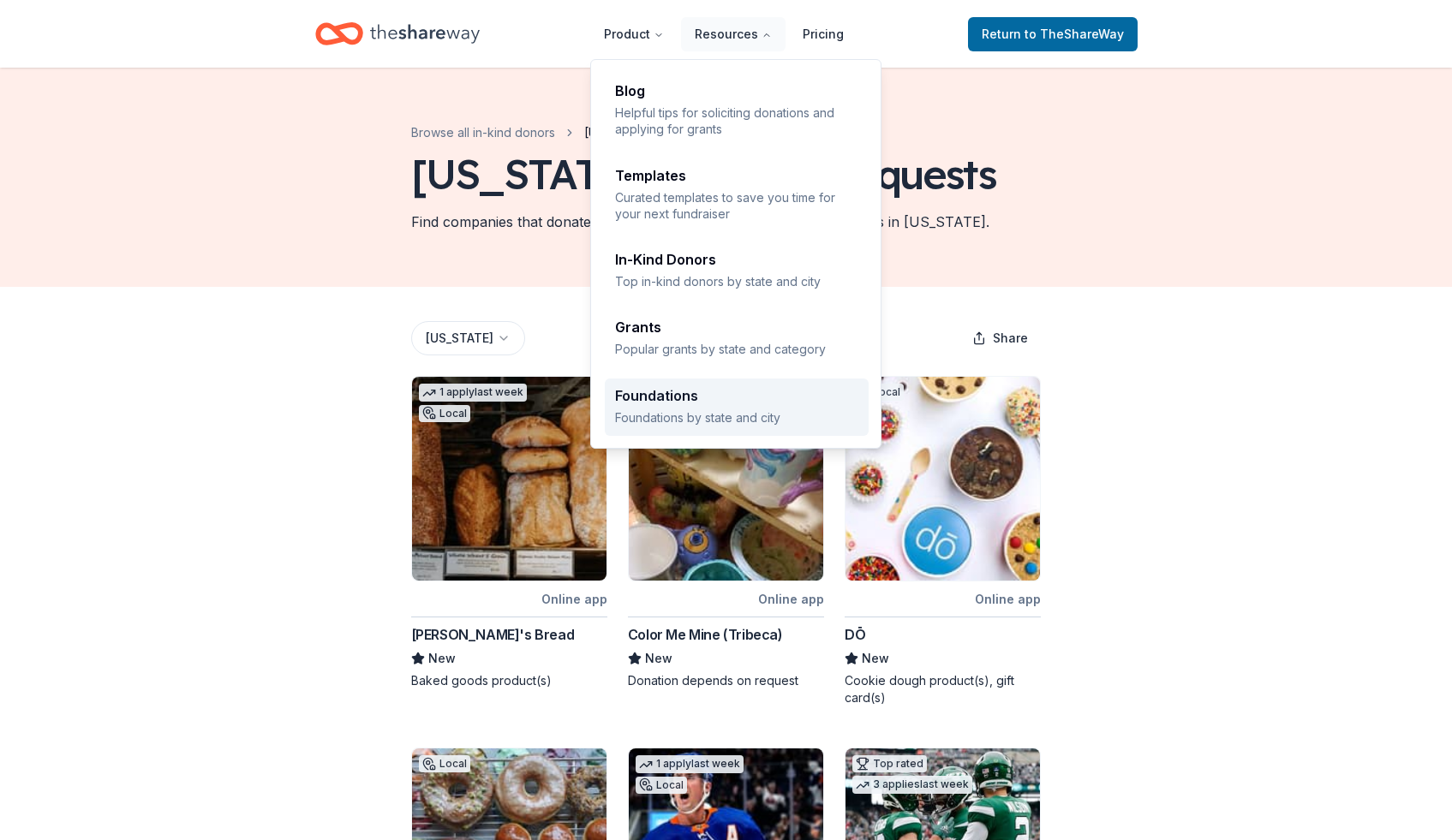
click at [717, 416] on p "Foundations by state and city" at bounding box center [736, 417] width 243 height 16
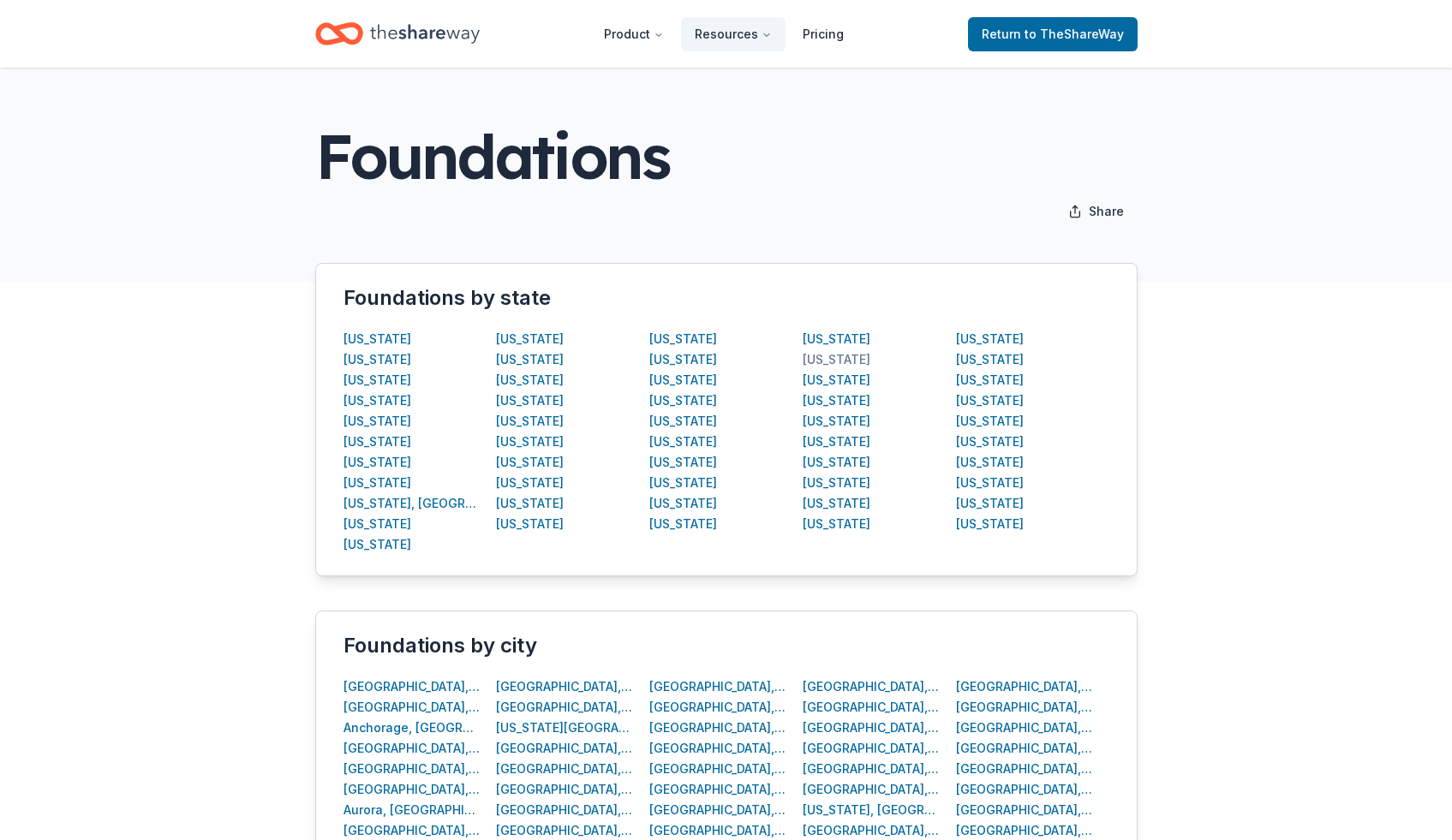
click at [827, 355] on div "[US_STATE]" at bounding box center [836, 359] width 68 height 20
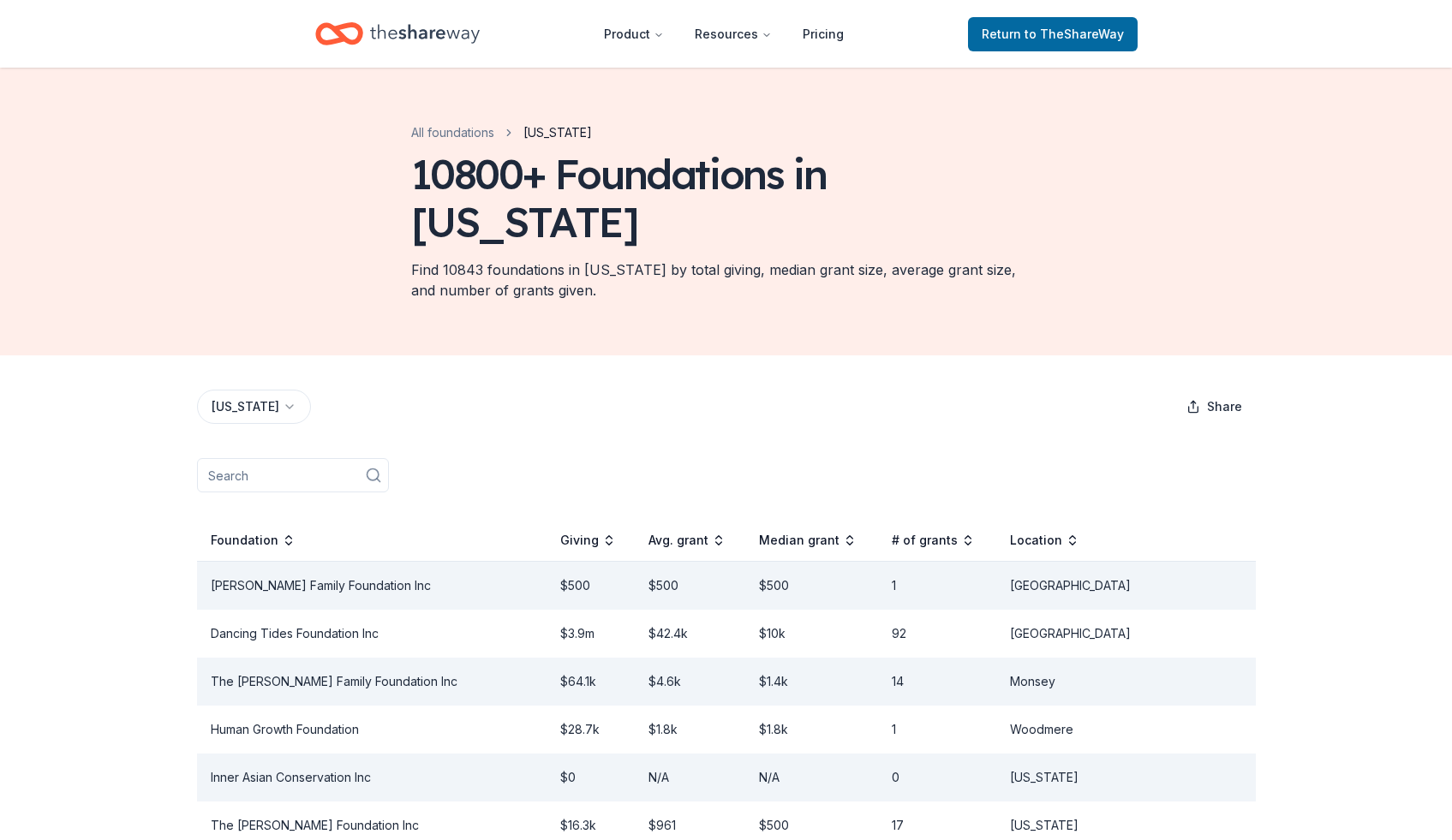
drag, startPoint x: 1464, startPoint y: 288, endPoint x: 1460, endPoint y: 59, distance: 229.0
click at [1451, 59] on html "Product Resources Pricing Return to TheShareWay All foundations New York 10800+…" at bounding box center [726, 420] width 1452 height 840
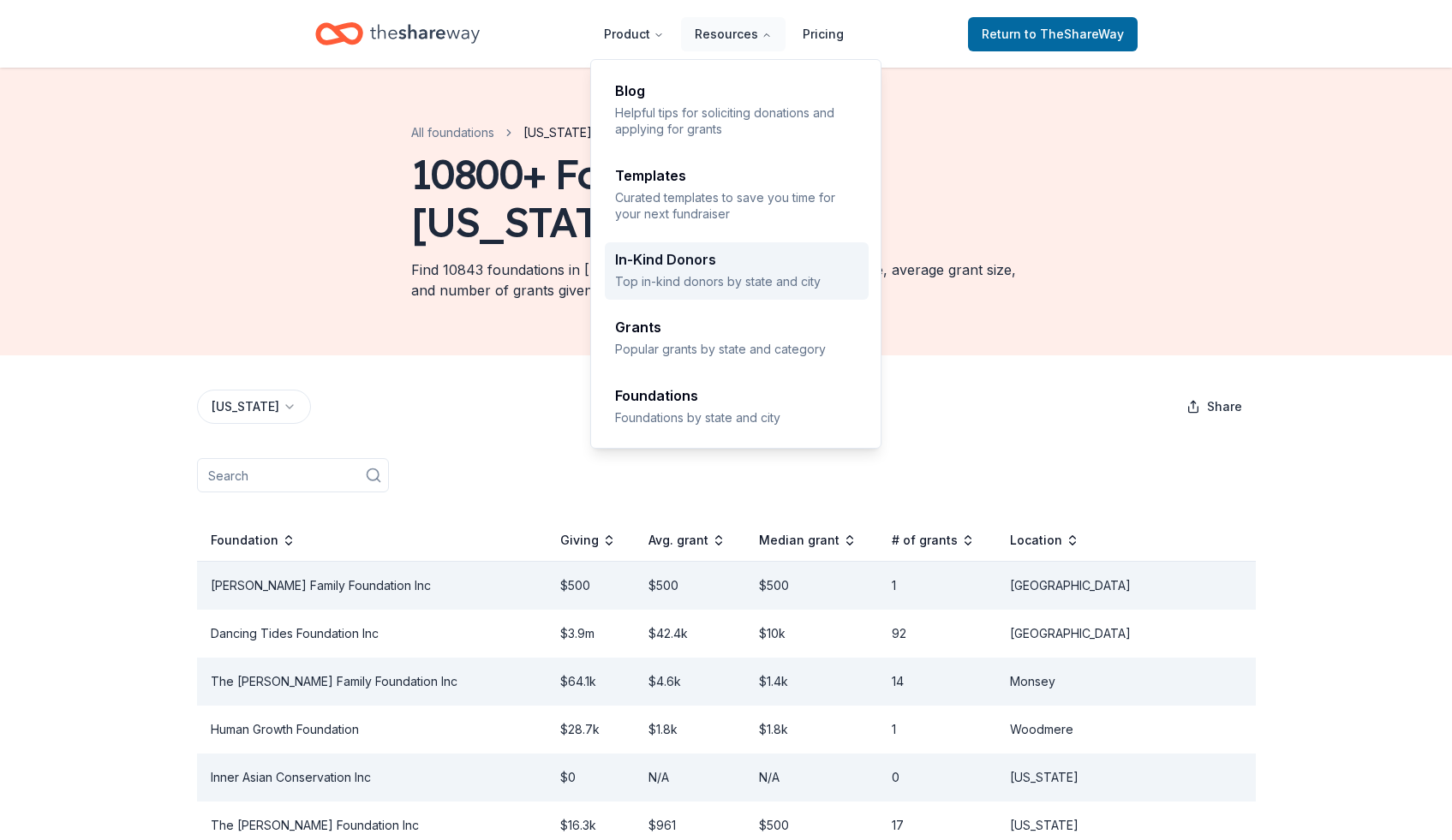
click at [695, 265] on div "In-Kind Donors" at bounding box center [736, 259] width 243 height 14
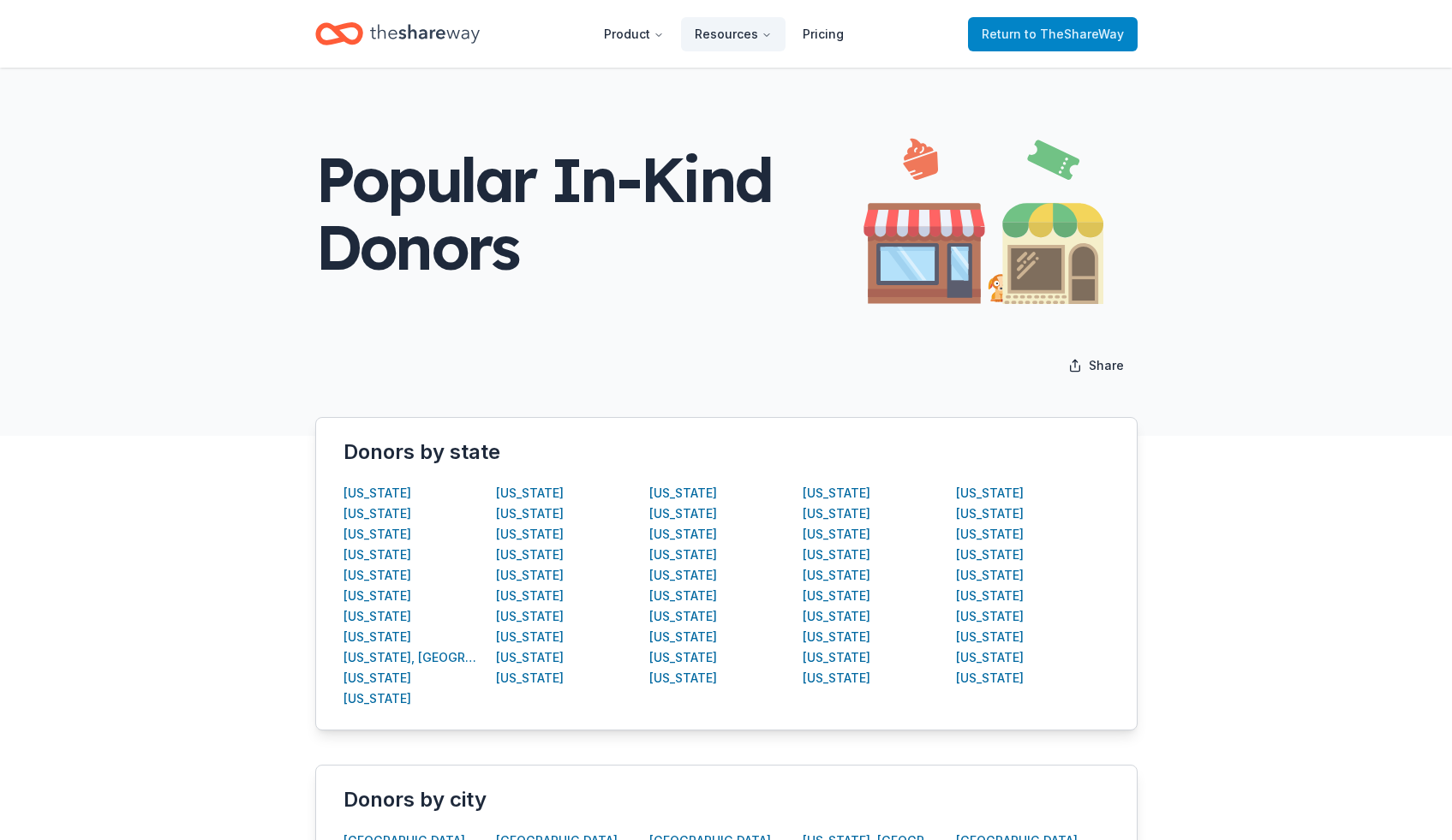
click at [1047, 34] on span "to TheShareWay" at bounding box center [1074, 33] width 100 height 15
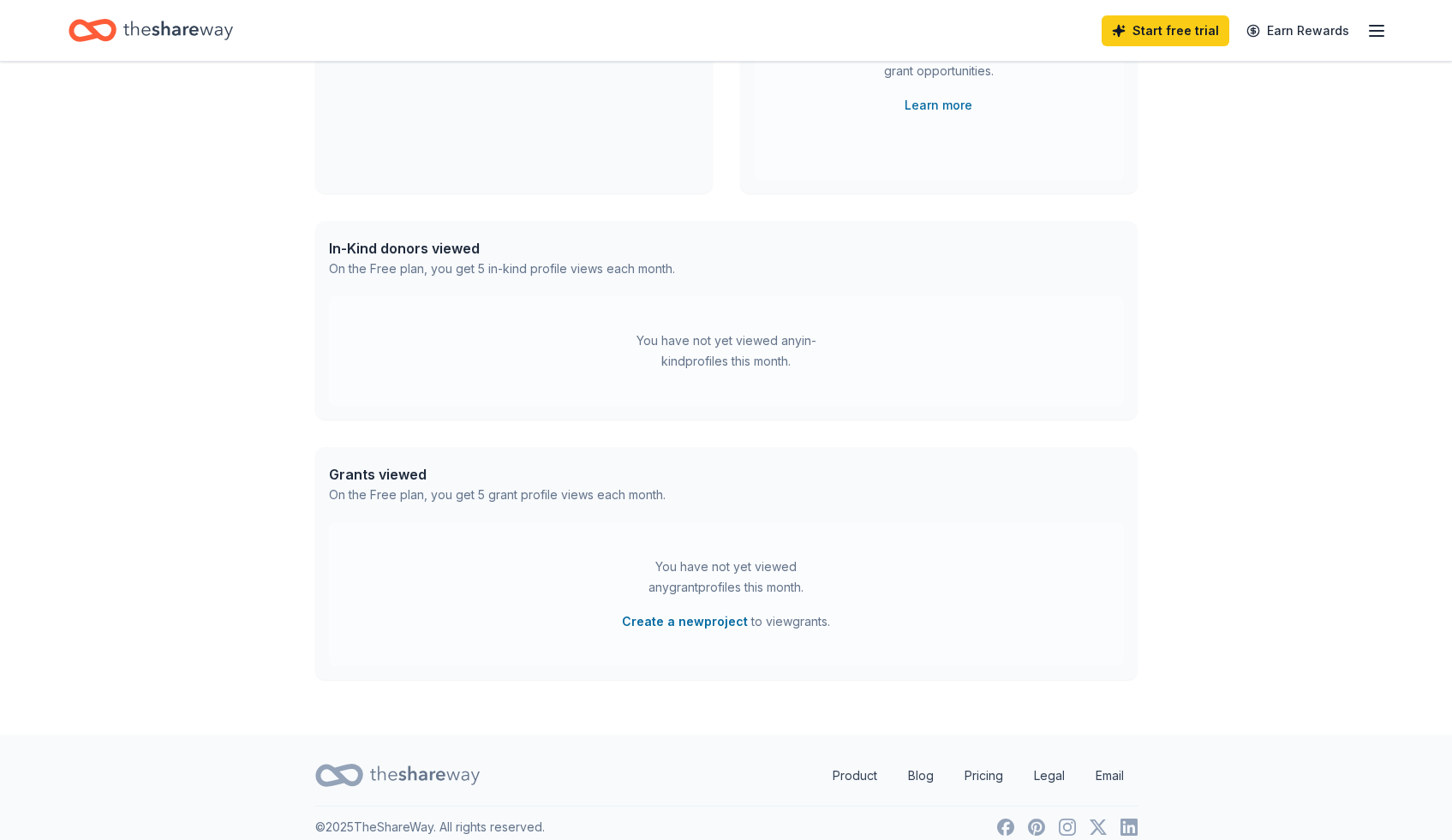
scroll to position [311, 0]
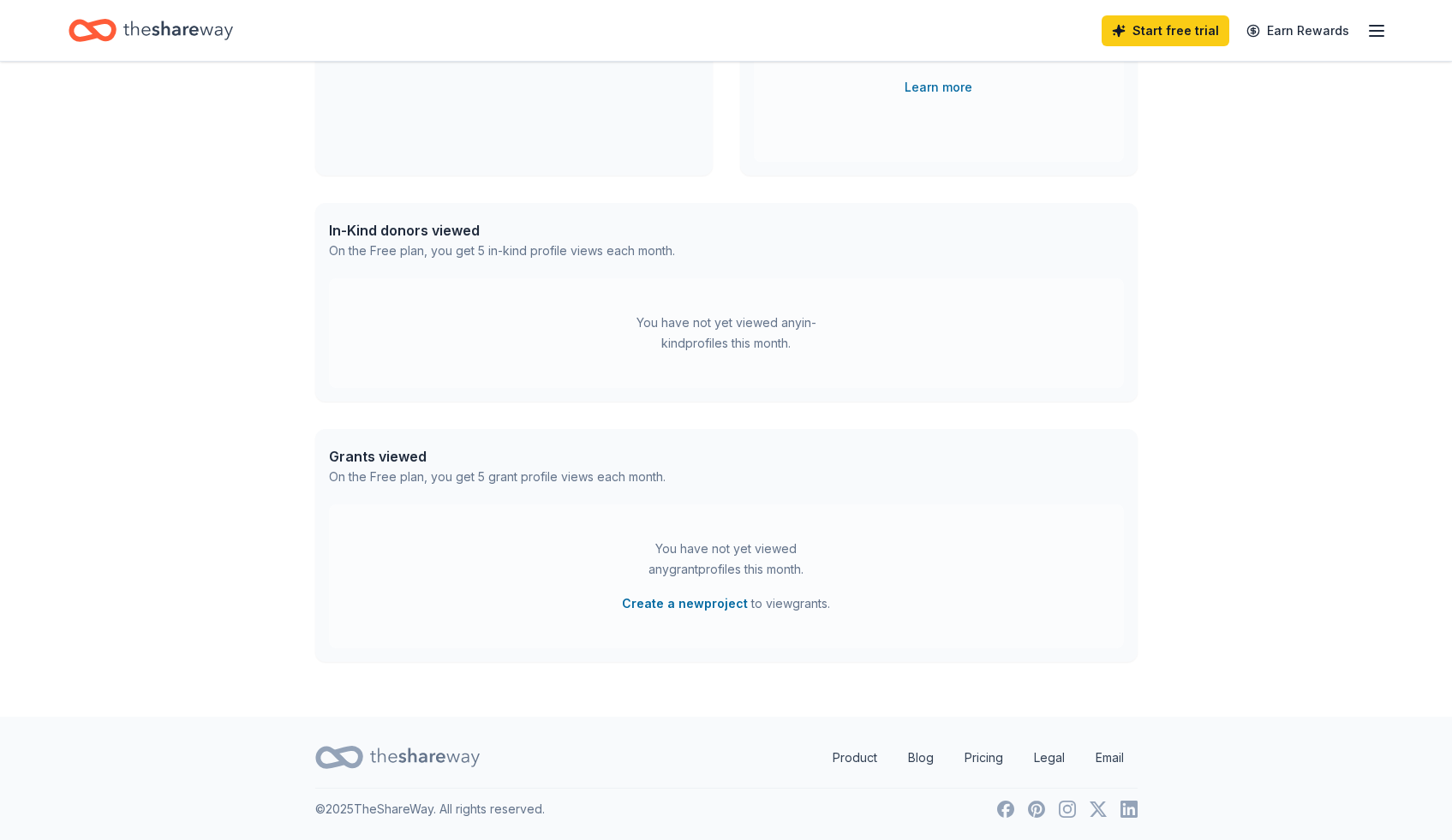
click at [432, 227] on div "In-Kind donors viewed" at bounding box center [502, 229] width 347 height 20
click at [1374, 31] on line "button" at bounding box center [1376, 31] width 14 height 0
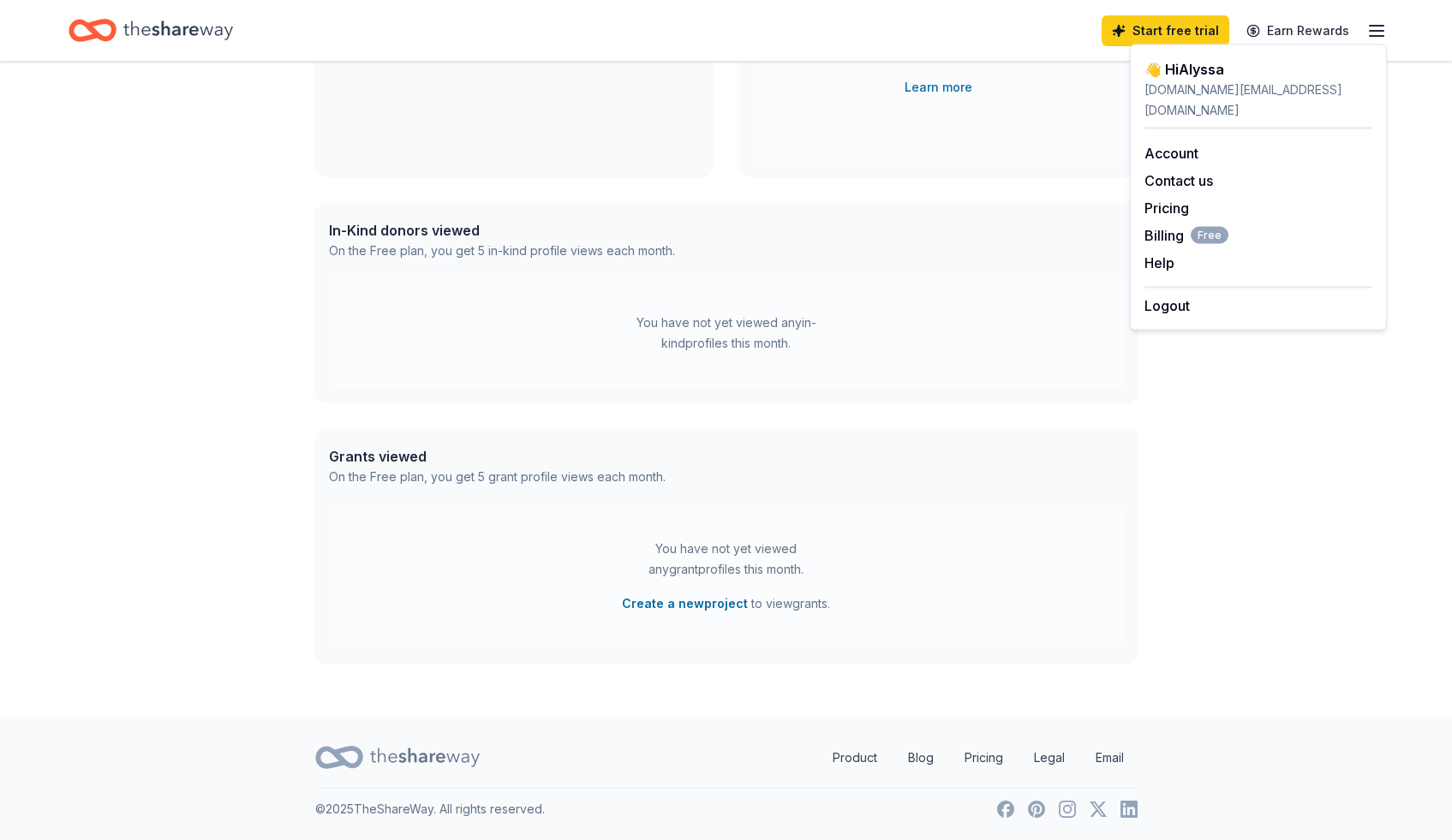
click at [1274, 443] on div "👋 Hi Alyssa In-Kind Create new event Create & Sip - A Cozy Cafe Experience [DAT…" at bounding box center [726, 233] width 1452 height 966
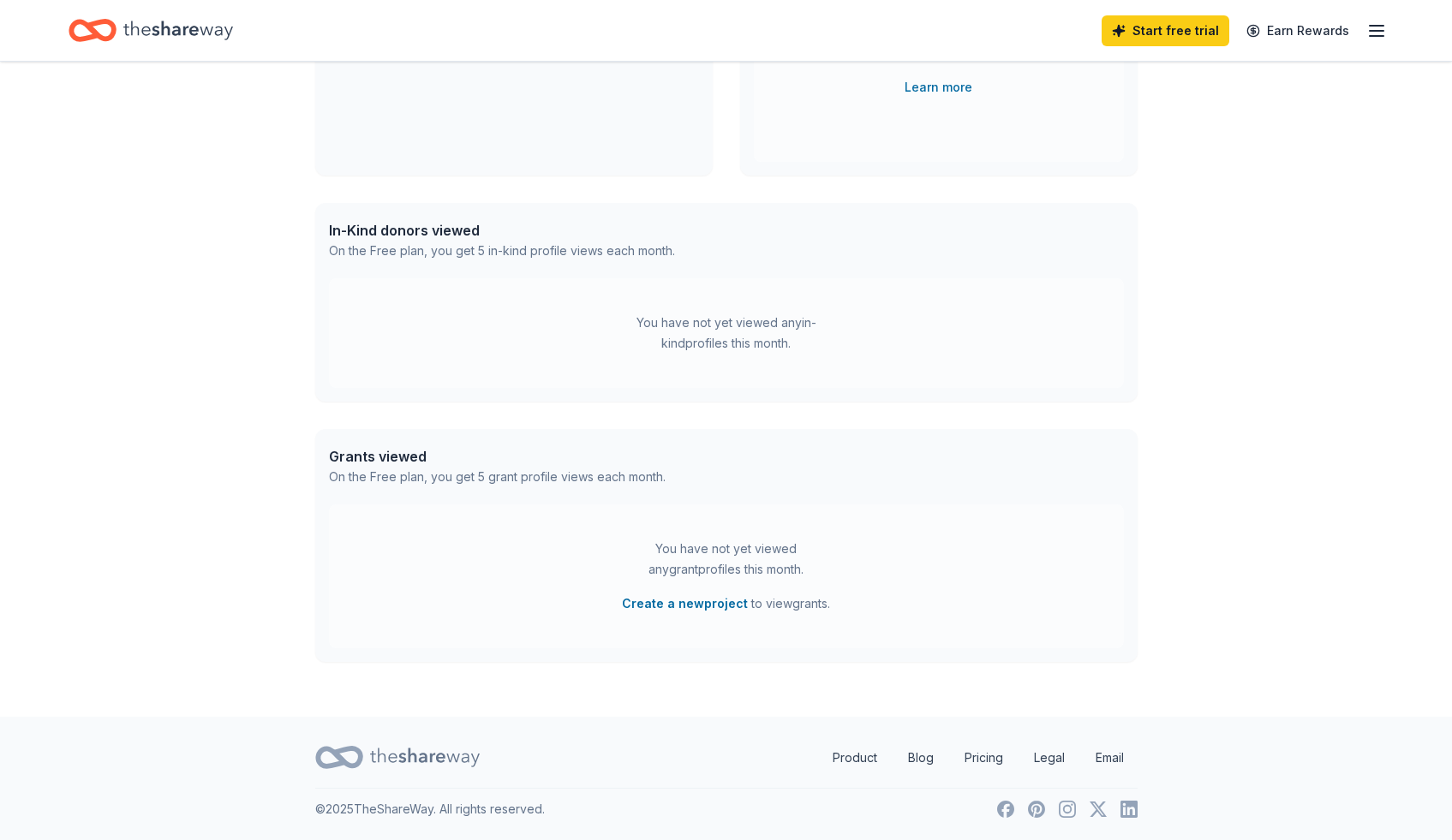
scroll to position [0, 0]
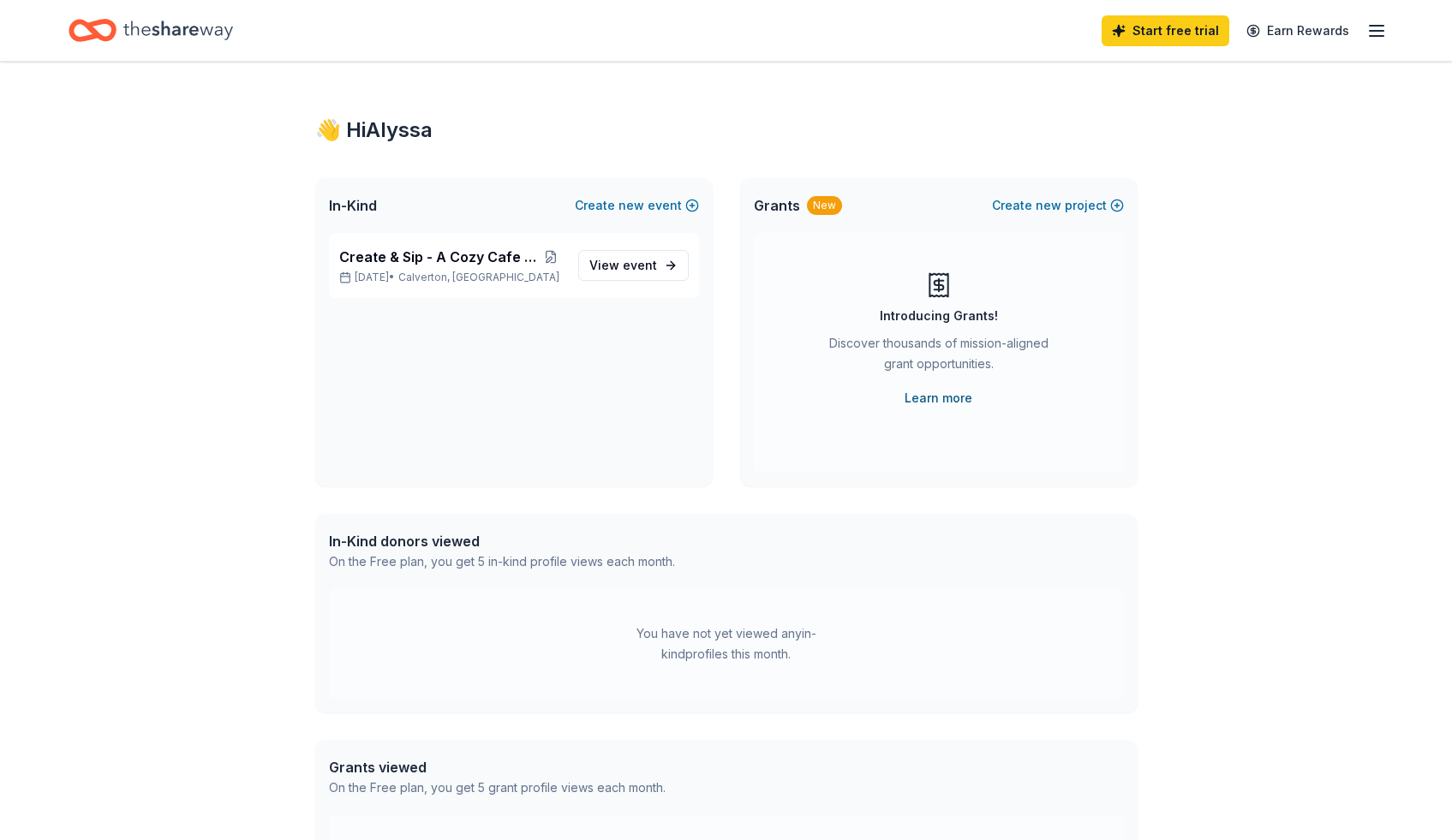
click at [948, 398] on link "Learn more" at bounding box center [939, 398] width 68 height 20
click at [605, 269] on span "View event" at bounding box center [623, 265] width 68 height 20
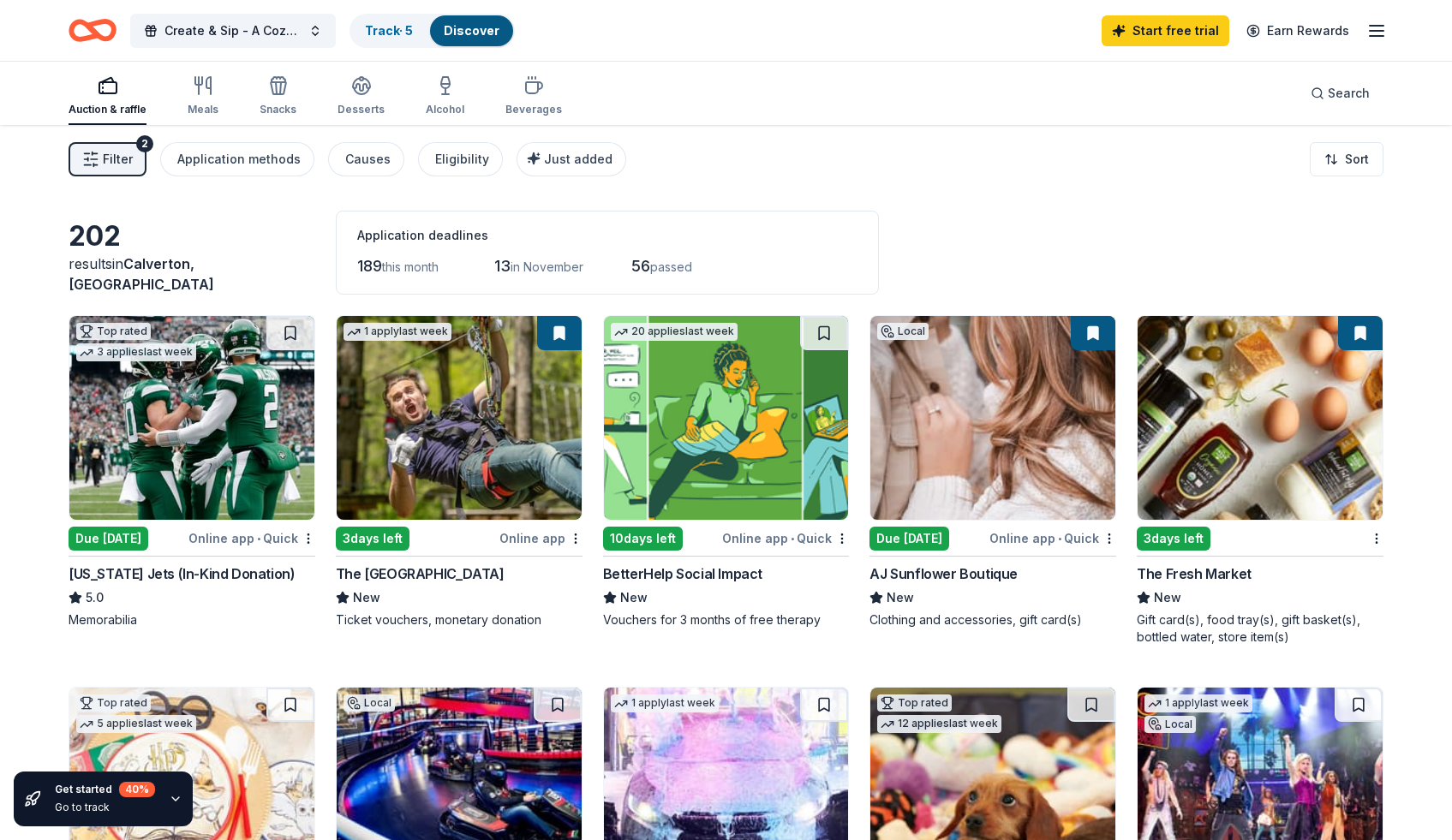
click at [504, 425] on img at bounding box center [459, 418] width 245 height 204
click at [1220, 429] on img at bounding box center [1259, 418] width 245 height 204
click at [384, 26] on link "Track · 5" at bounding box center [389, 30] width 48 height 15
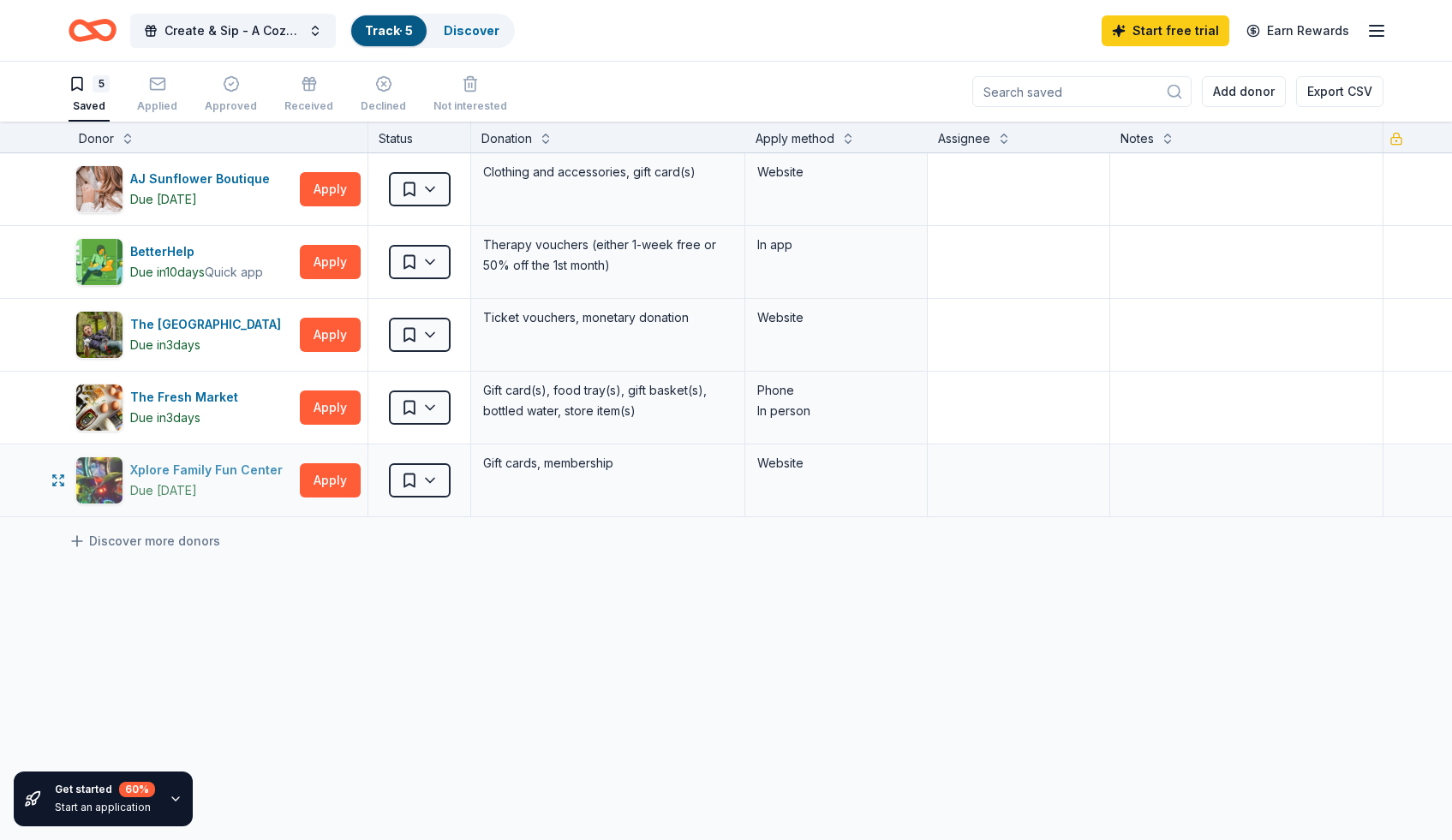
click at [225, 466] on div "Xplore Family Fun Center" at bounding box center [210, 469] width 160 height 20
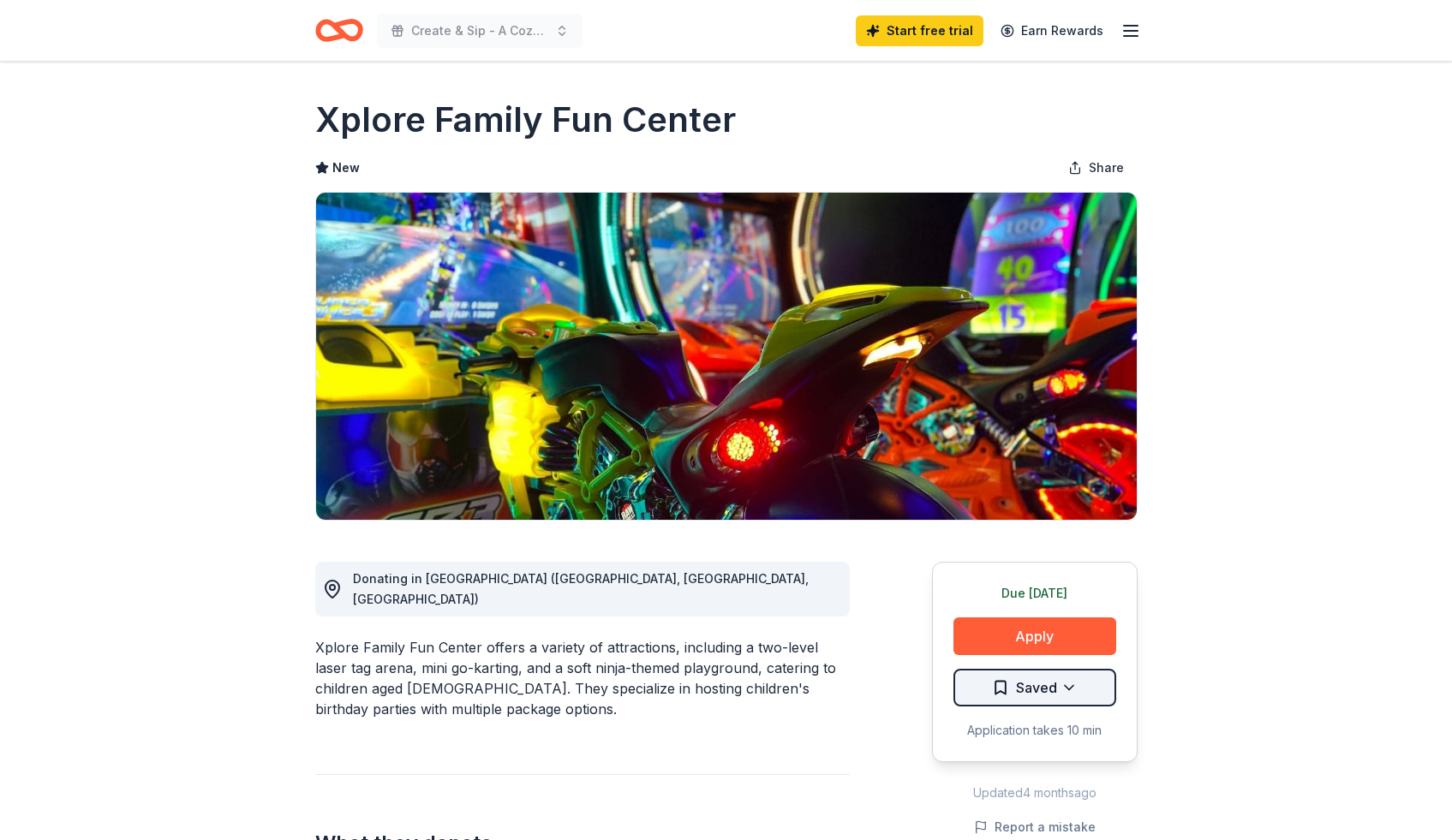
click at [995, 691] on html "Create & Sip - A Cozy Cafe Experience Start free trial Earn Rewards Due [DATE] …" at bounding box center [726, 420] width 1452 height 840
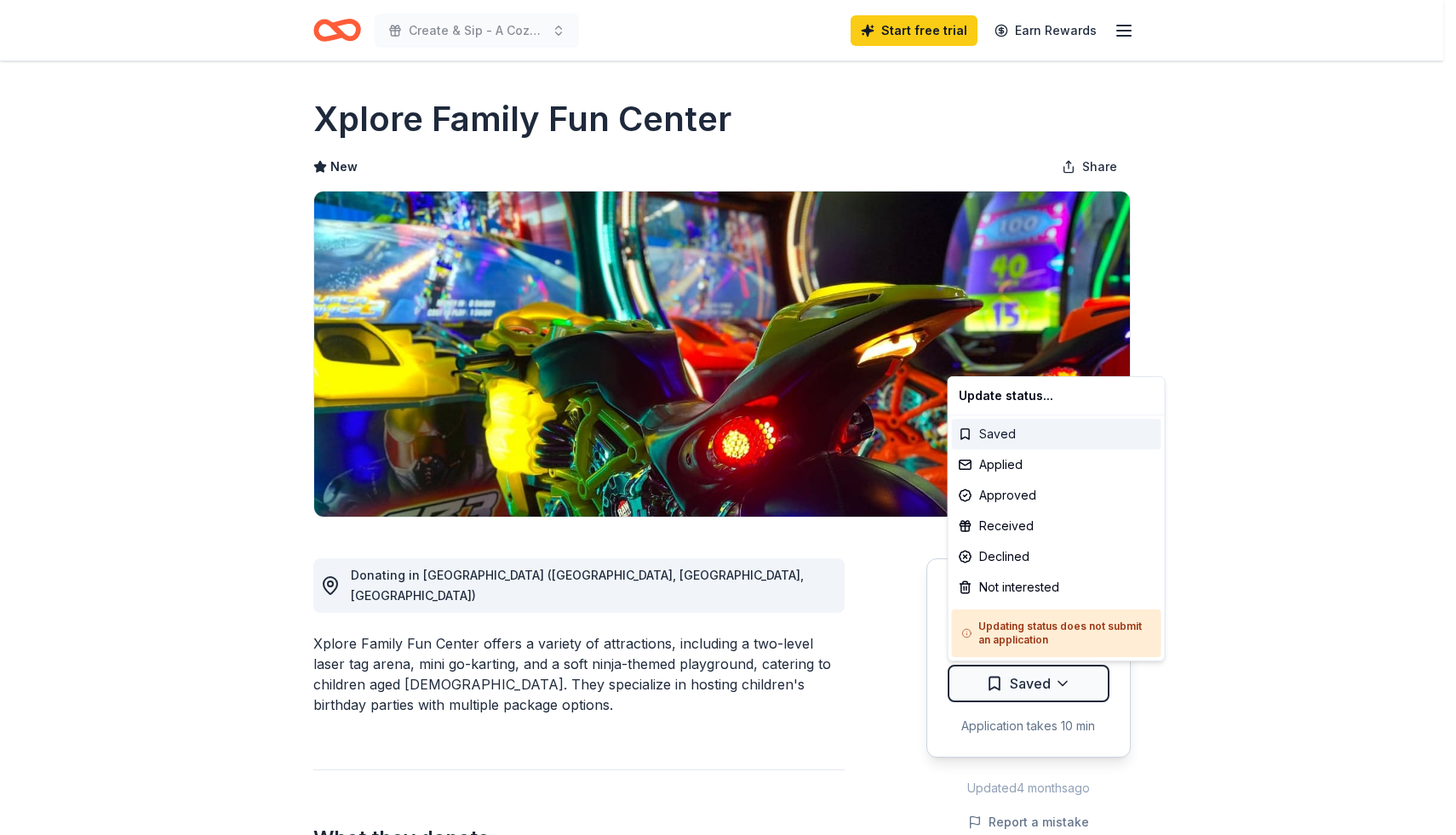
click at [966, 429] on div "Saved" at bounding box center [1057, 434] width 210 height 31
